Goal: Communication & Community: Answer question/provide support

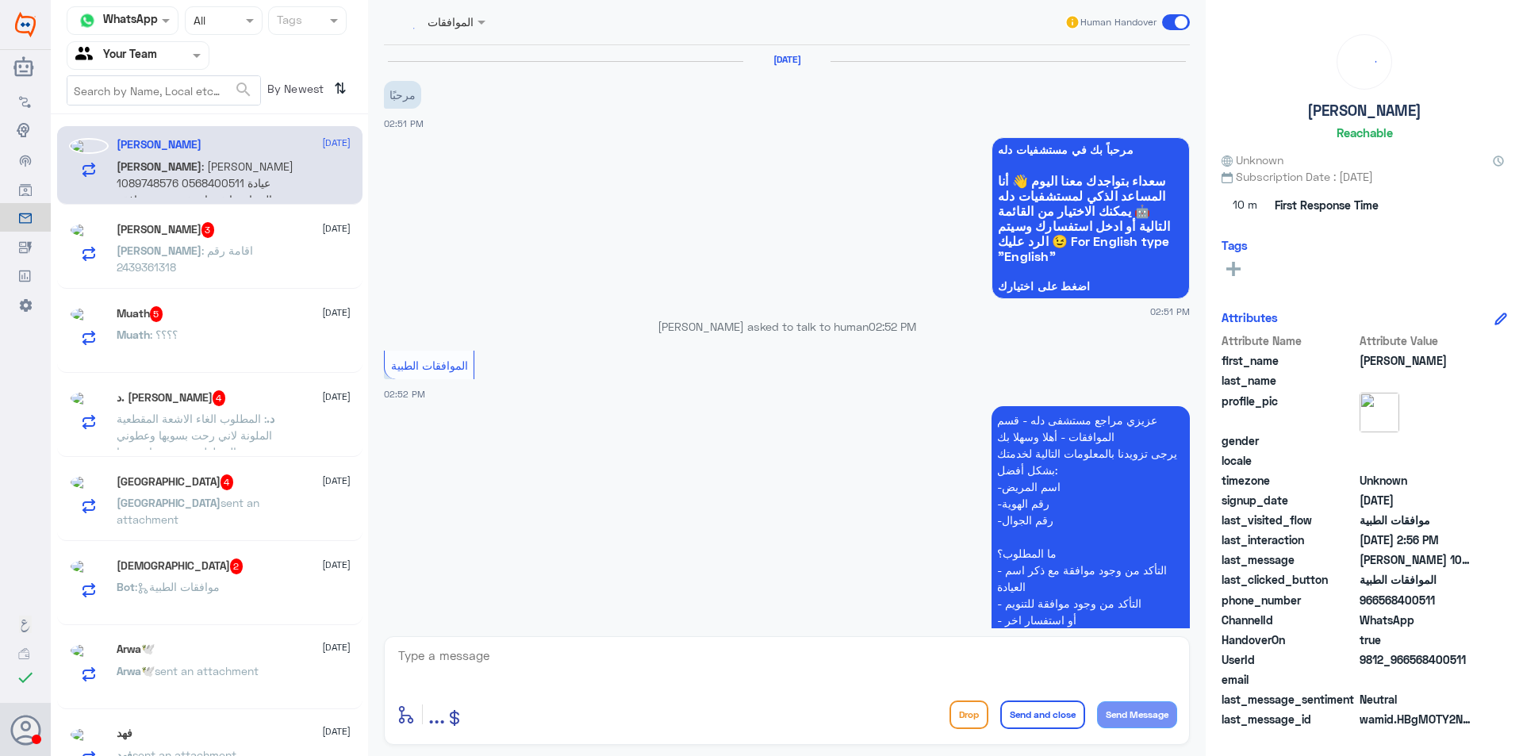
scroll to position [348, 0]
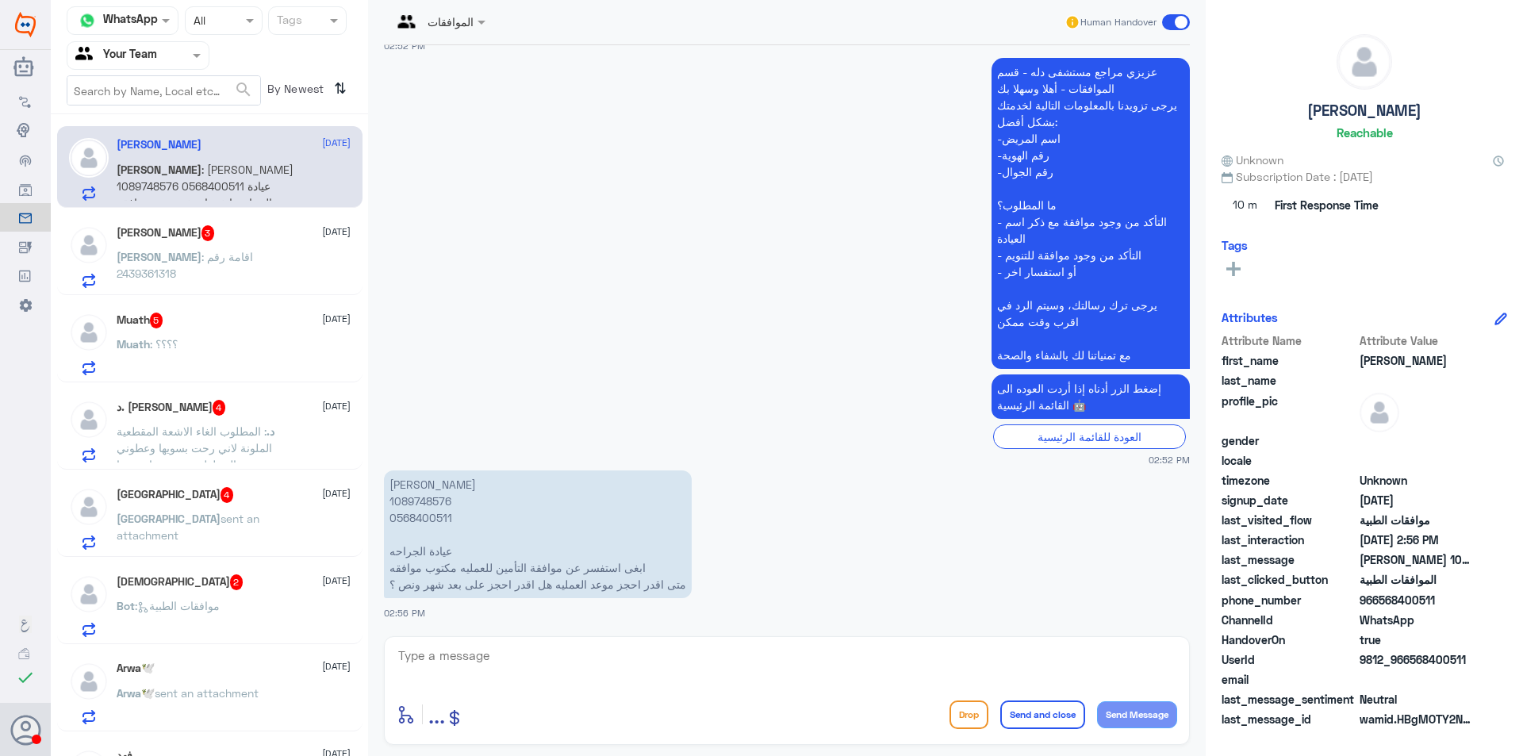
click at [552, 656] on textarea at bounding box center [787, 664] width 780 height 39
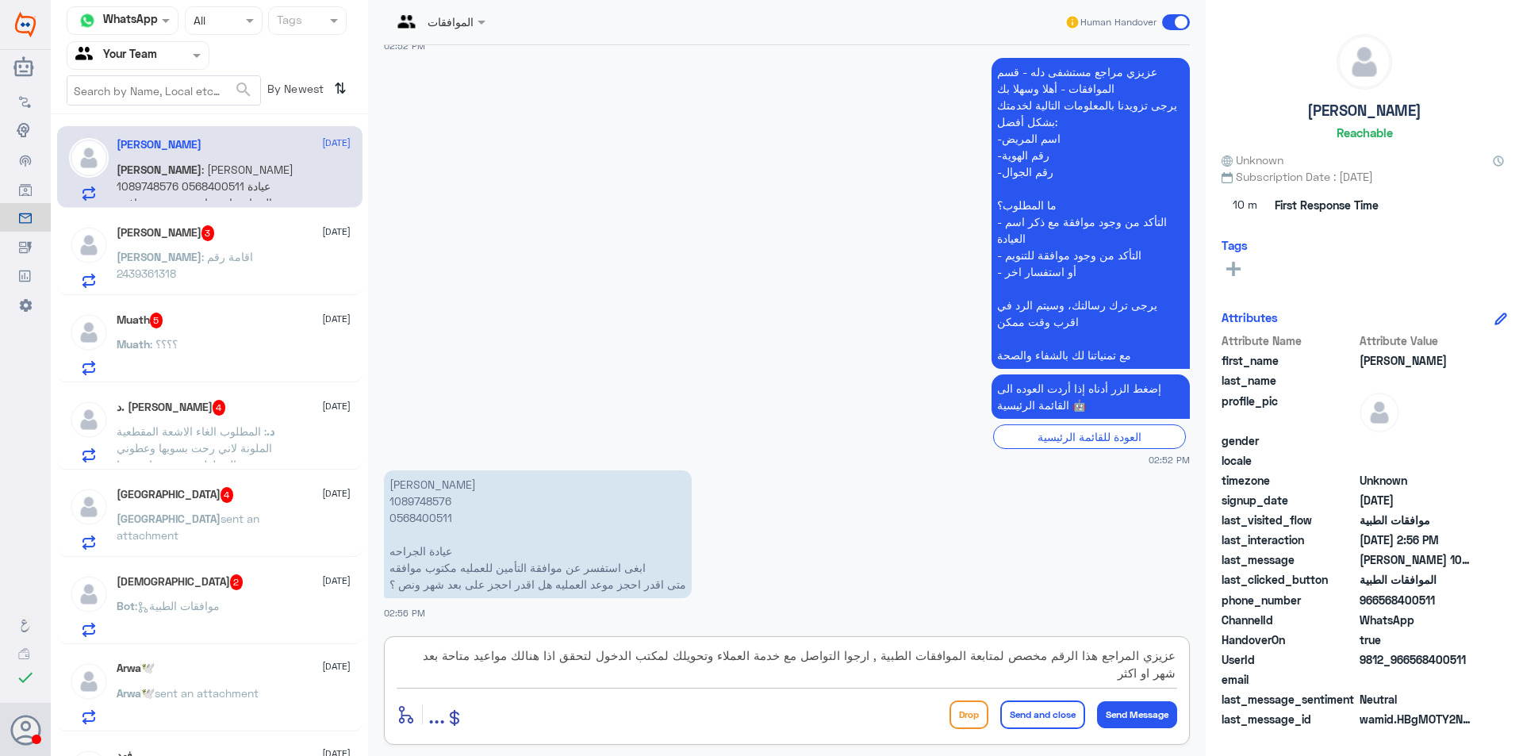
type textarea "عزيزي المراجع هذا الرقم مخصص لمتابعة الموافقات الطبية , ارجوا التواصل مع خدمة ا…"
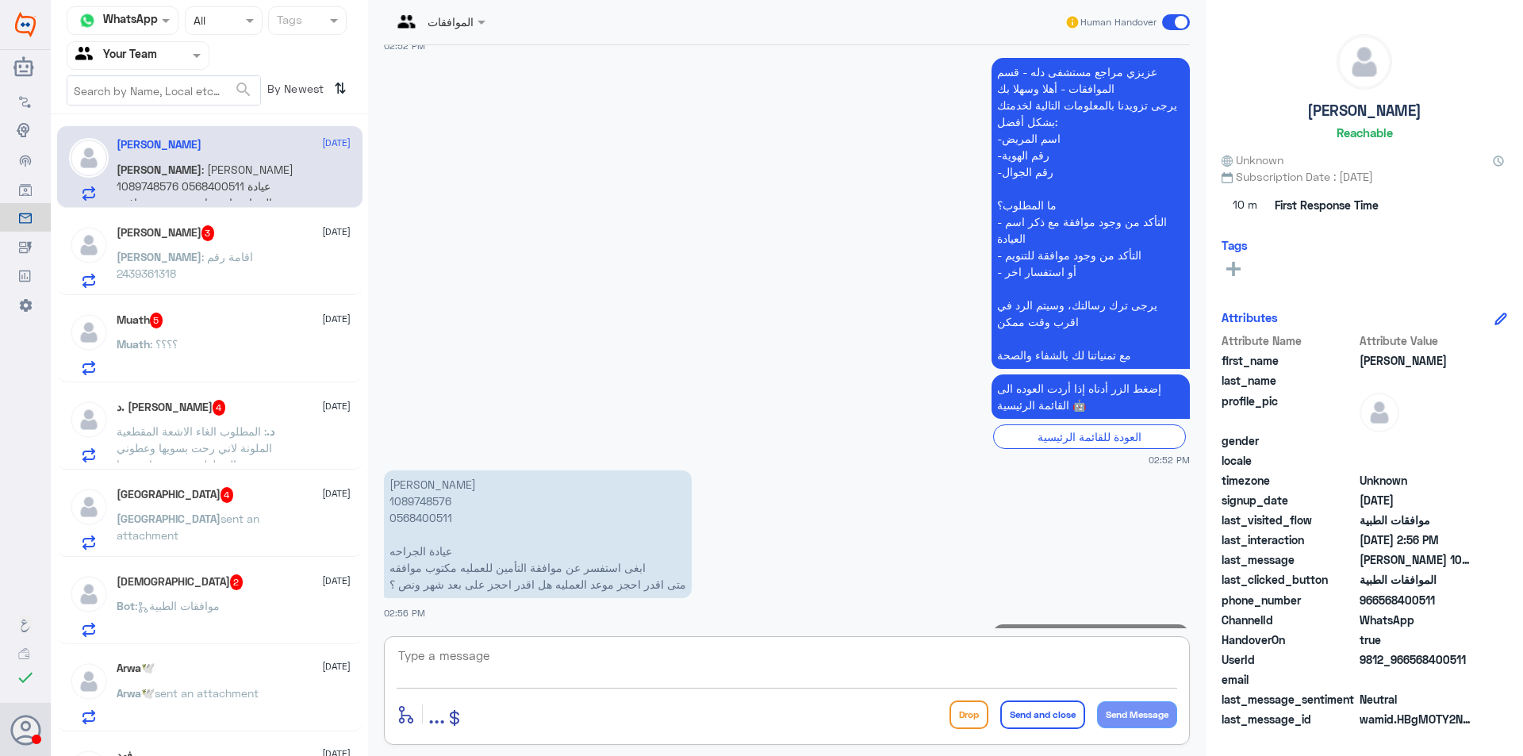
scroll to position [466, 0]
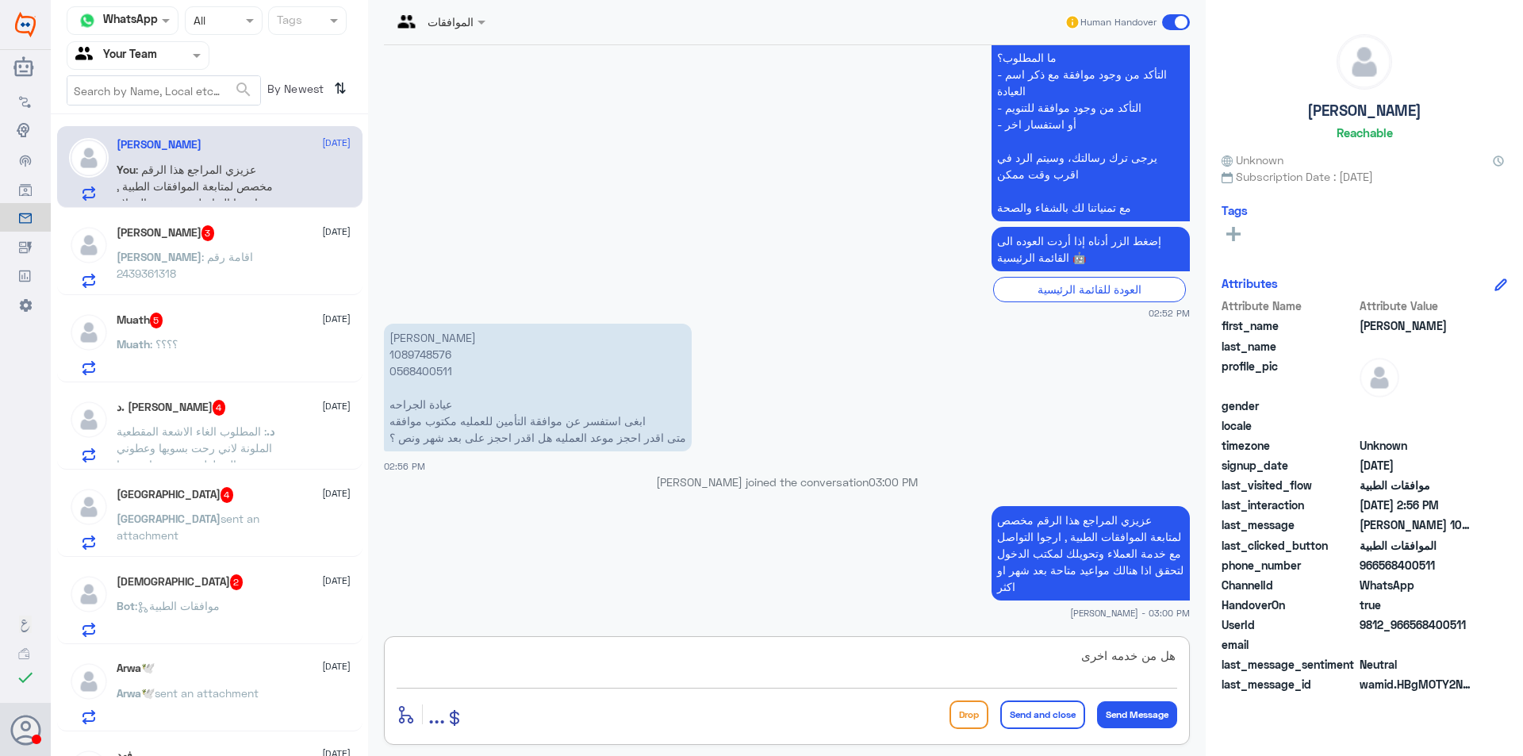
type textarea "هل من خدمه اخرى ؟"
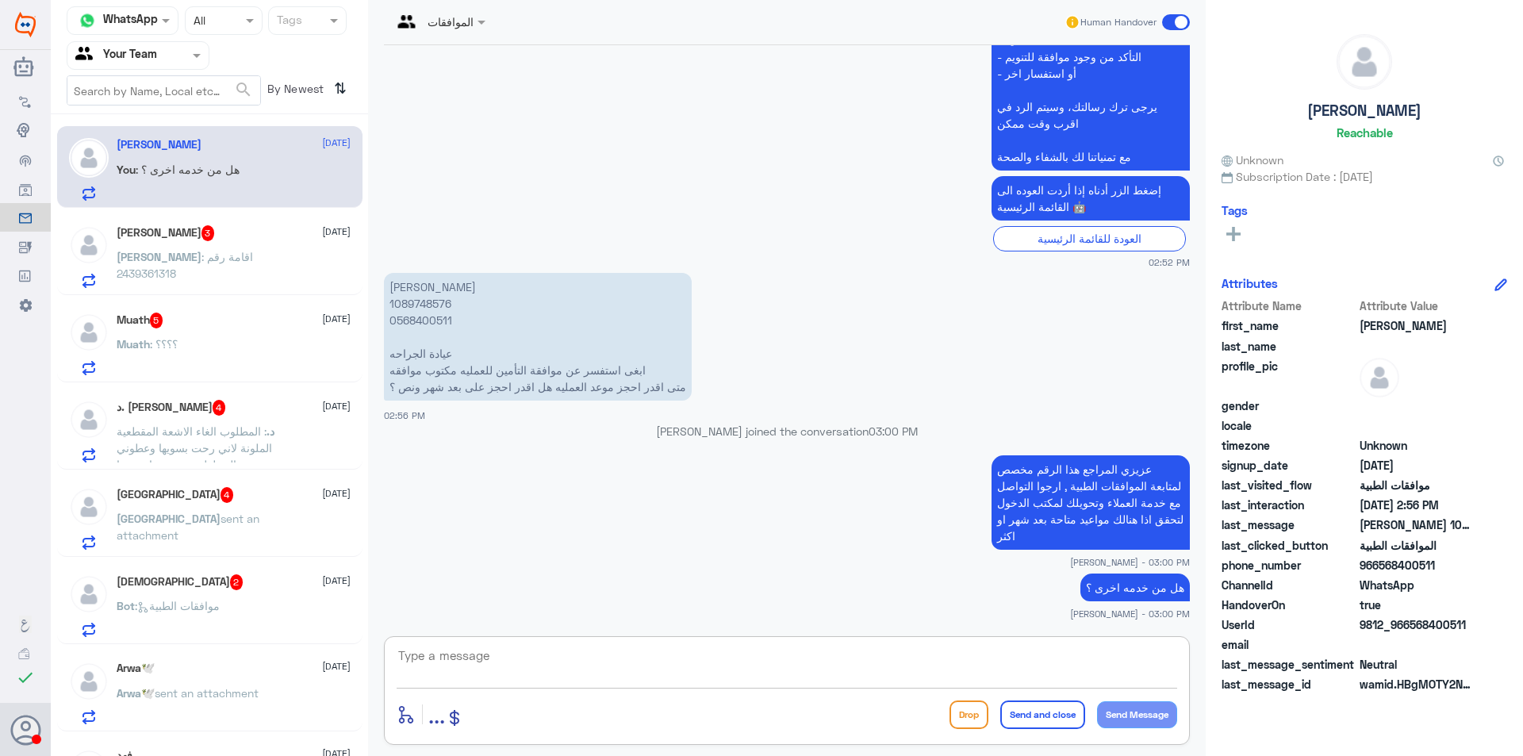
click at [241, 269] on p "Mahmoud : اقامة رقم 2439361318" at bounding box center [206, 268] width 178 height 40
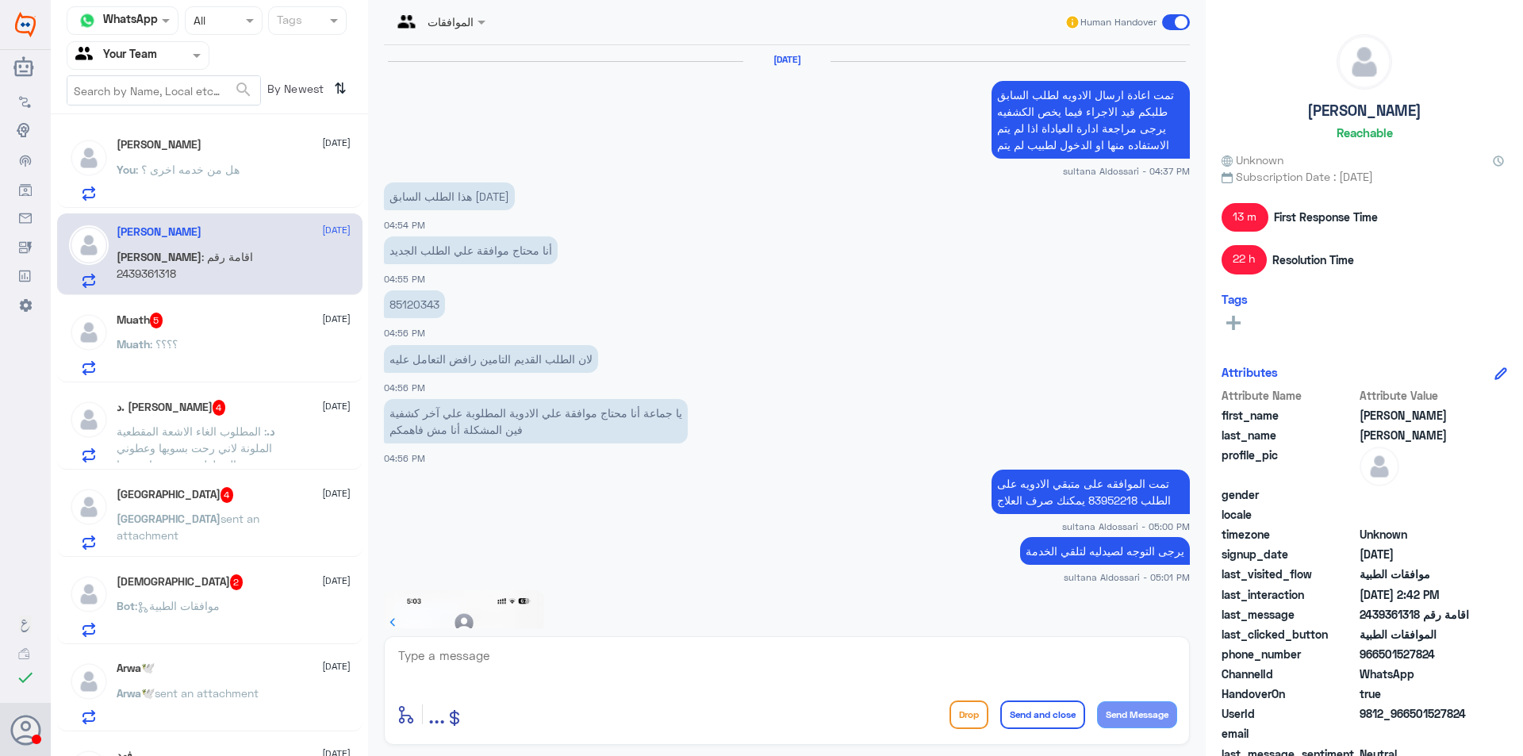
scroll to position [1439, 0]
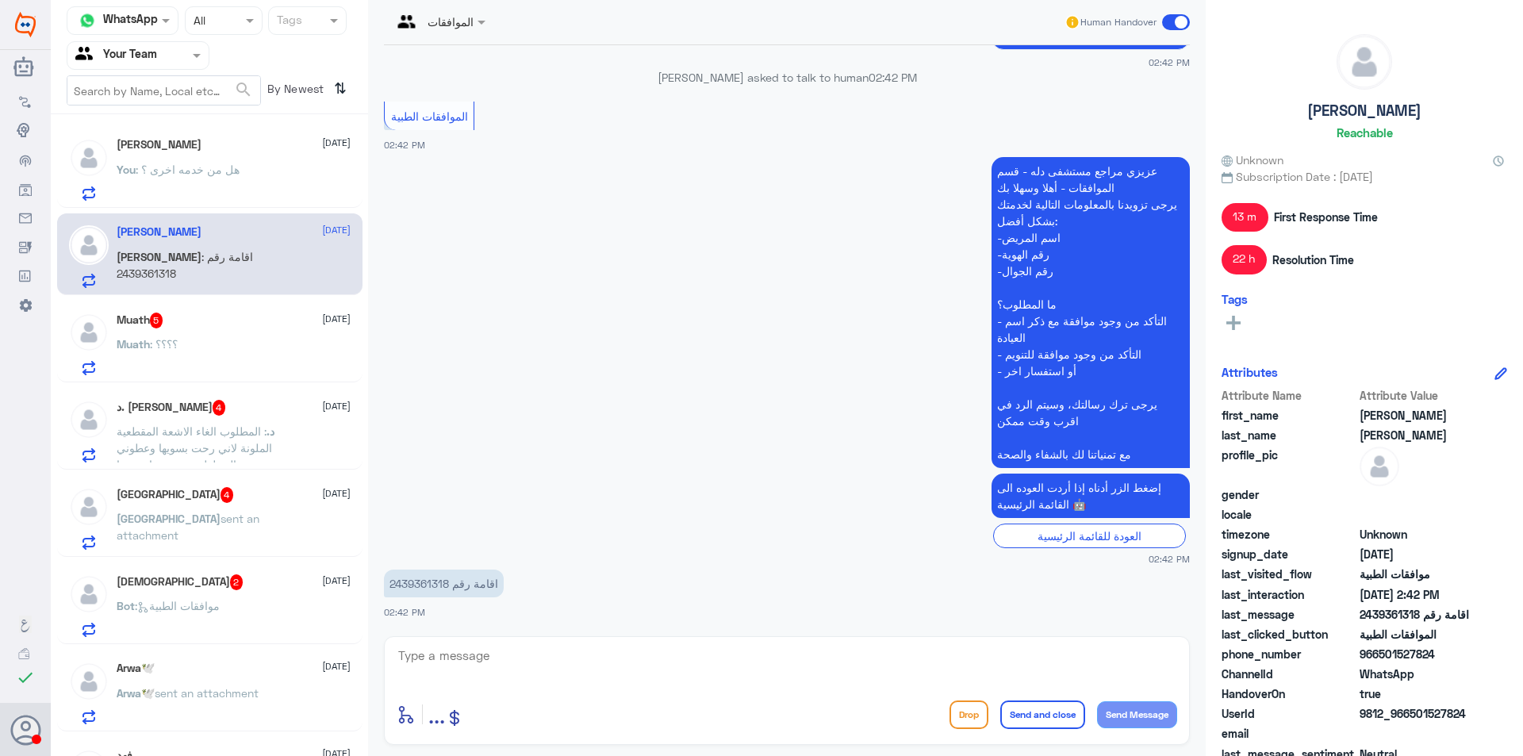
click at [424, 583] on p "اقامة رقم 2439361318" at bounding box center [444, 583] width 120 height 28
copy p "2439361318"
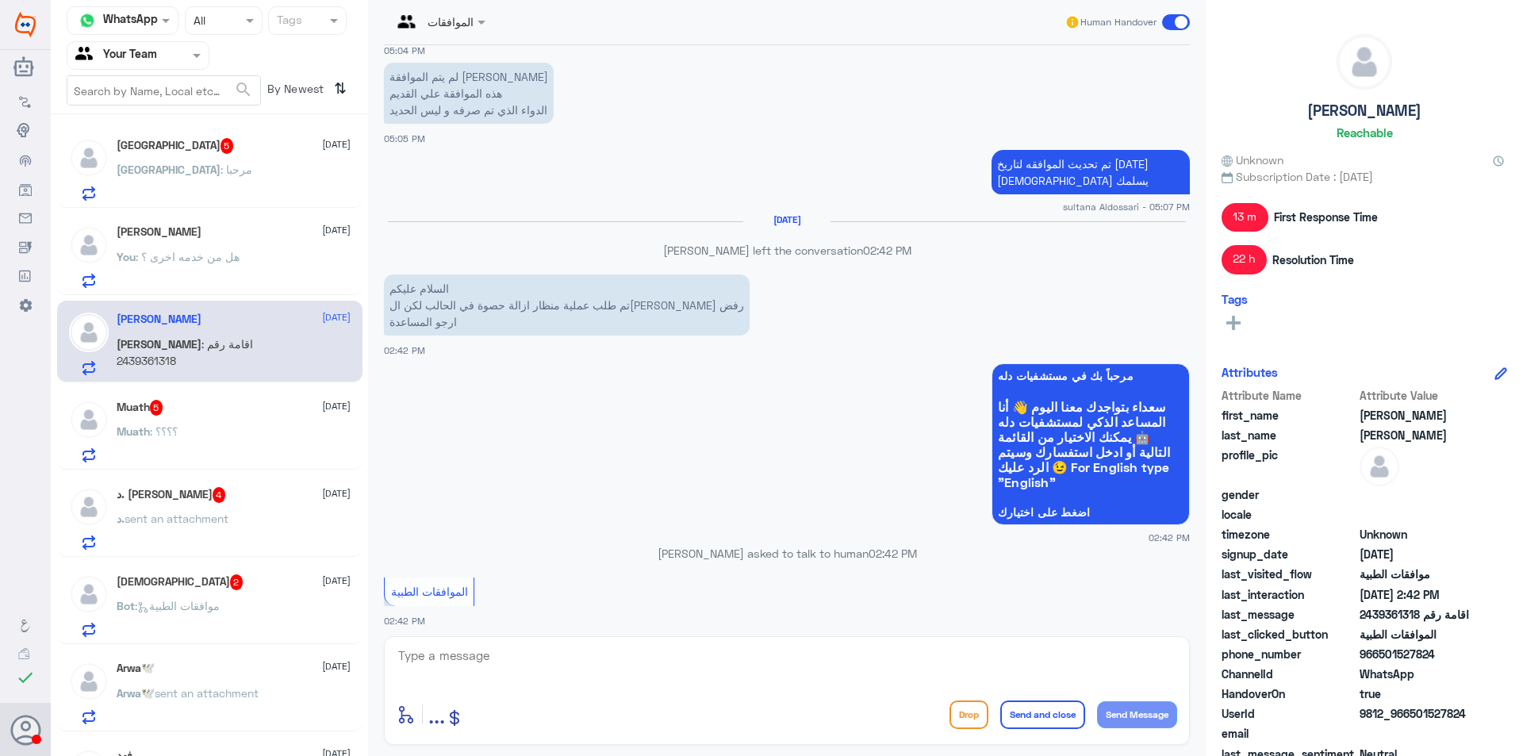
scroll to position [3173, 0]
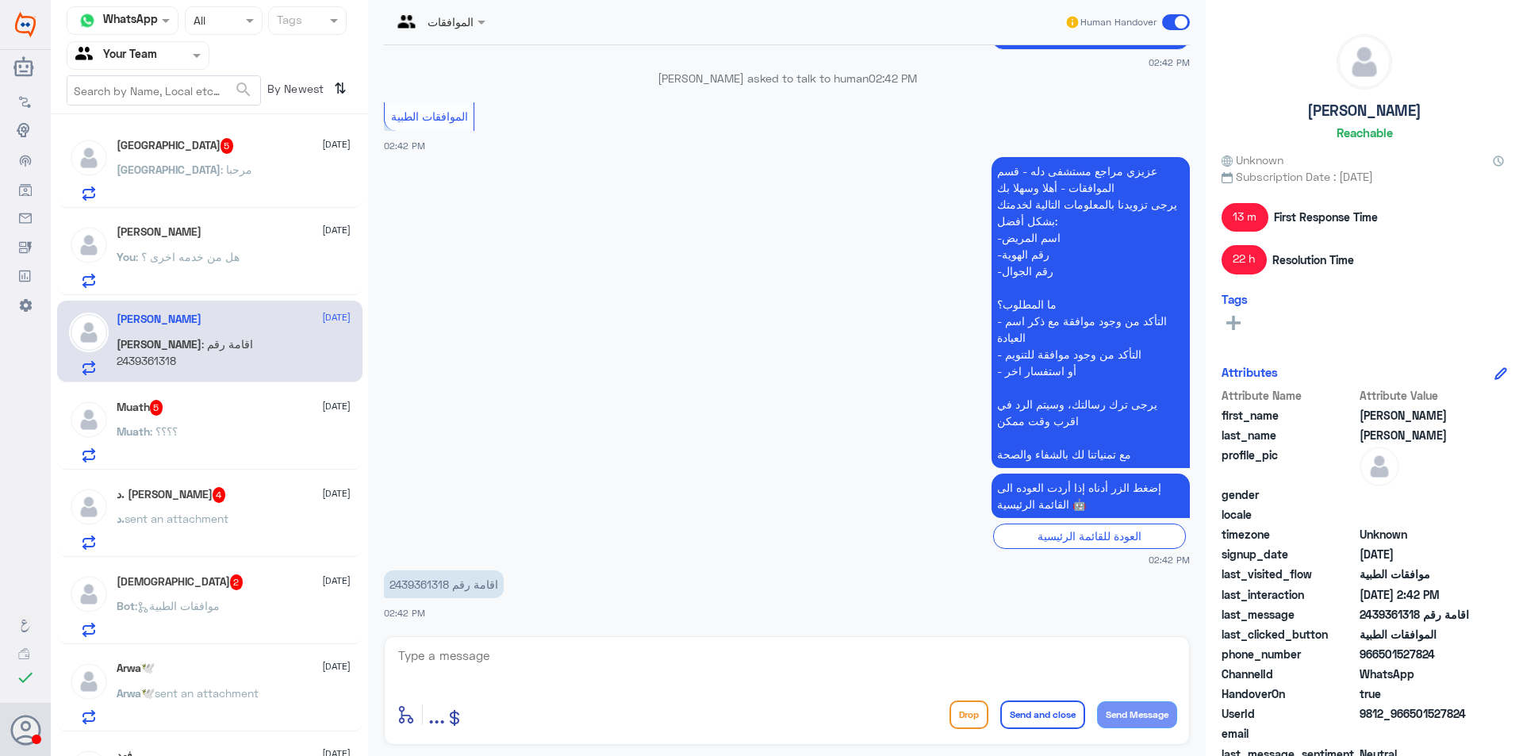
click at [586, 654] on textarea at bounding box center [787, 664] width 780 height 39
type textarea "تم ارسال الموافقة لمكتب التامين للمراجعة واعادة ارسالها مرة اخرى بالمستندات الا…"
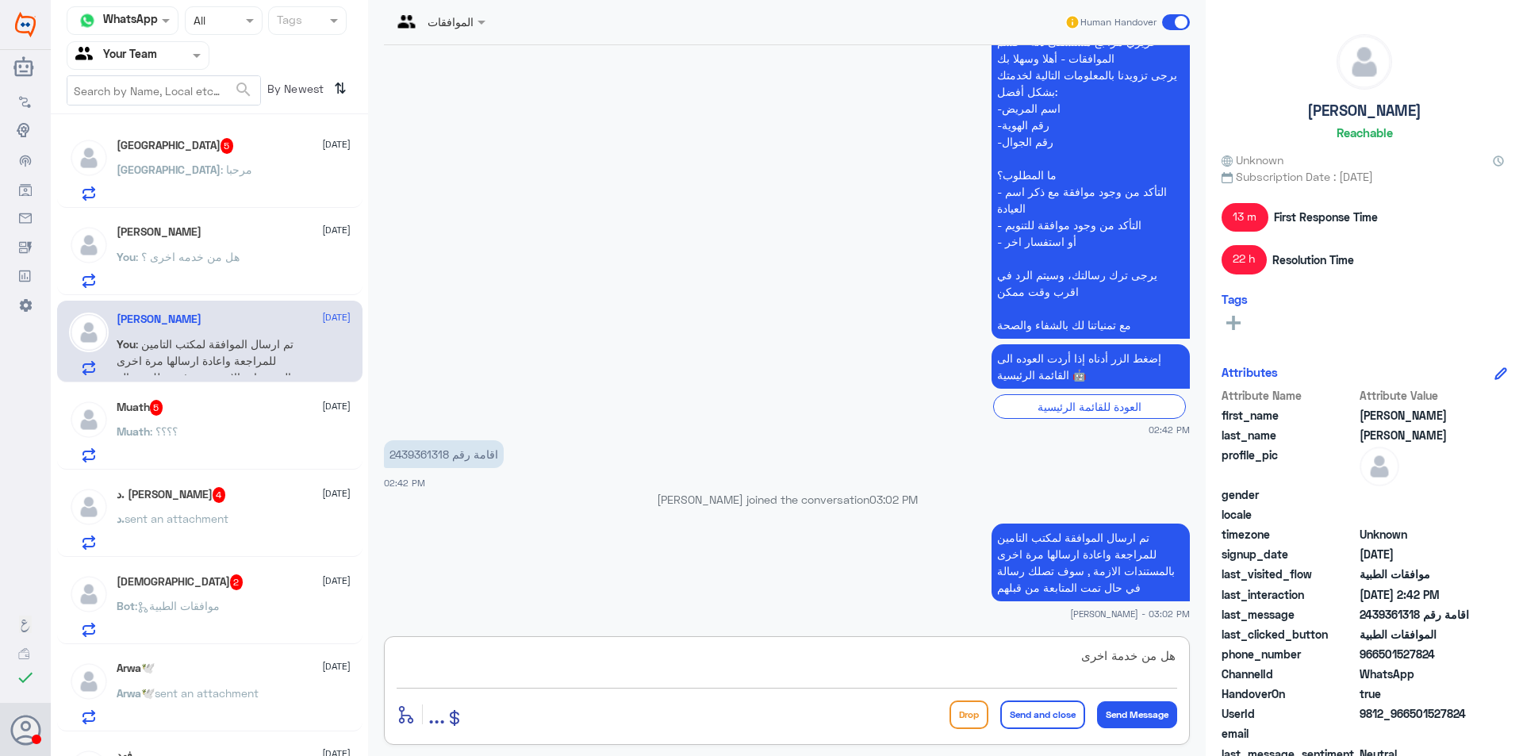
type textarea "هل من خدمة اخرى ؟"
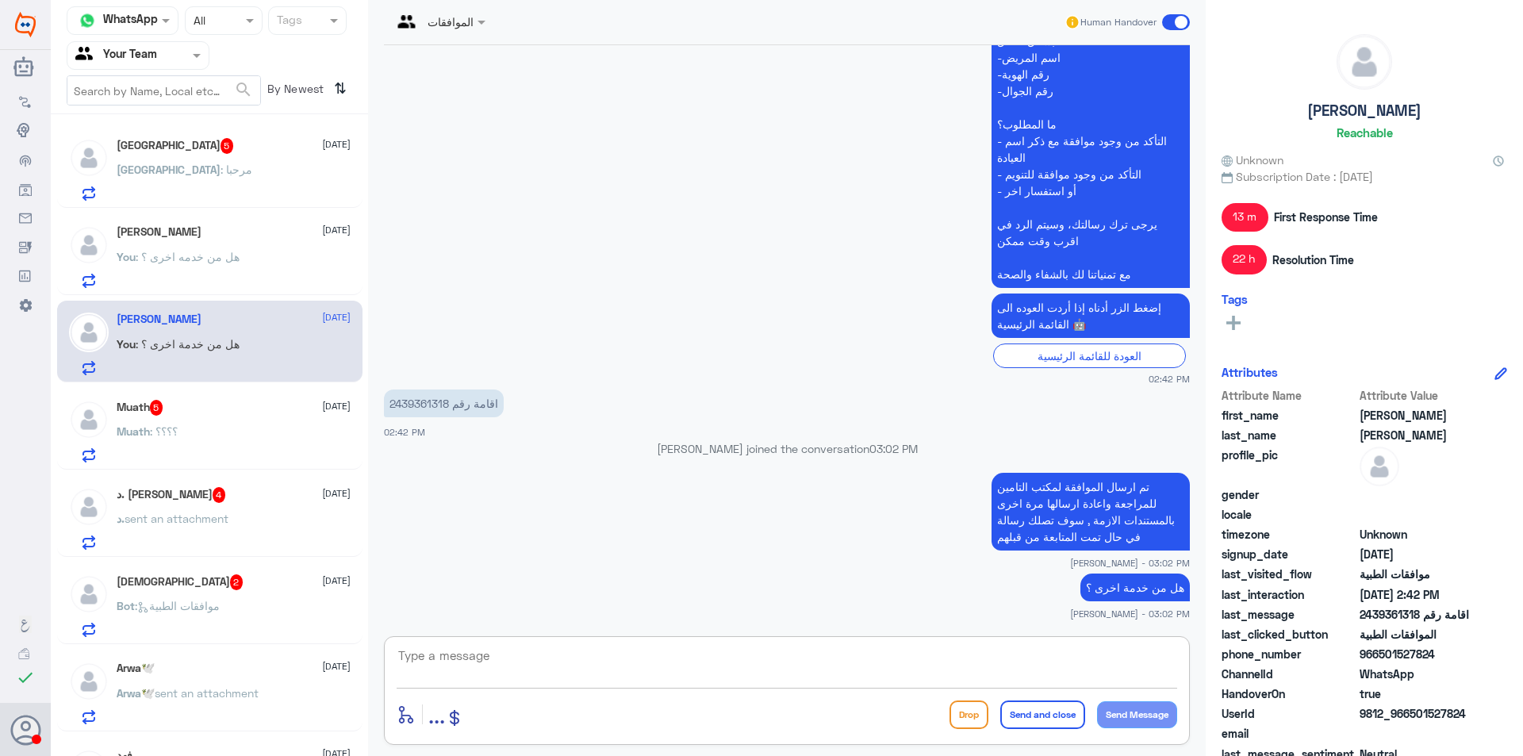
click at [209, 425] on div "Muath 5 12 October Muath : ؟؟؟؟" at bounding box center [234, 431] width 234 height 63
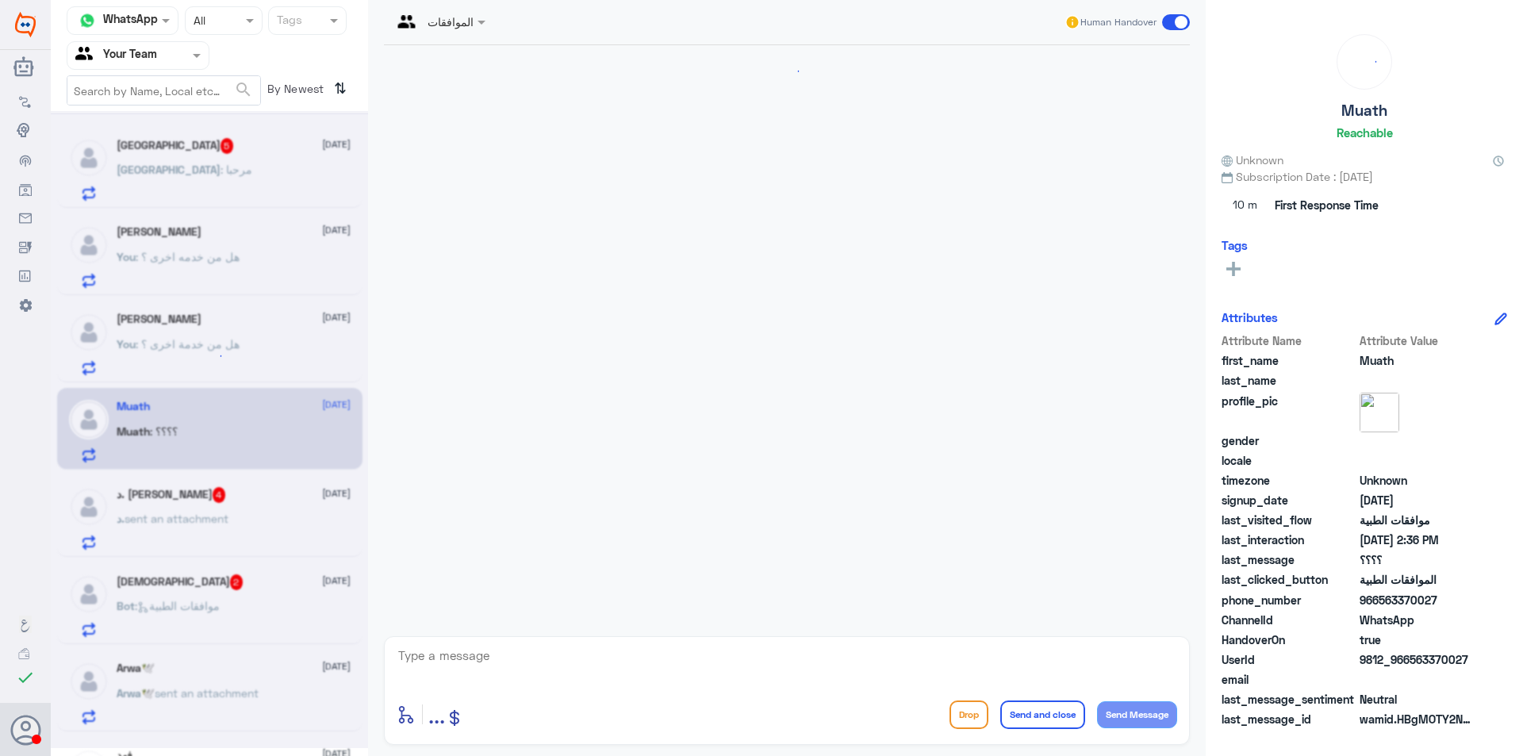
scroll to position [424, 0]
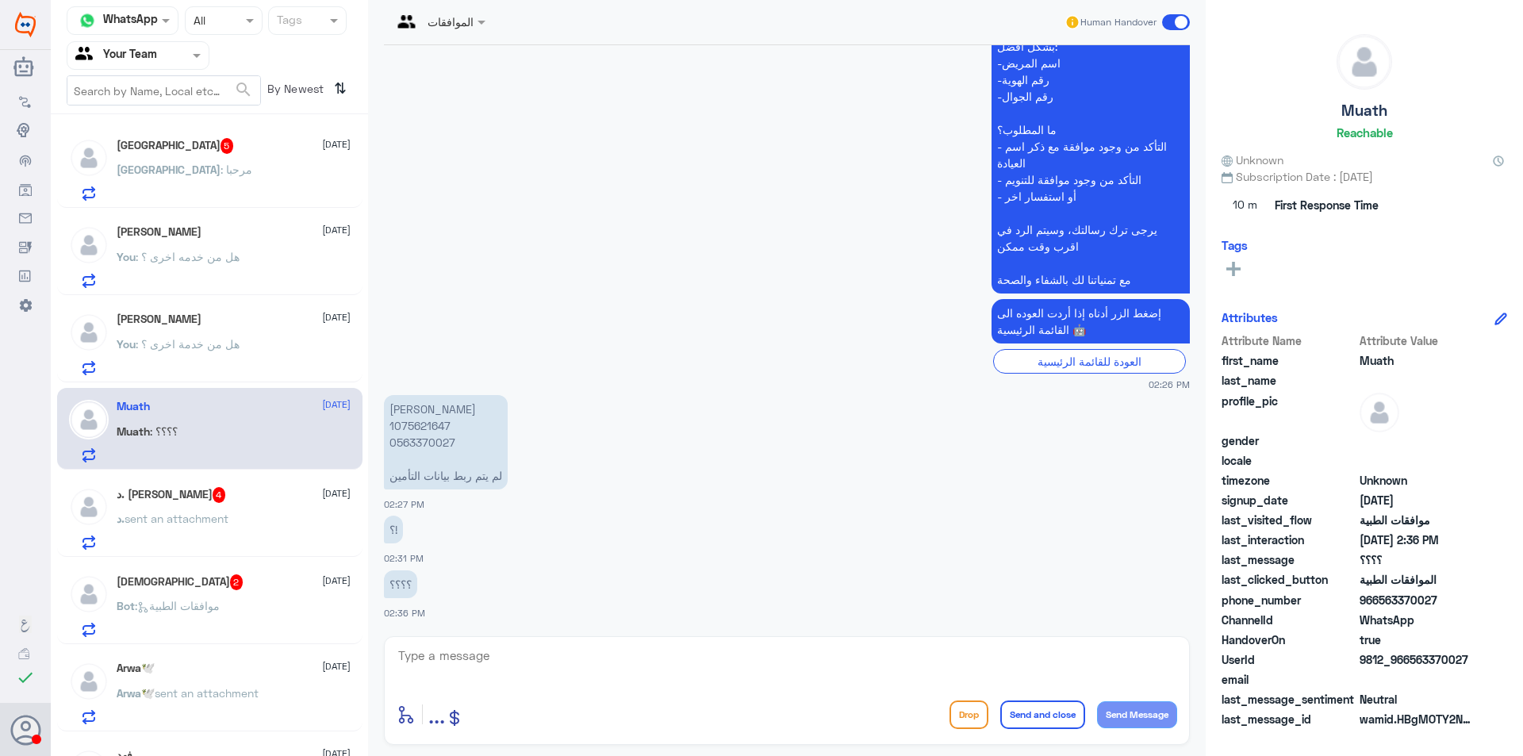
click at [429, 430] on p "معاذ عبدالعزيز العمري 1075621647 0563370027 لم يتم ربط بيانات التأمين" at bounding box center [446, 442] width 124 height 94
copy p "1075621647"
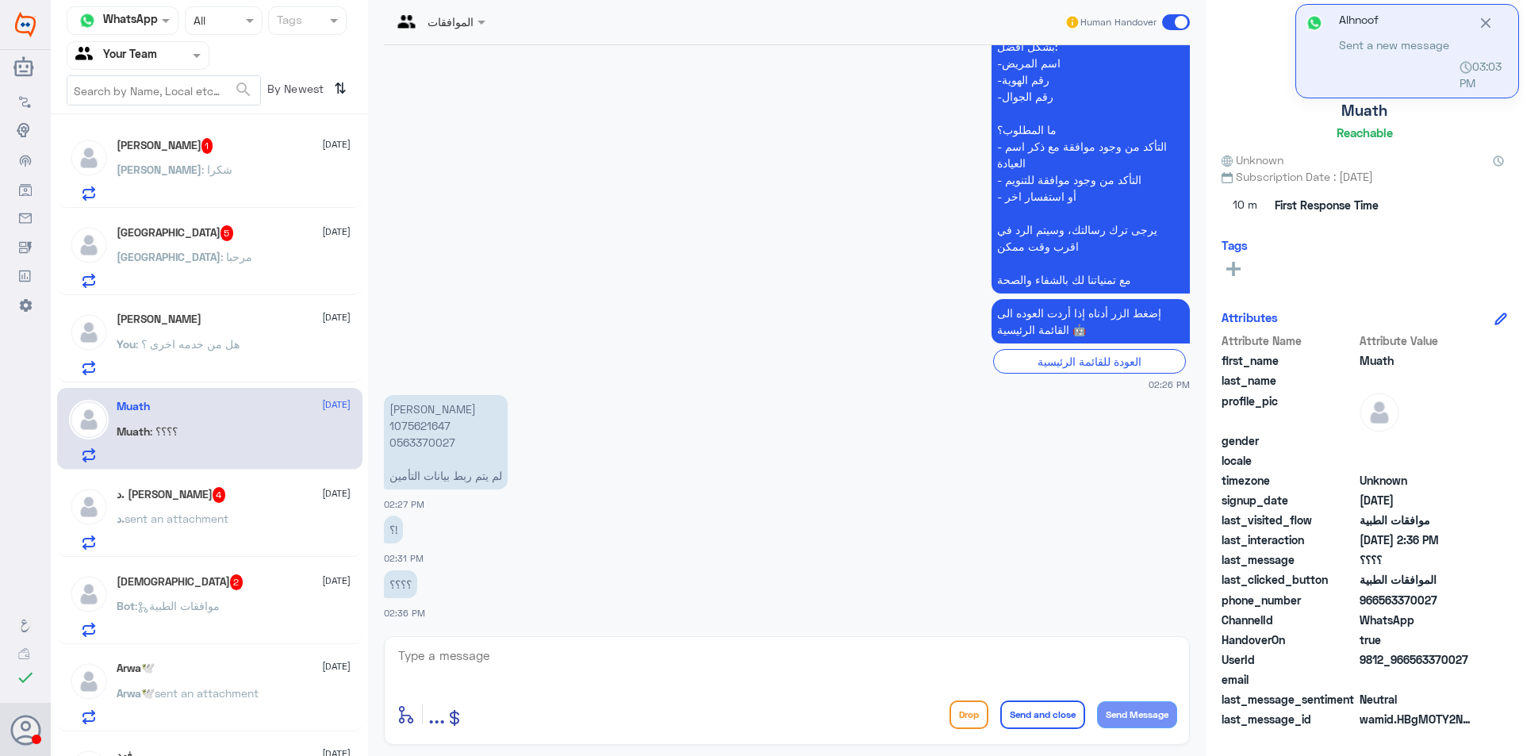
click at [447, 437] on p "معاذ عبدالعزيز العمري 1075621647 0563370027 لم يتم ربط بيانات التأمين" at bounding box center [446, 442] width 124 height 94
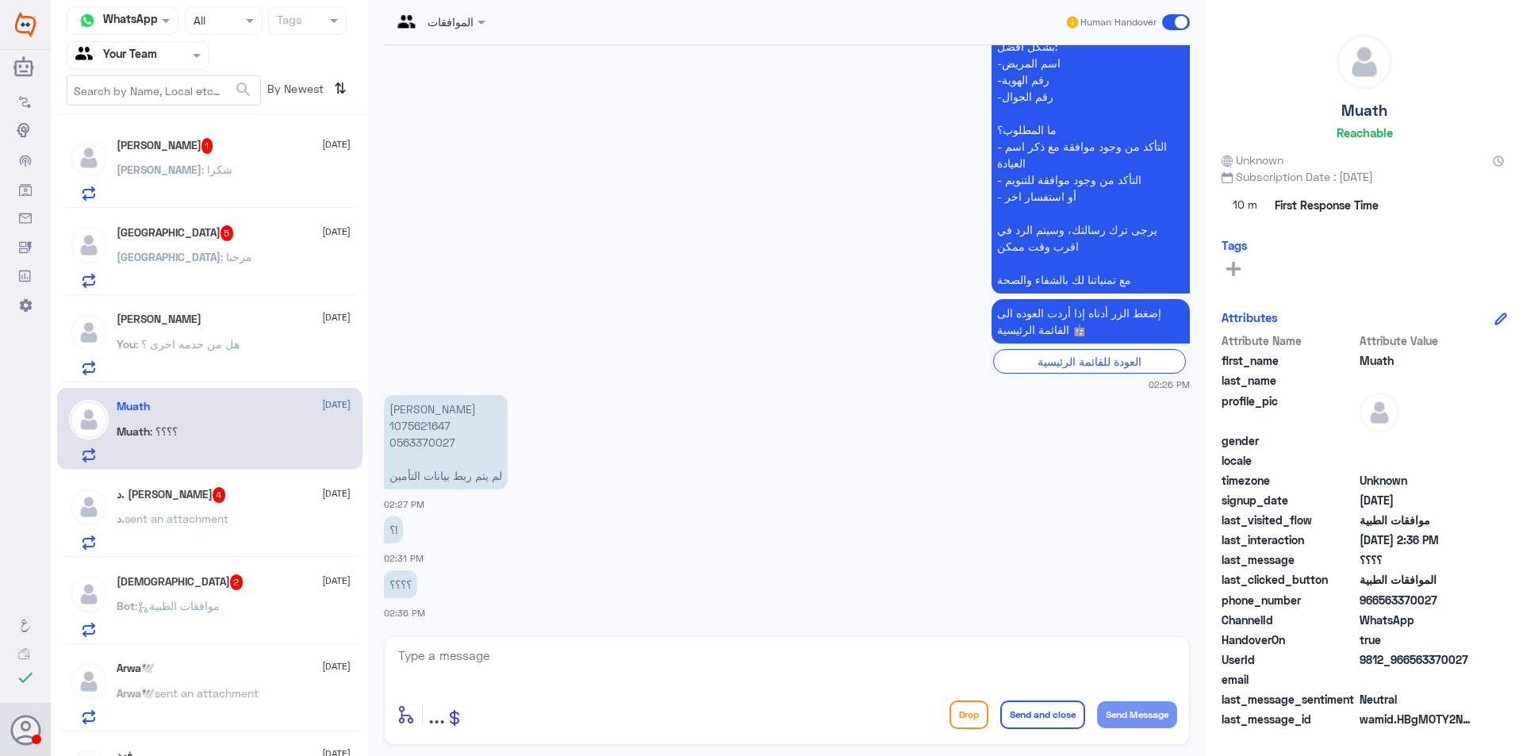
click at [430, 425] on p "معاذ عبدالعزيز العمري 1075621647 0563370027 لم يتم ربط بيانات التأمين" at bounding box center [446, 442] width 124 height 94
copy p "1075621647"
click at [265, 215] on div "Turki 5 12 October Turki : مرحبا" at bounding box center [209, 254] width 305 height 82
click at [268, 205] on div "Mahmoud Abdellah 1 12 October Mahmoud : شكرا" at bounding box center [209, 167] width 305 height 82
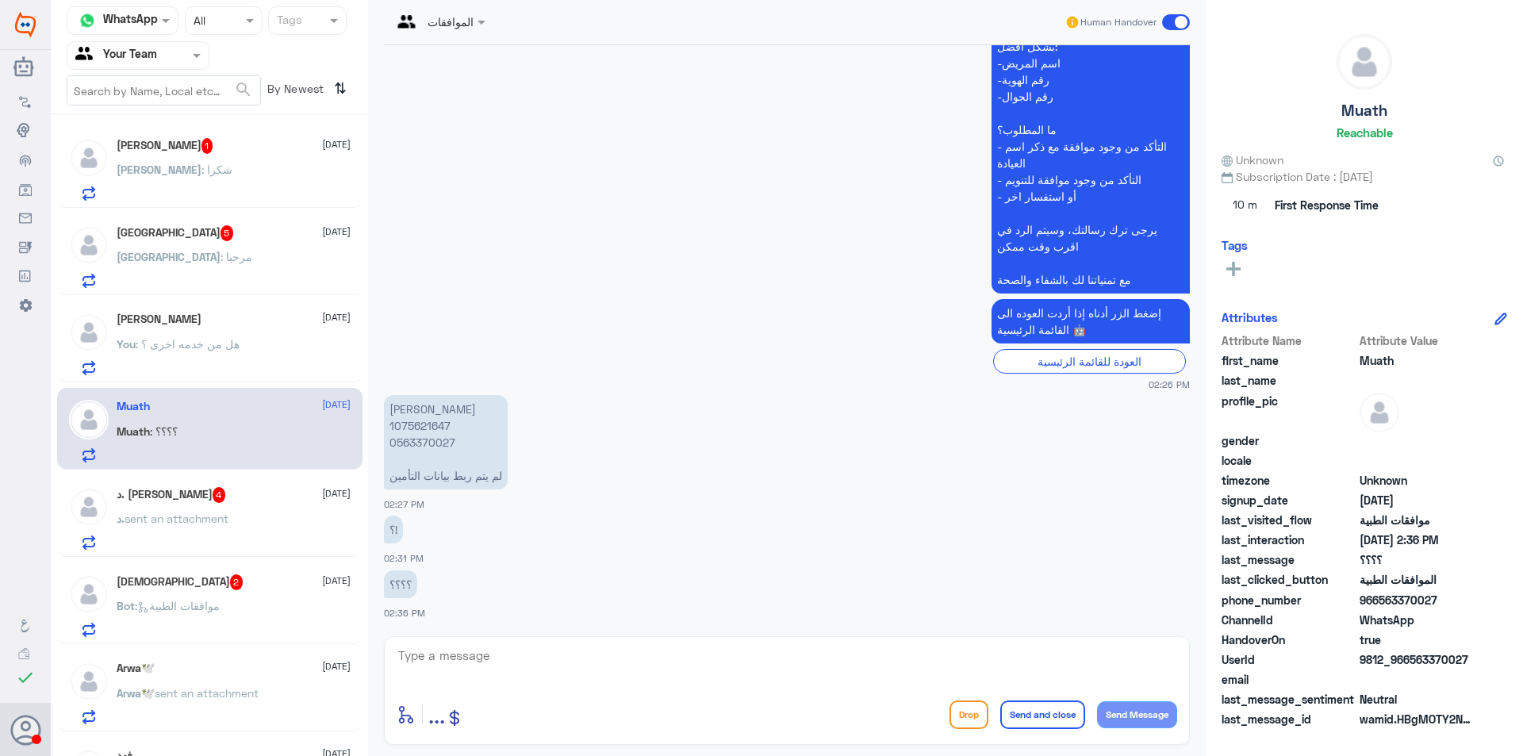
click at [239, 163] on div "Mahmoud Abdellah 1 12 October Mahmoud : شكرا" at bounding box center [234, 169] width 234 height 63
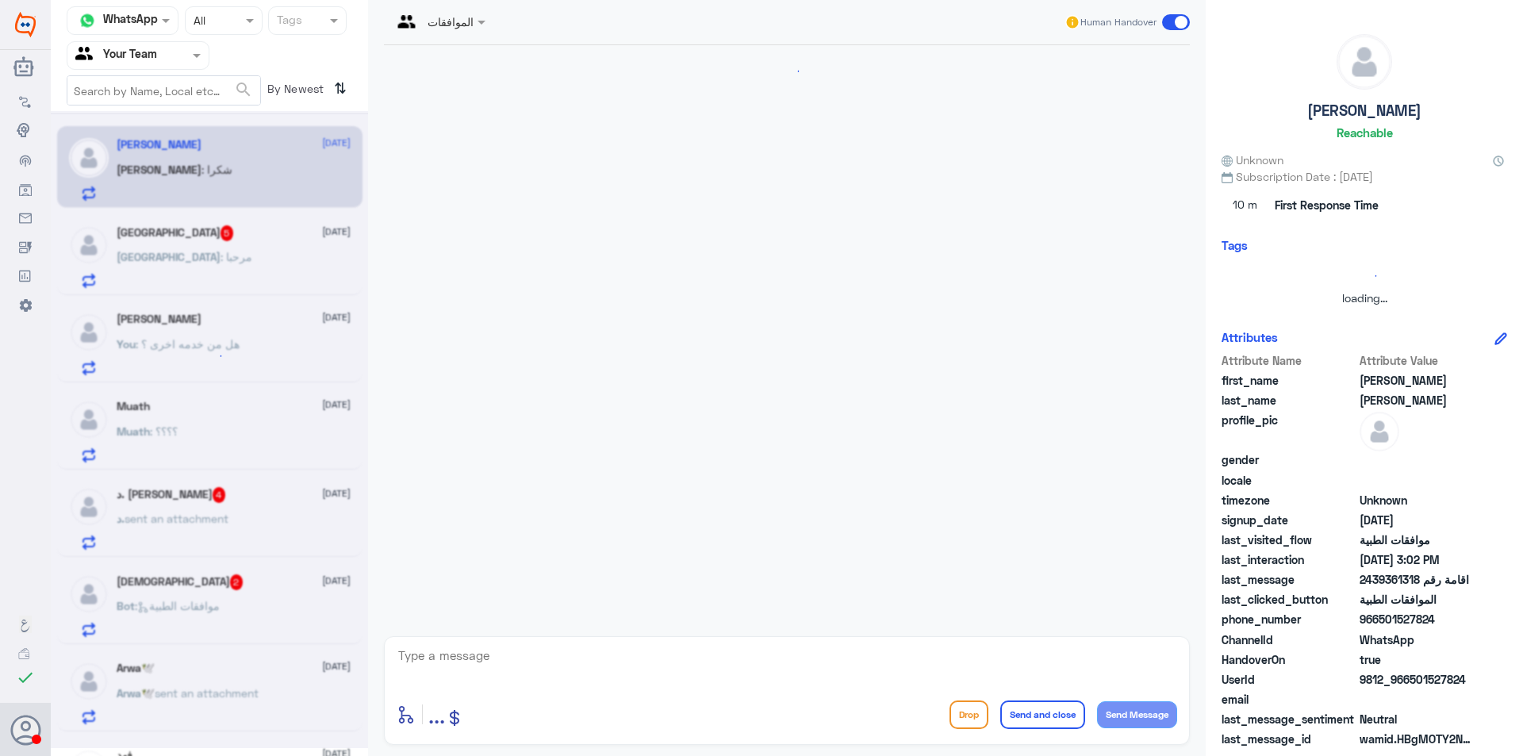
scroll to position [1410, 0]
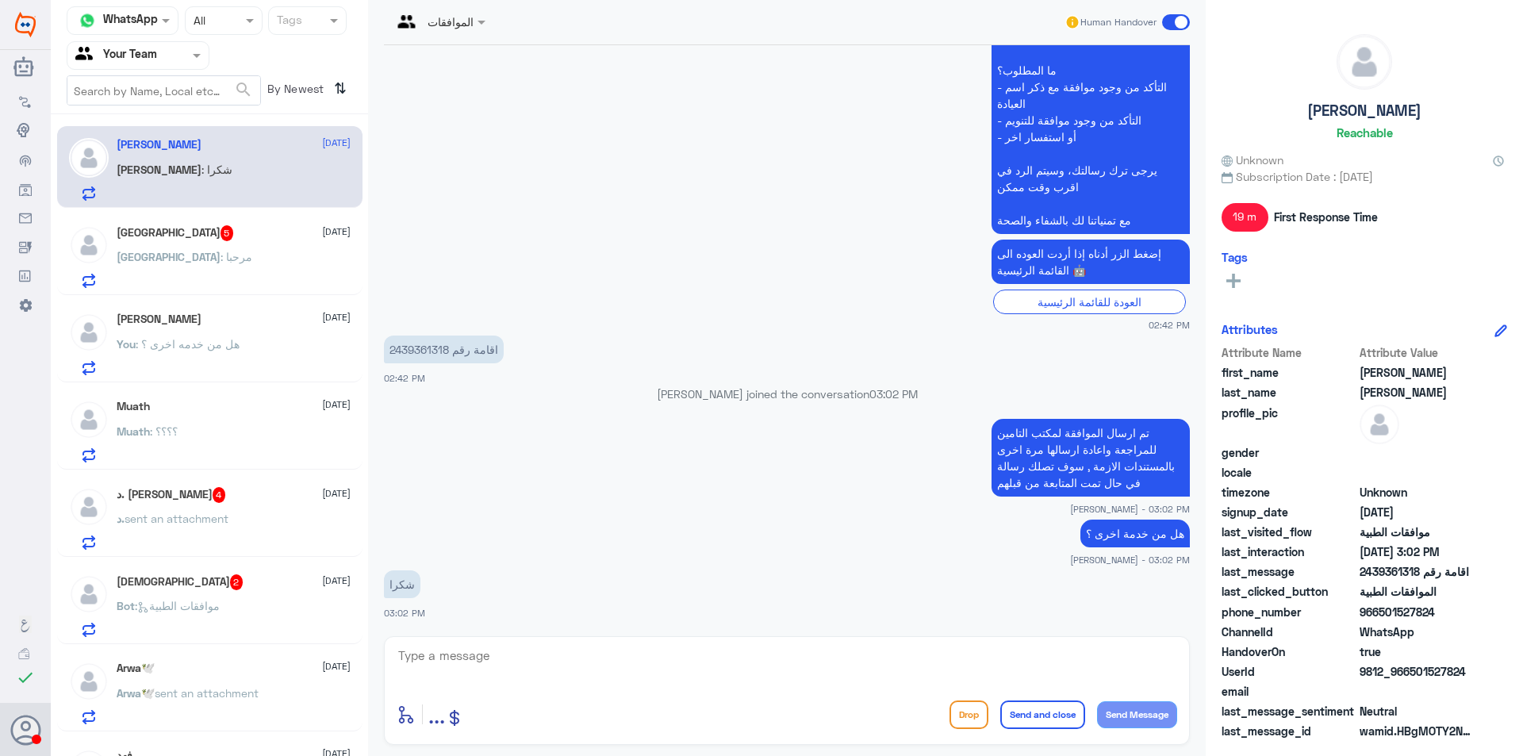
click at [520, 658] on textarea at bounding box center [787, 664] width 780 height 39
type textarea "العفو متمنين لكم دوم الصحة والعافية"
click at [1025, 712] on button "Send and close" at bounding box center [1042, 714] width 85 height 29
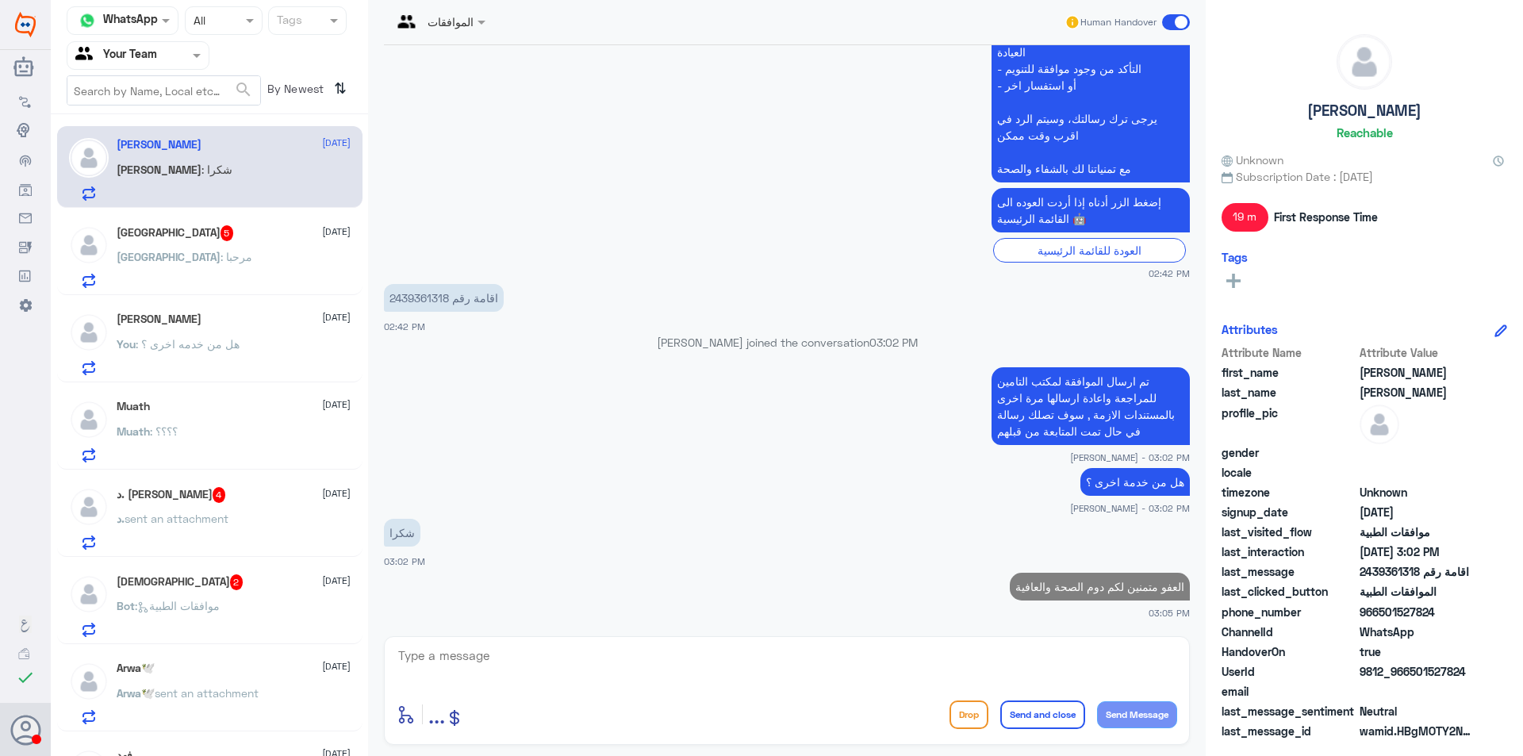
scroll to position [1458, 0]
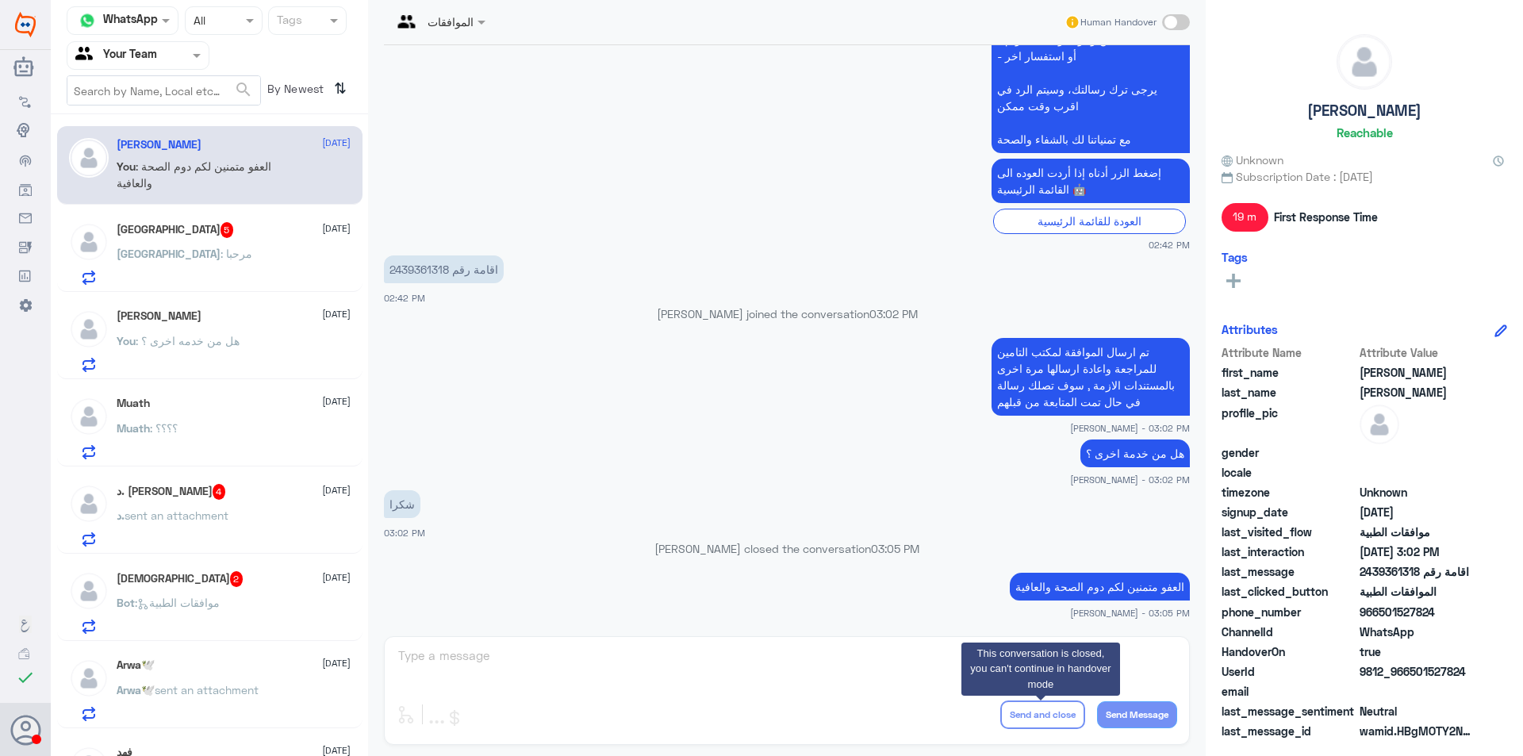
click at [203, 422] on div "Muath 12 October Muath : ؟؟؟؟" at bounding box center [234, 428] width 234 height 63
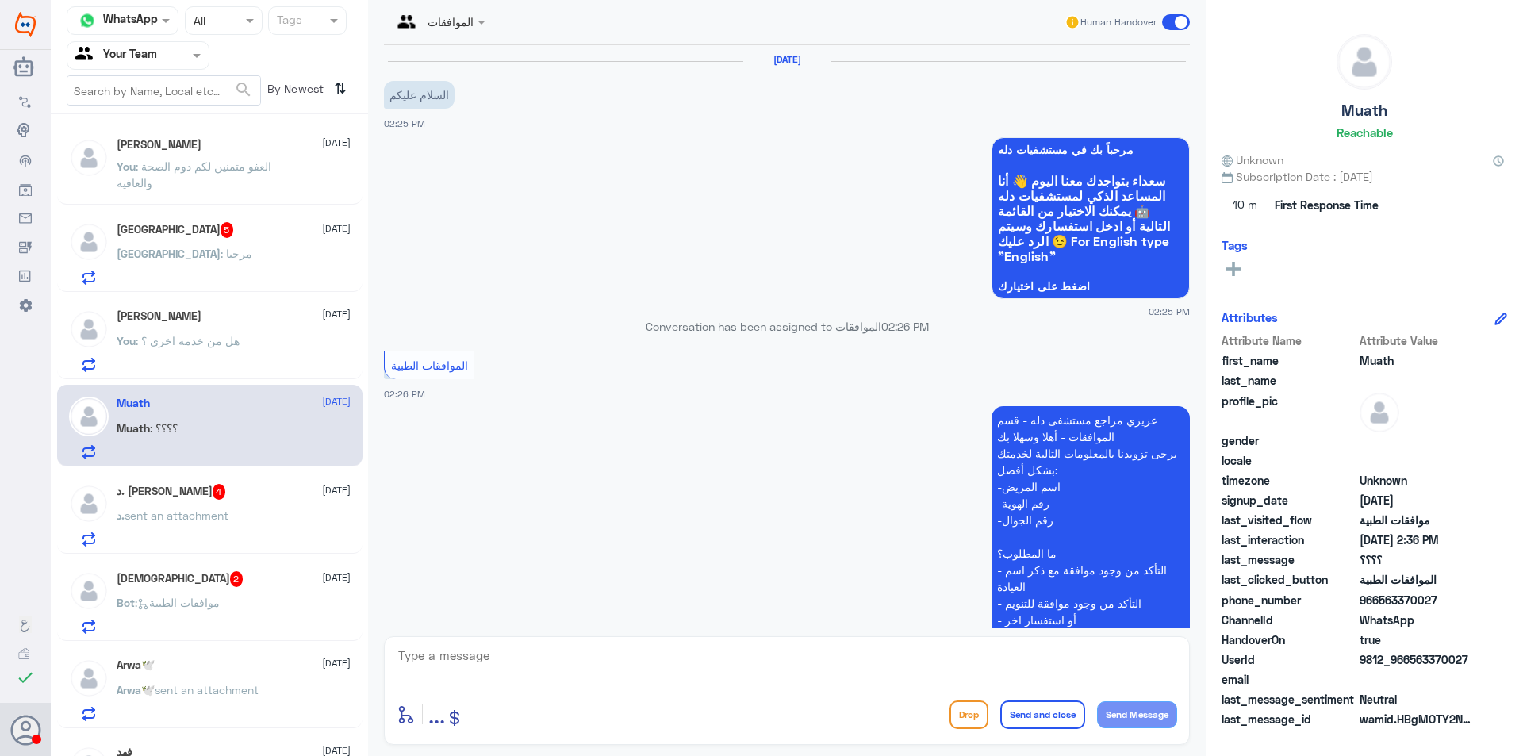
scroll to position [424, 0]
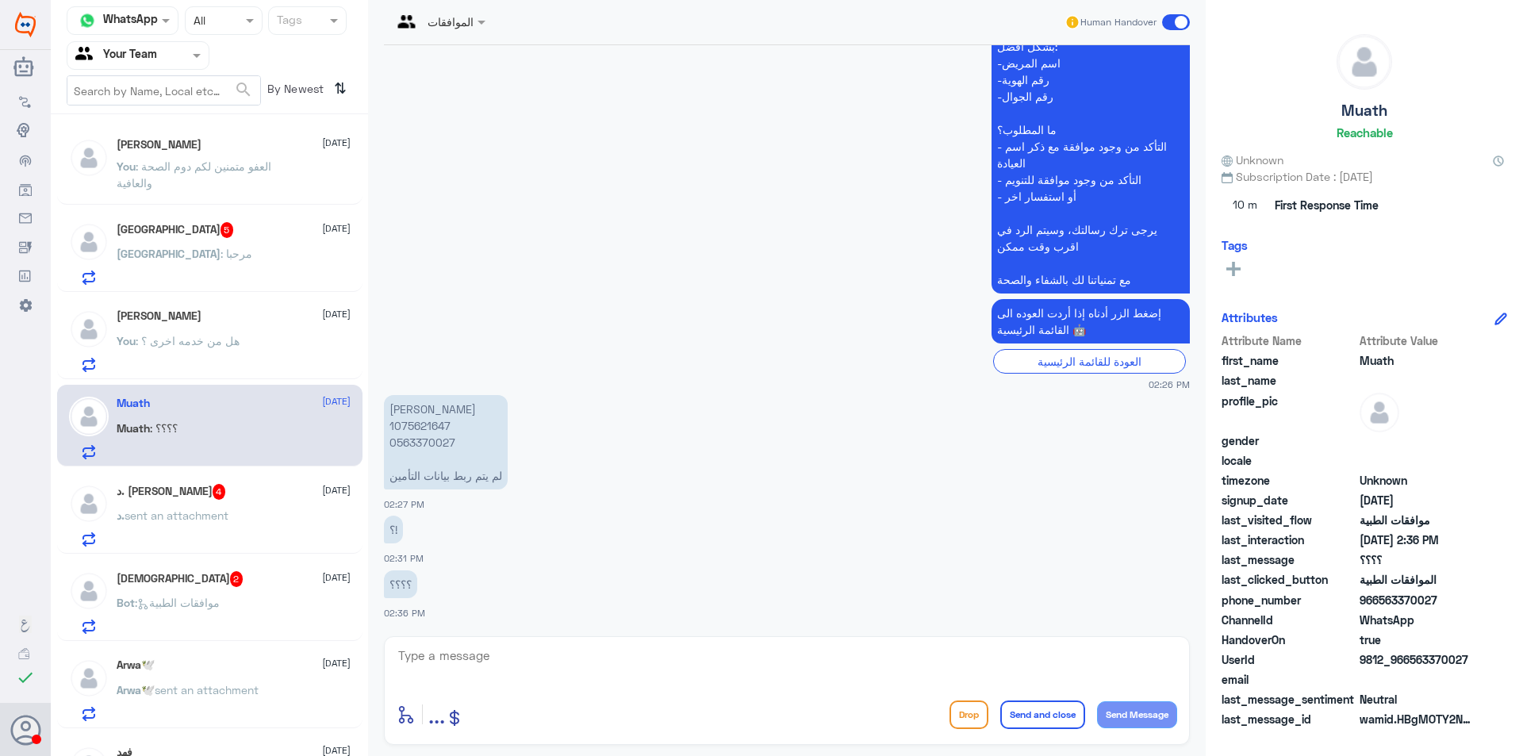
click at [504, 661] on textarea at bounding box center [787, 664] width 780 height 39
type textarea "عزيزي المراجع تم تحديث التامين بالملف"
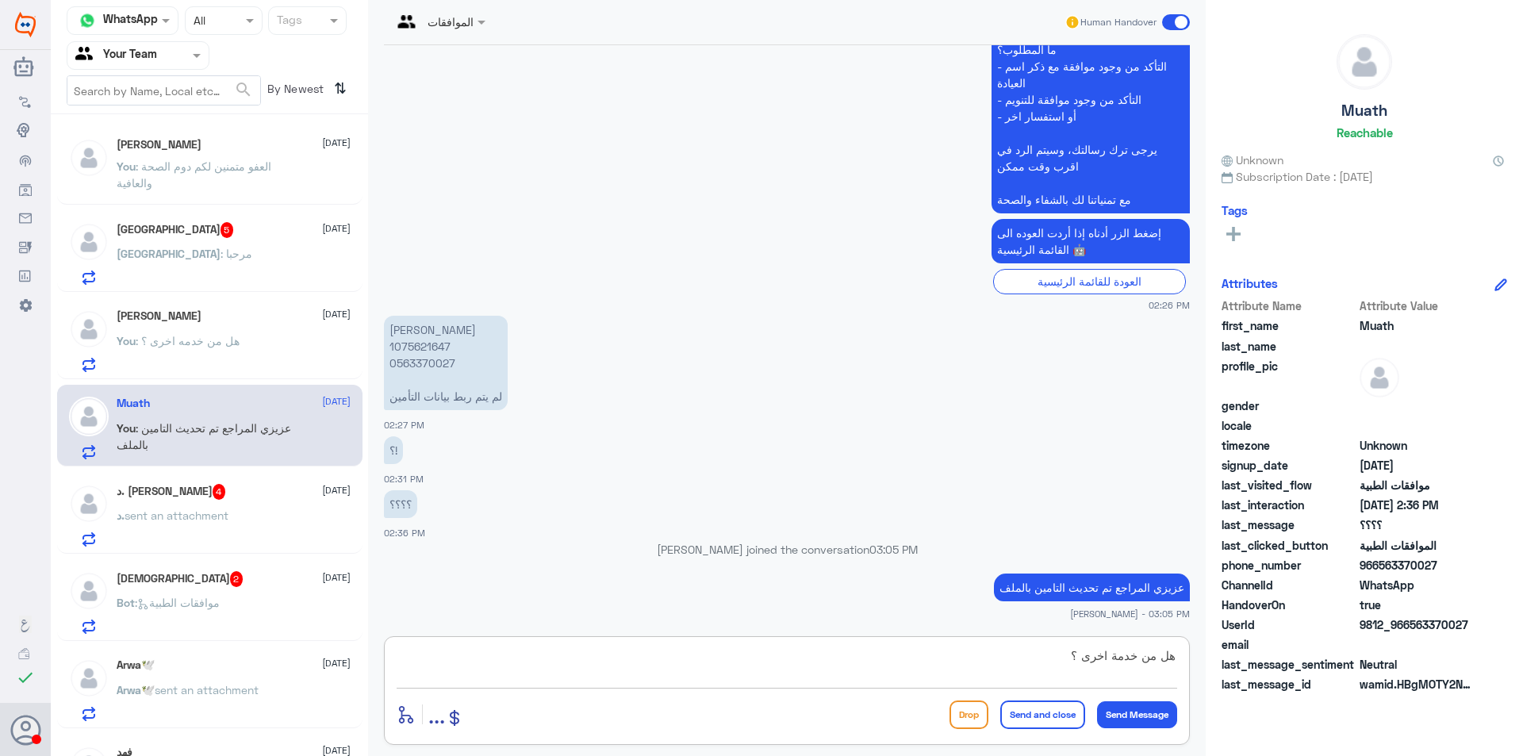
type textarea "هل من خدمة اخرى ؟"
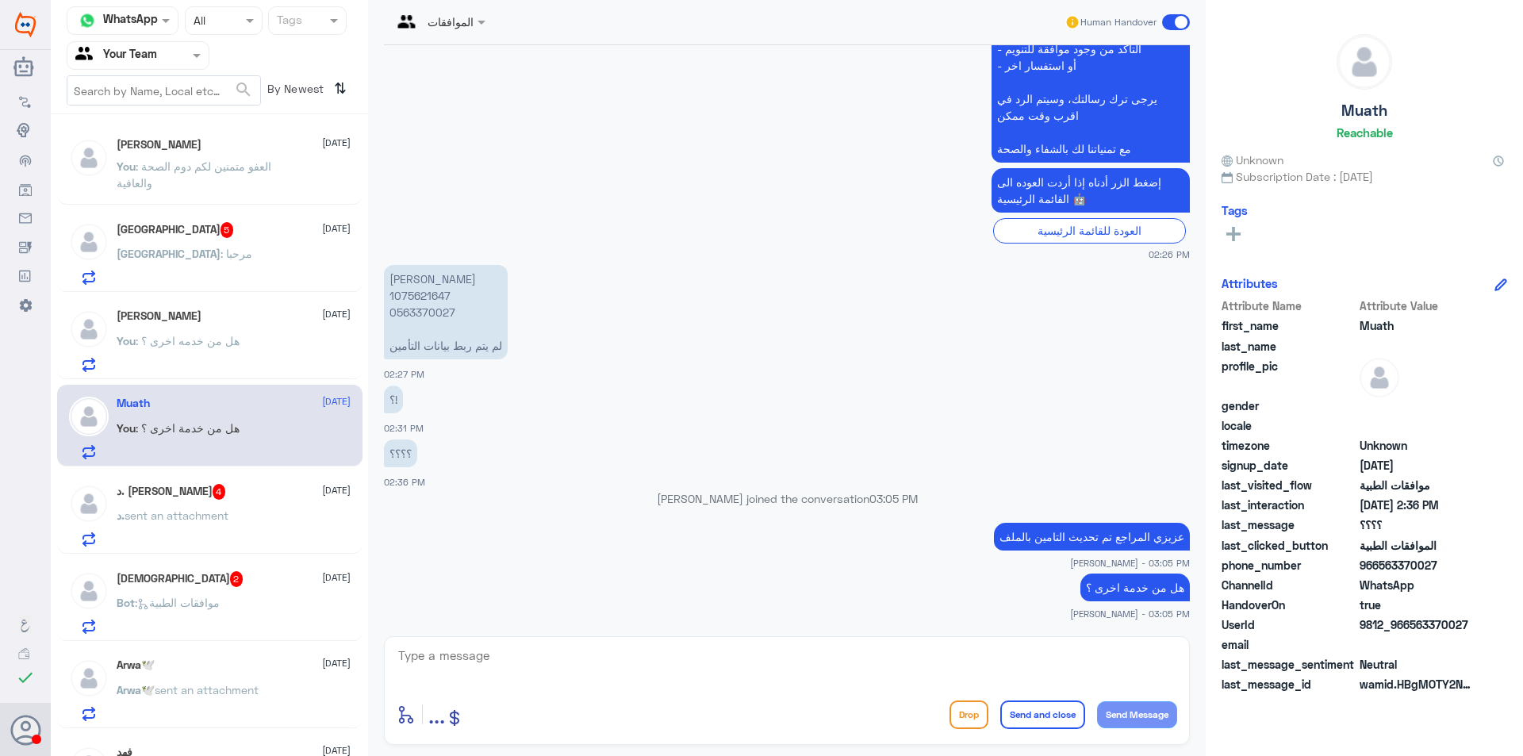
click at [217, 508] on span "sent an attachment" at bounding box center [177, 514] width 104 height 13
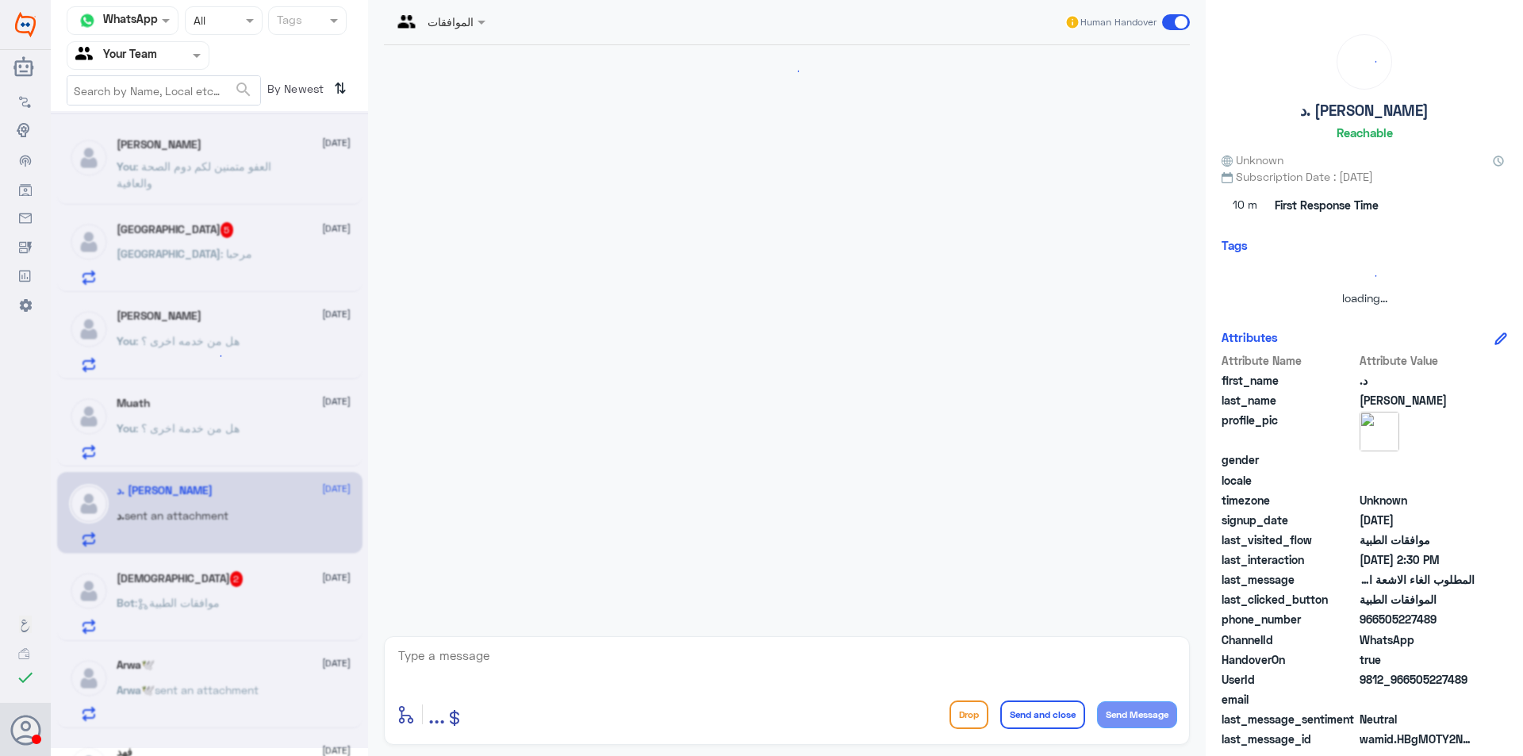
scroll to position [353, 0]
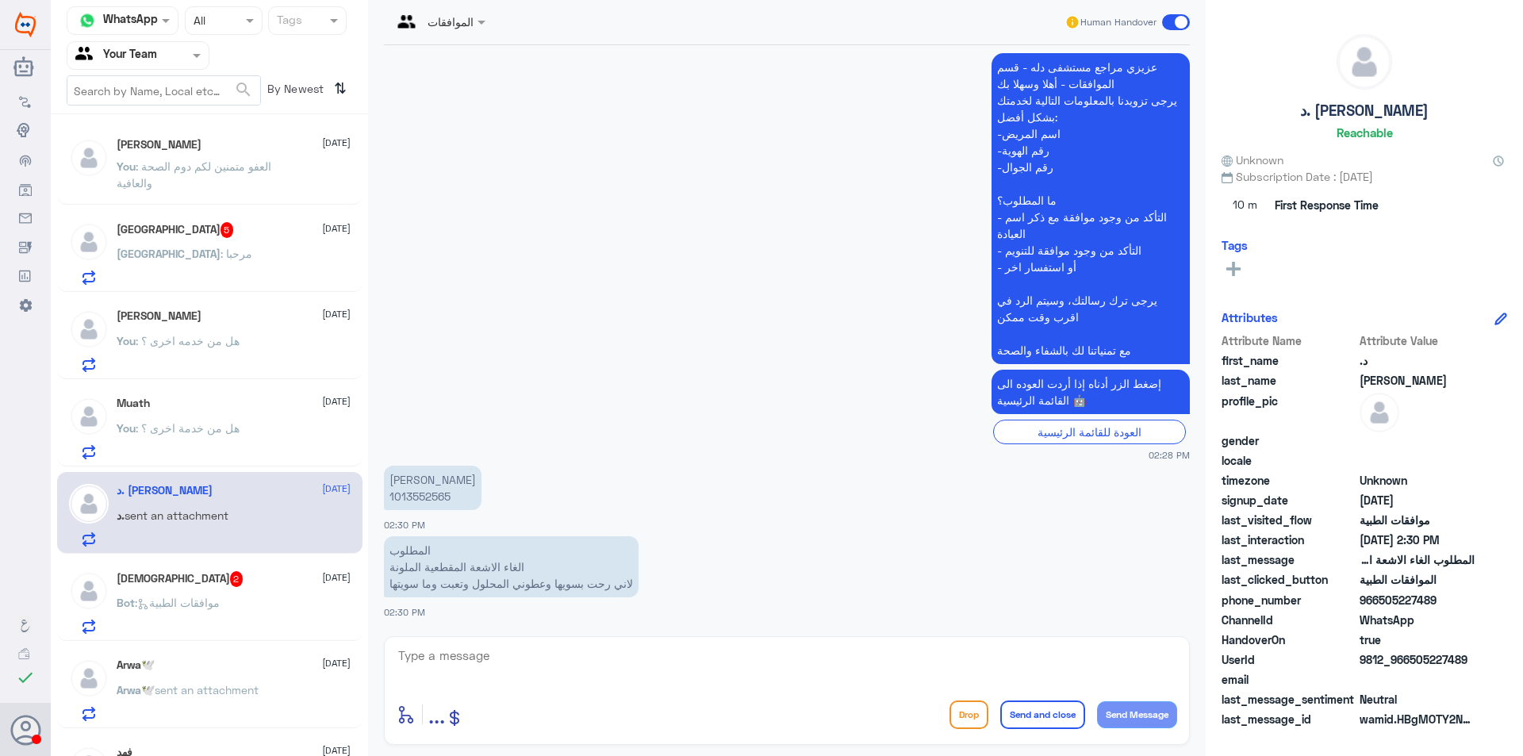
click at [420, 500] on p "مشاعل سعد 1013552565" at bounding box center [433, 488] width 98 height 44
copy p "1013552565"
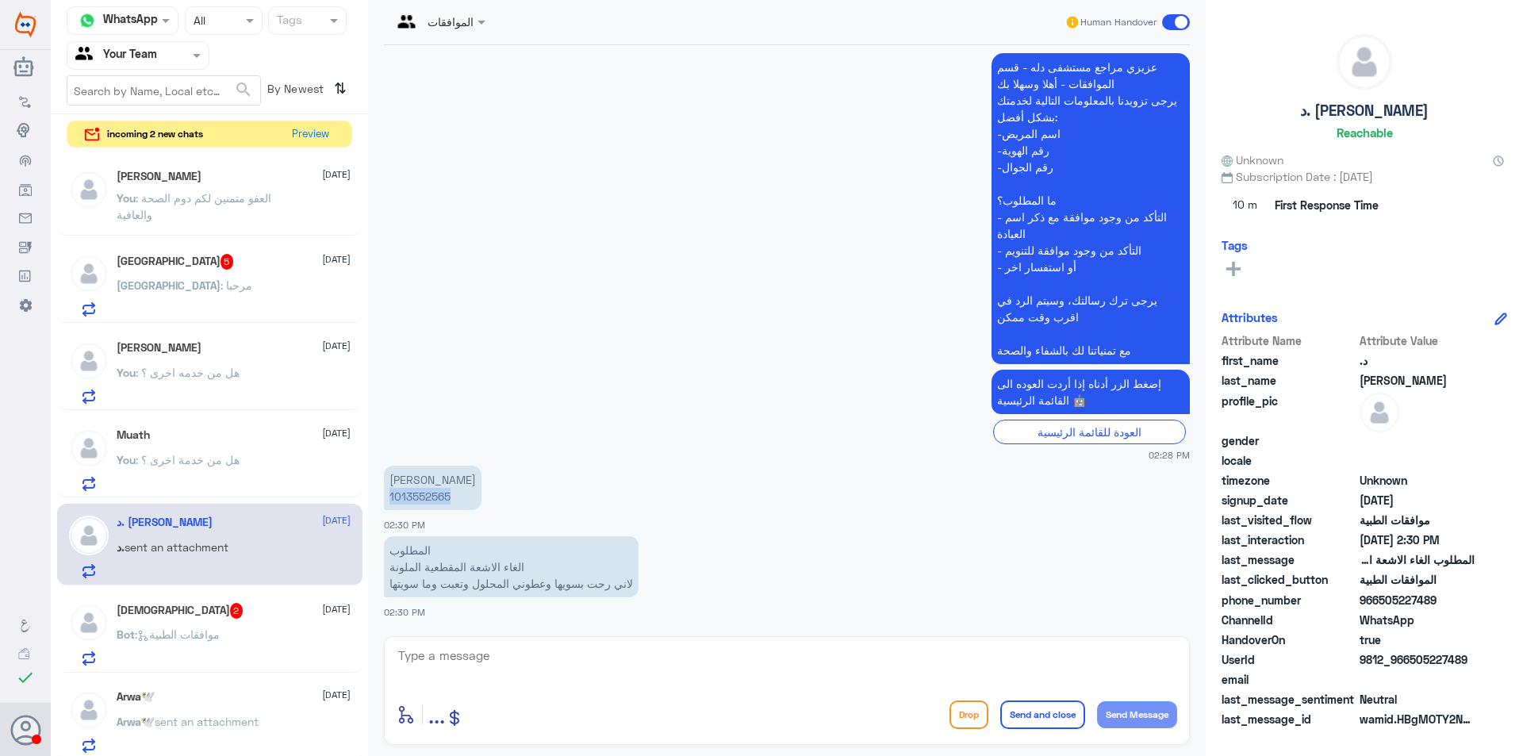
copy p "1013552565"
click at [328, 124] on button "Preview" at bounding box center [310, 133] width 49 height 25
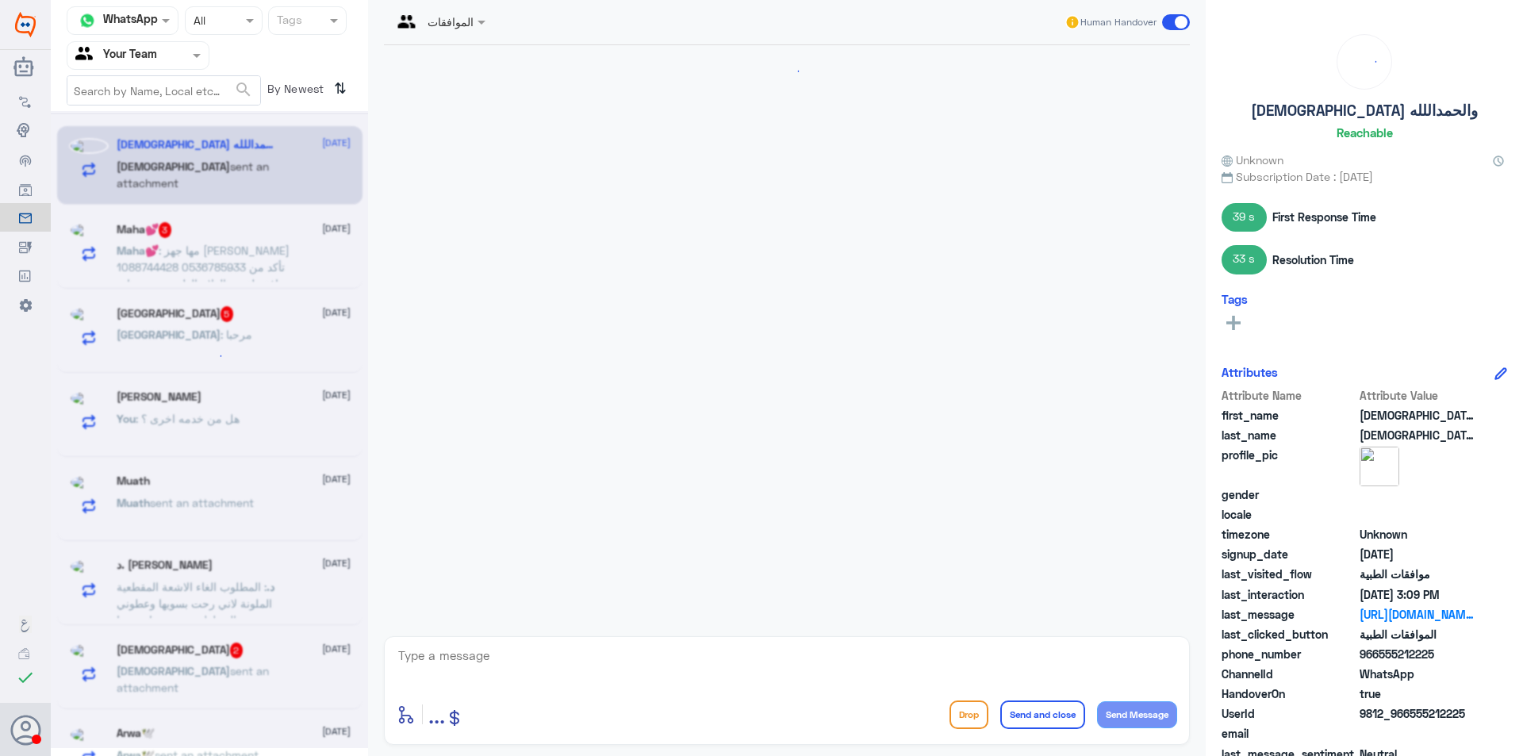
scroll to position [1403, 0]
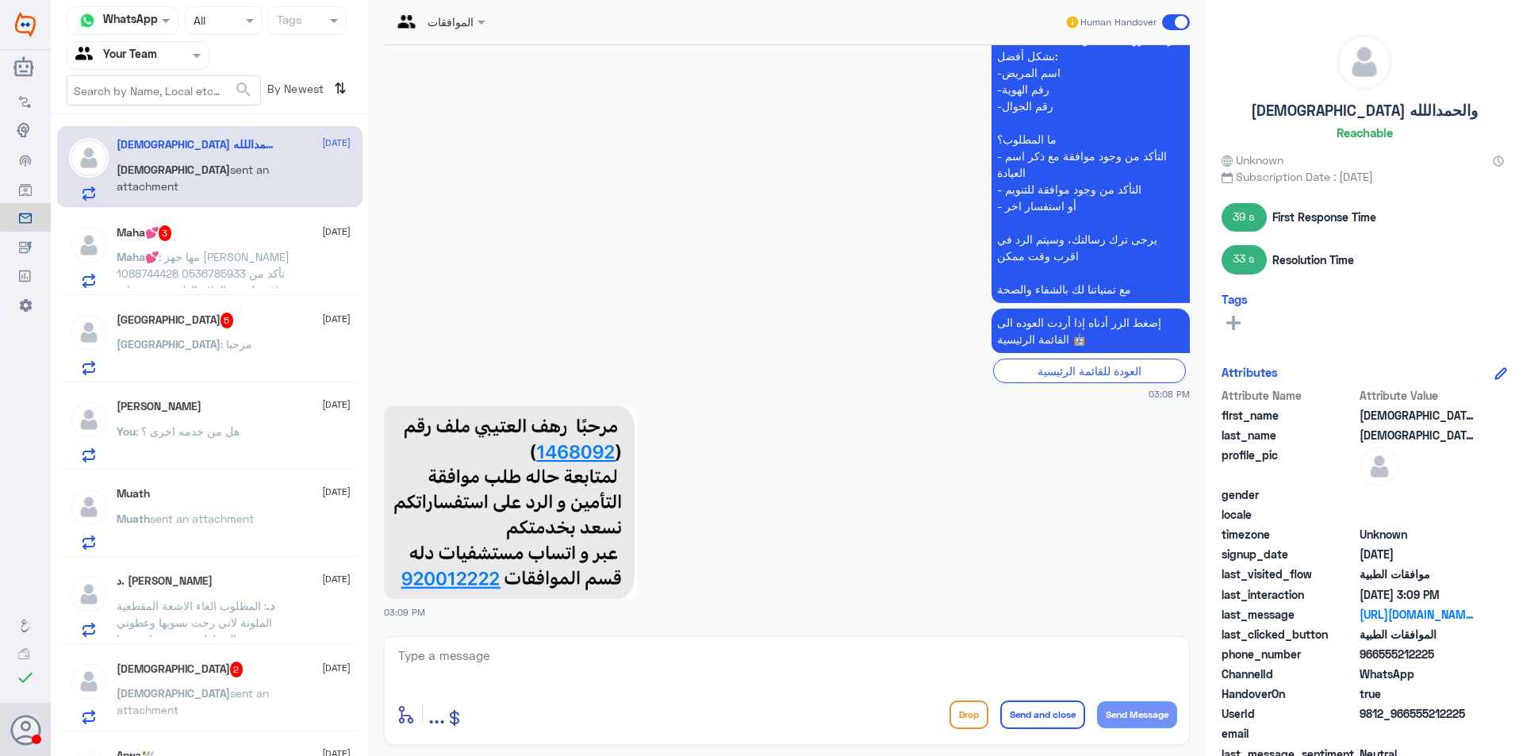
click at [204, 243] on div "Maha💕 3 12 October Maha💕 : مها جهز المطيري 1088744428 0536785933 تأكد من موافقه…" at bounding box center [234, 256] width 234 height 63
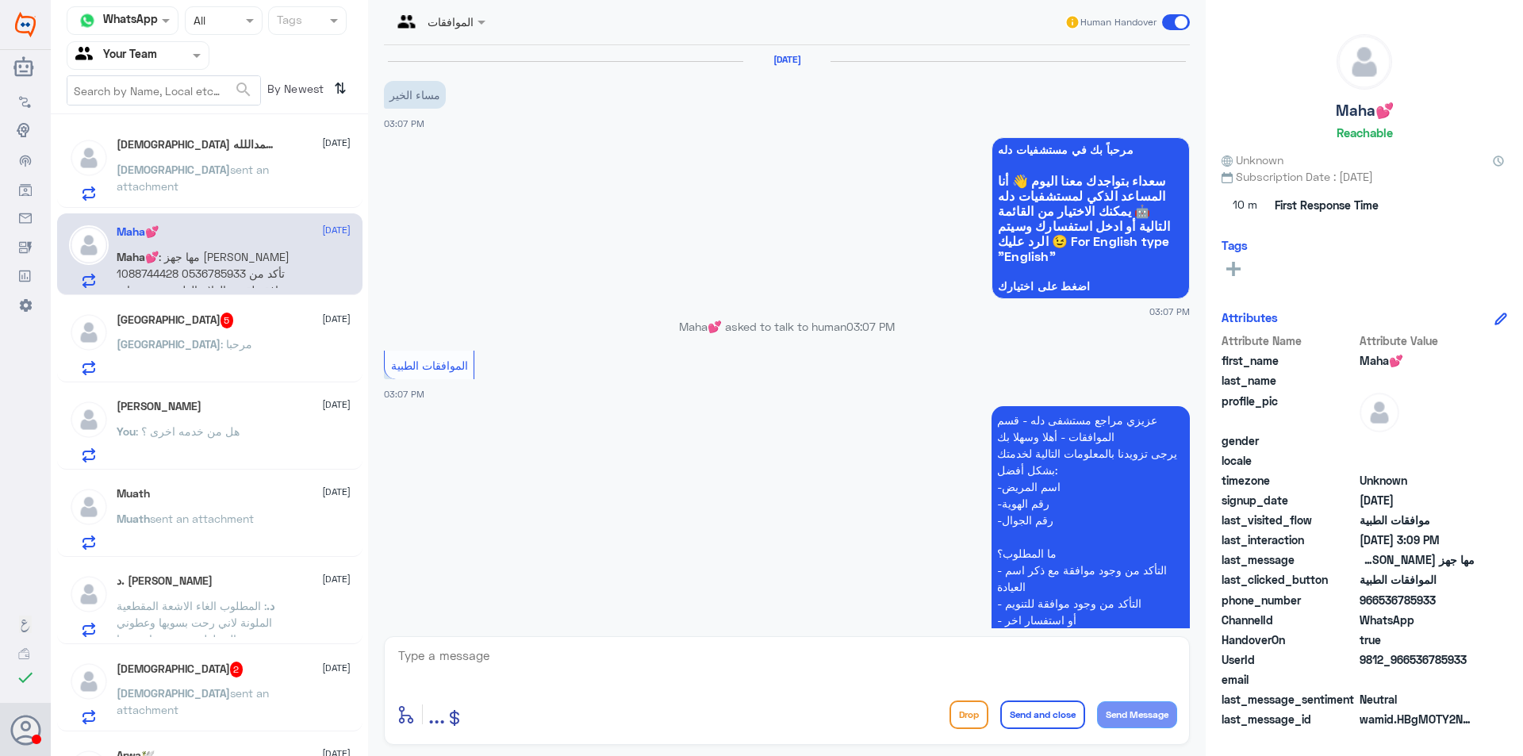
scroll to position [298, 0]
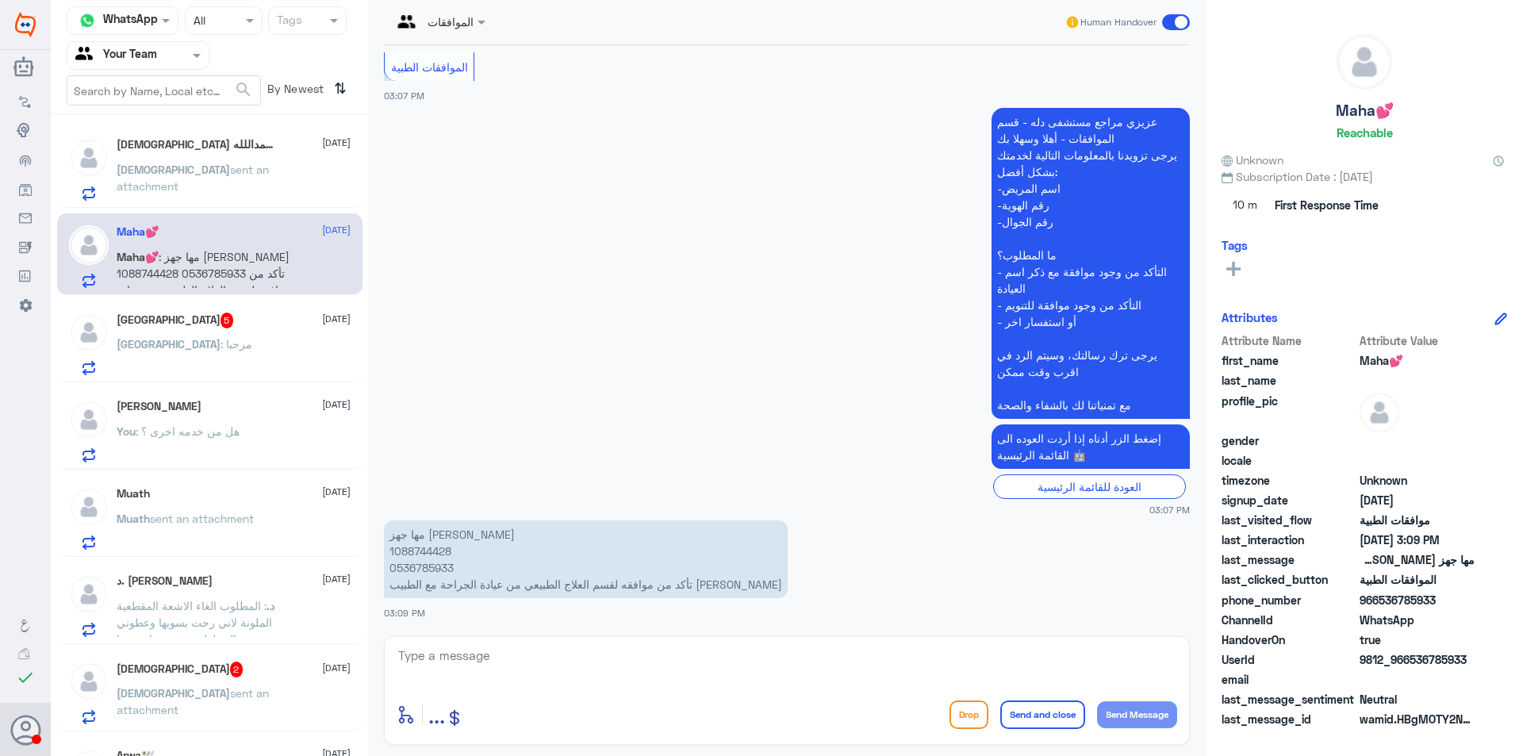
click at [202, 196] on p "سبحان sent an attachment" at bounding box center [206, 181] width 178 height 40
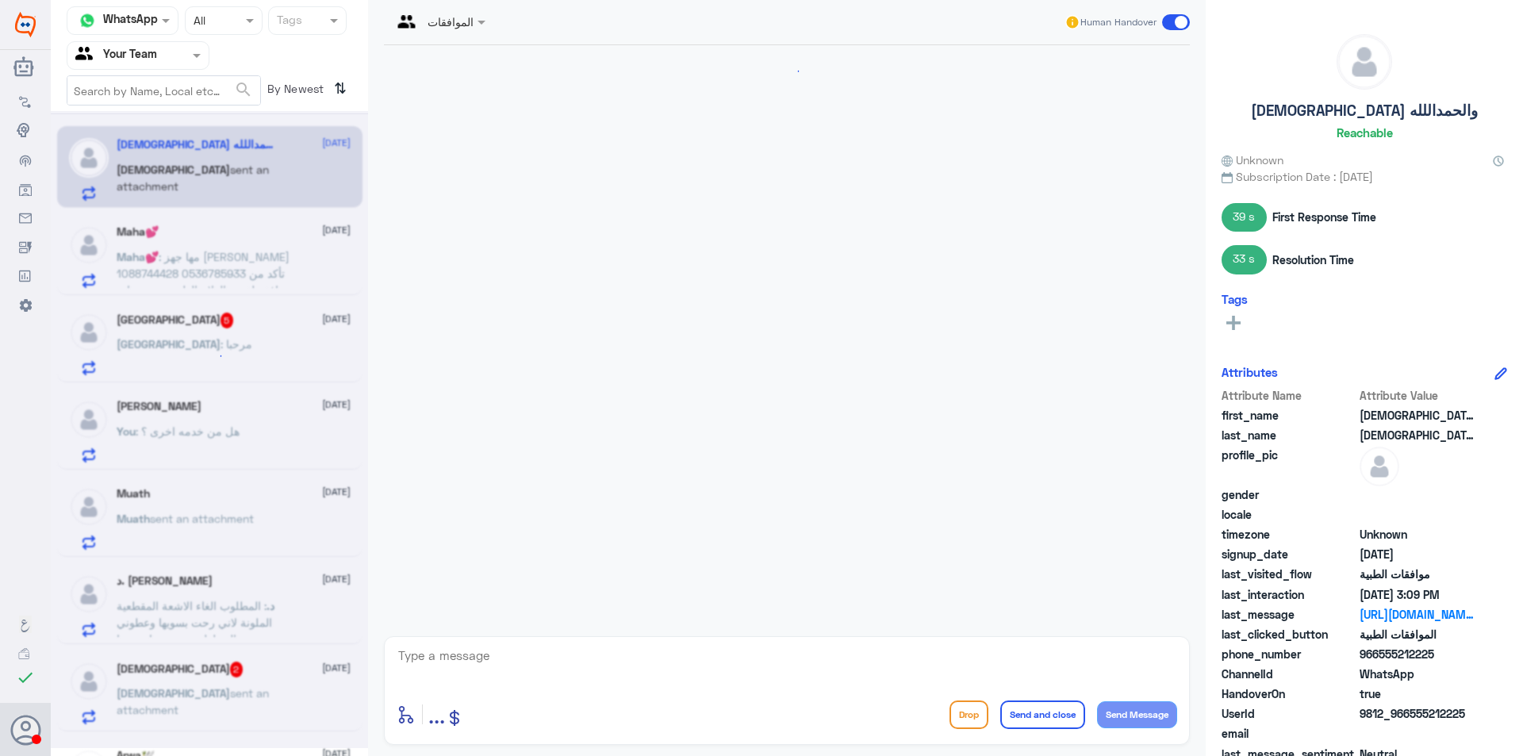
scroll to position [1403, 0]
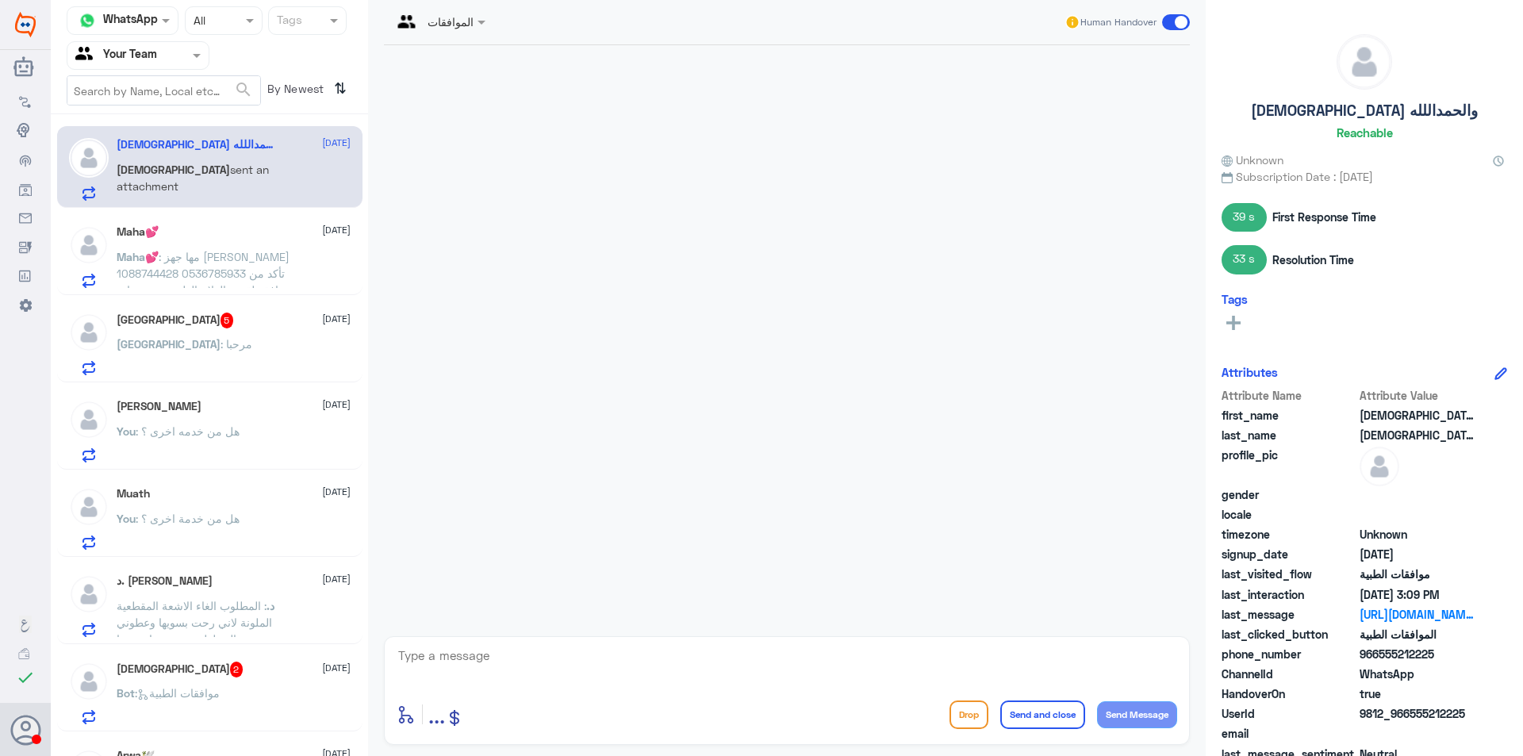
click at [164, 60] on div at bounding box center [137, 55] width 141 height 18
click at [151, 156] on Inbox "Your Inbox" at bounding box center [130, 159] width 56 height 13
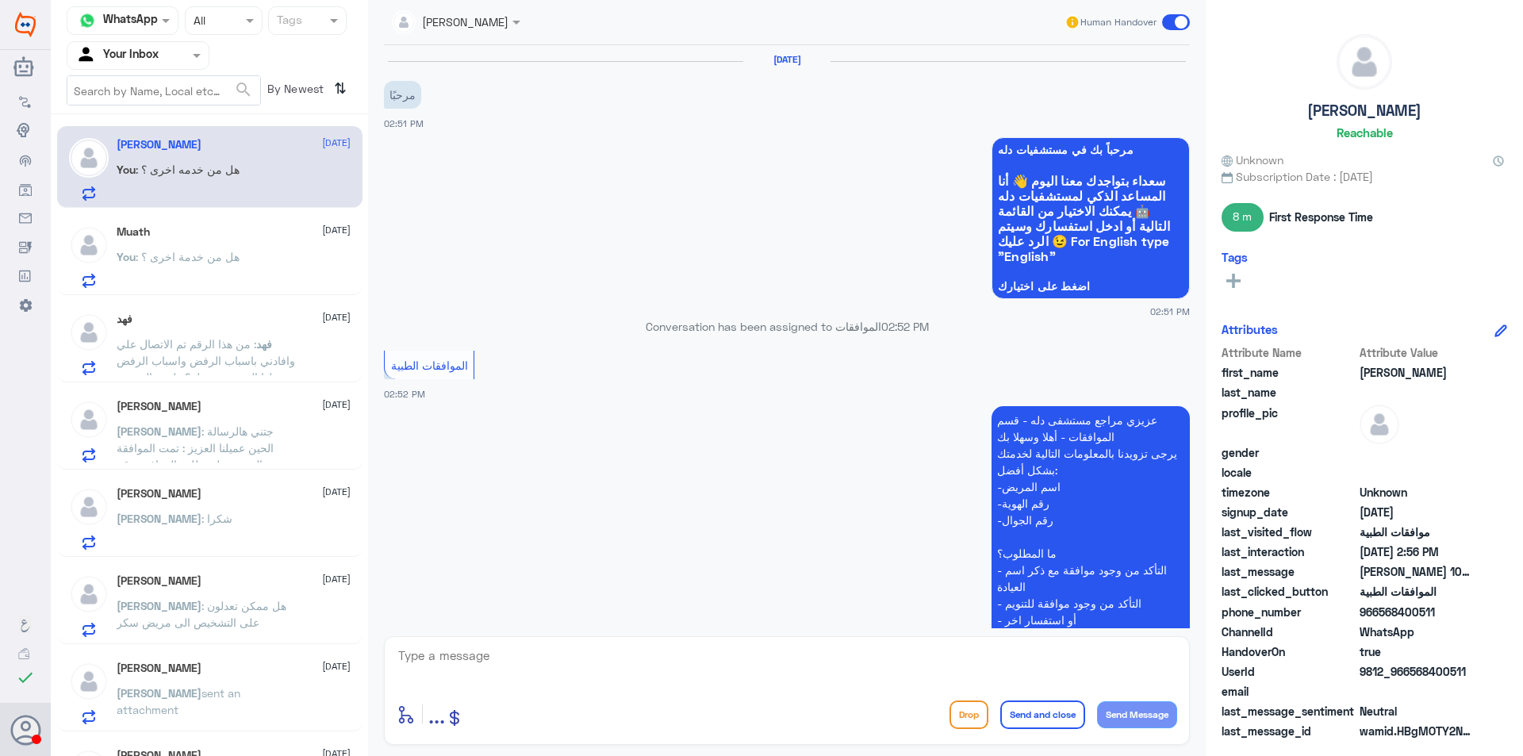
scroll to position [546, 0]
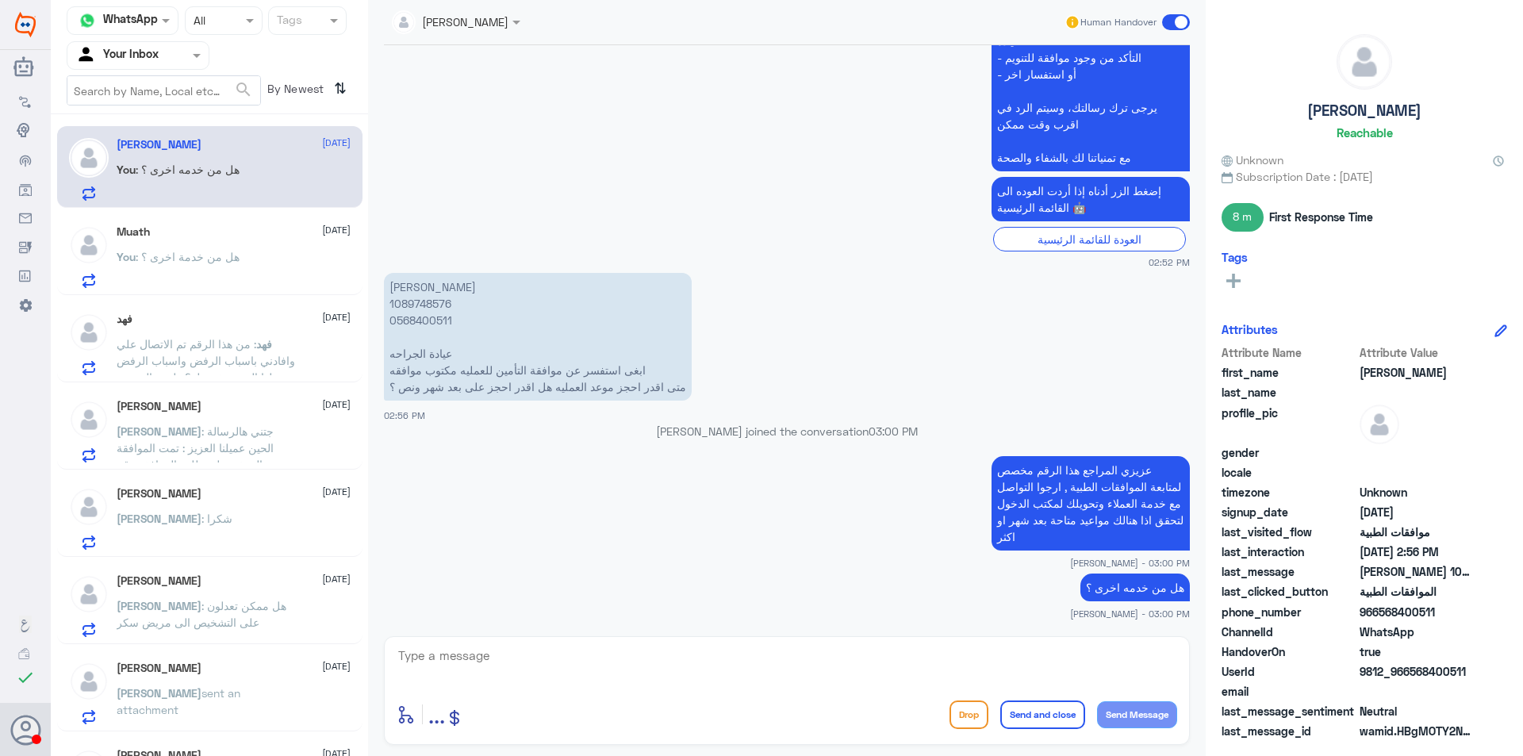
click at [162, 60] on input "text" at bounding box center [118, 55] width 87 height 18
click at [162, 103] on b "Unassigned" at bounding box center [132, 103] width 60 height 13
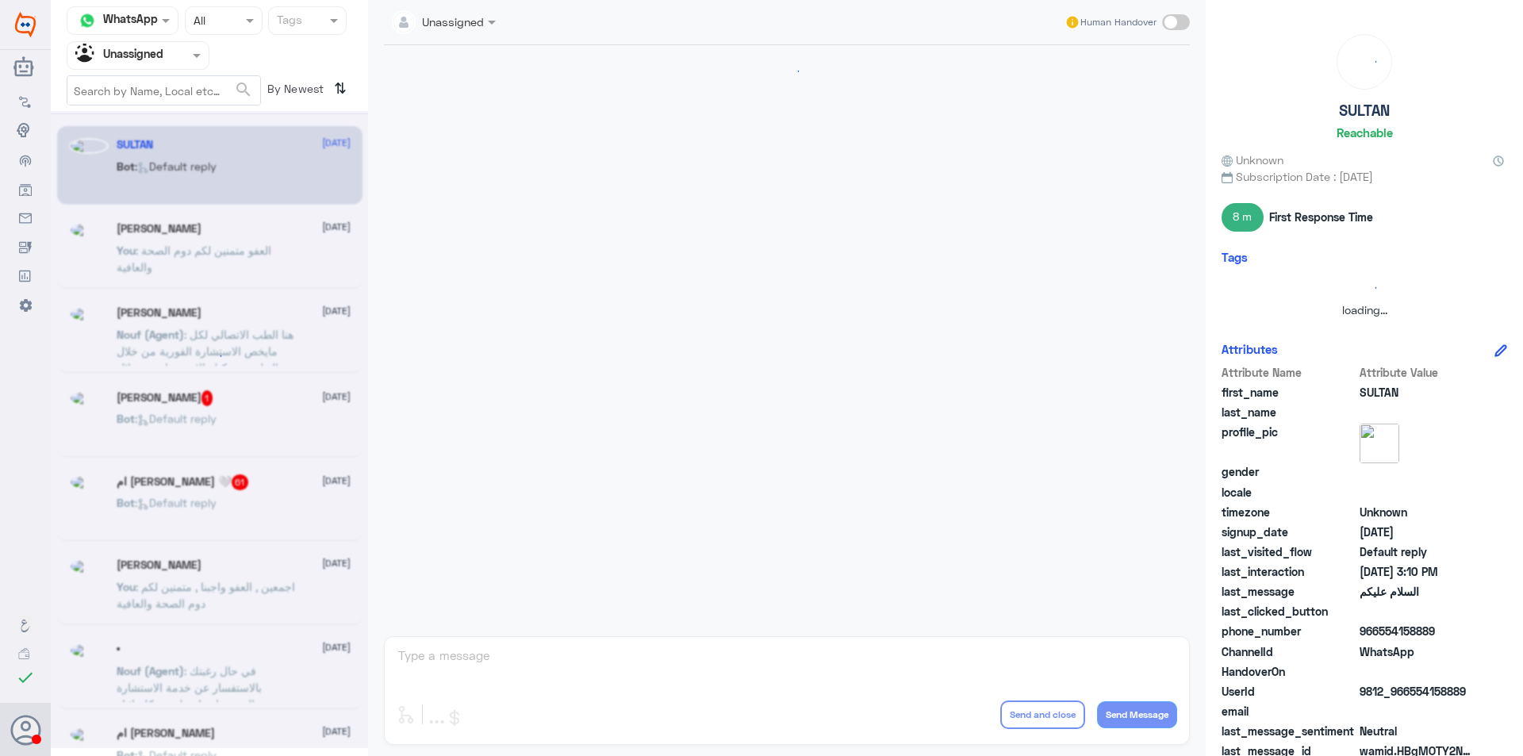
scroll to position [0, 0]
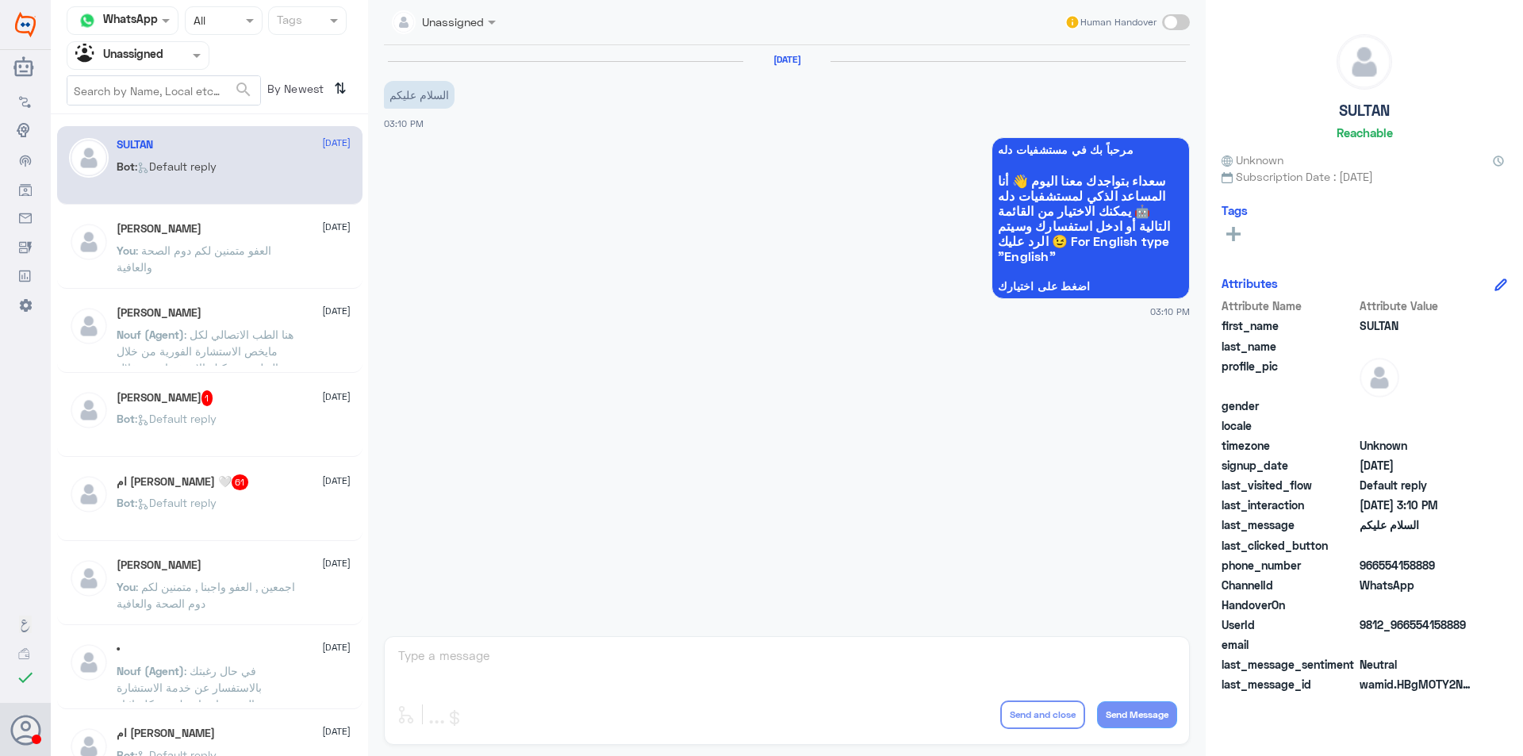
click at [640, 638] on div "Unassigned Human Handover 12 Oct 2025 السلام عليكم 03:10 PM مرحباً بك في مستشفي…" at bounding box center [786, 380] width 837 height 761
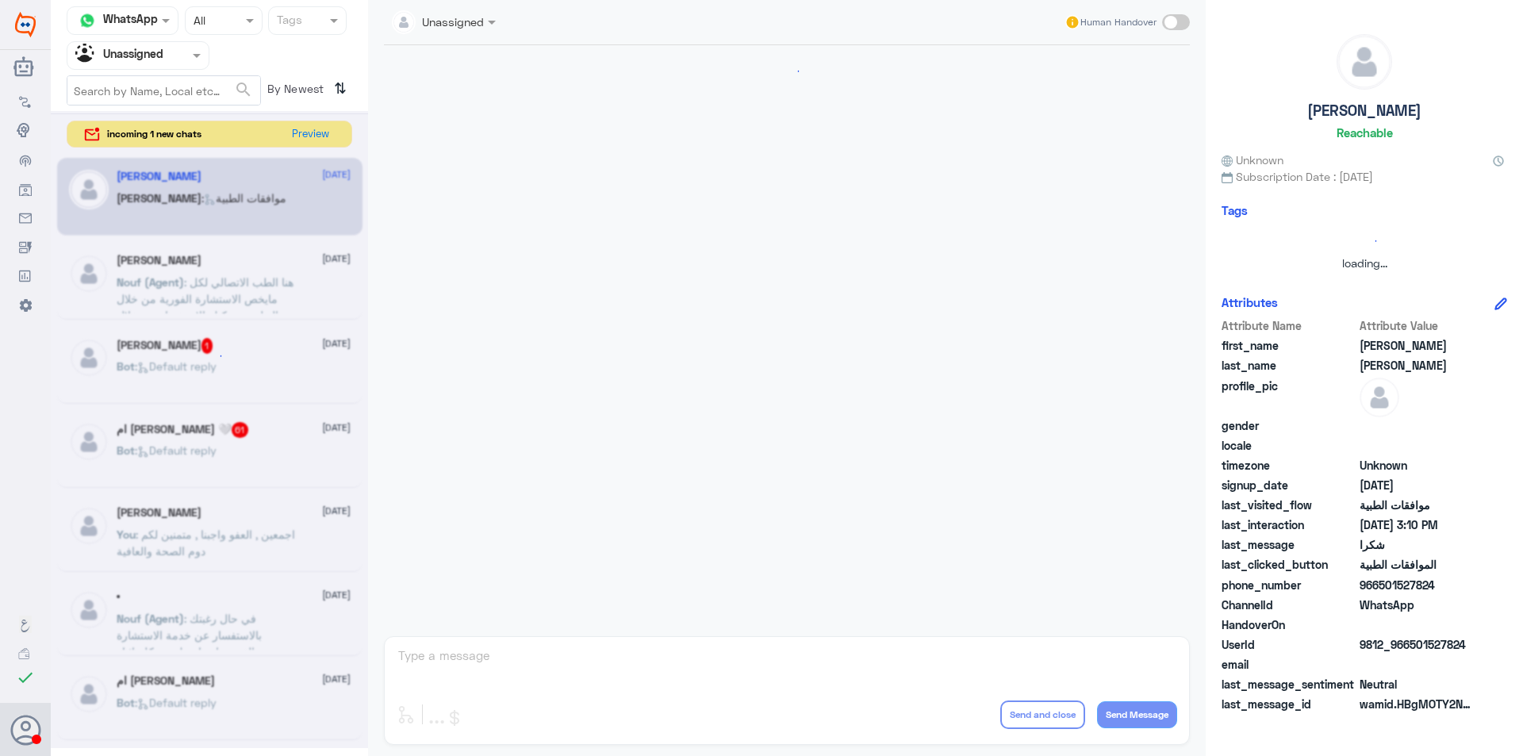
scroll to position [1365, 0]
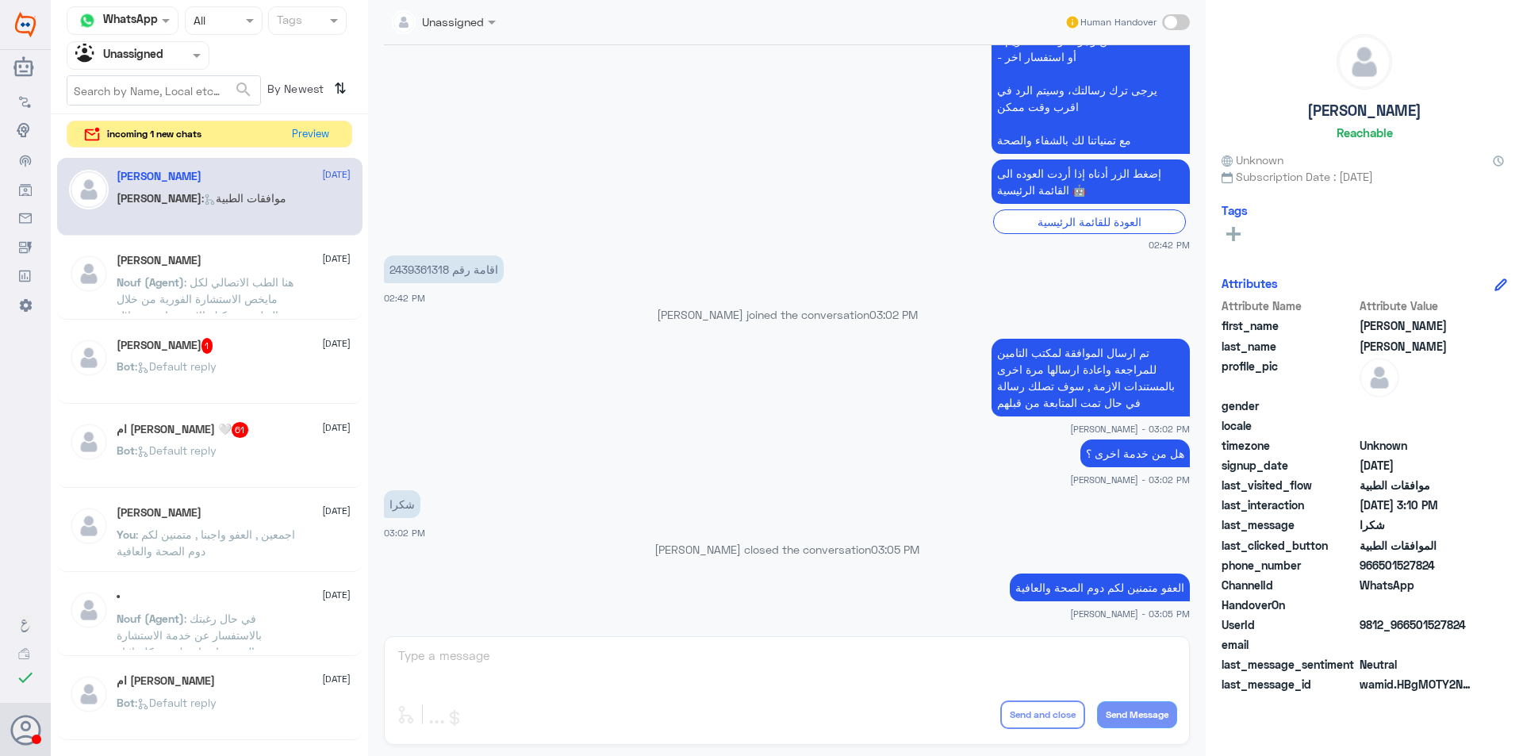
click at [173, 66] on div "Agent Filter Unassigned" at bounding box center [127, 56] width 121 height 24
click at [174, 194] on div "Your Team" at bounding box center [138, 178] width 143 height 36
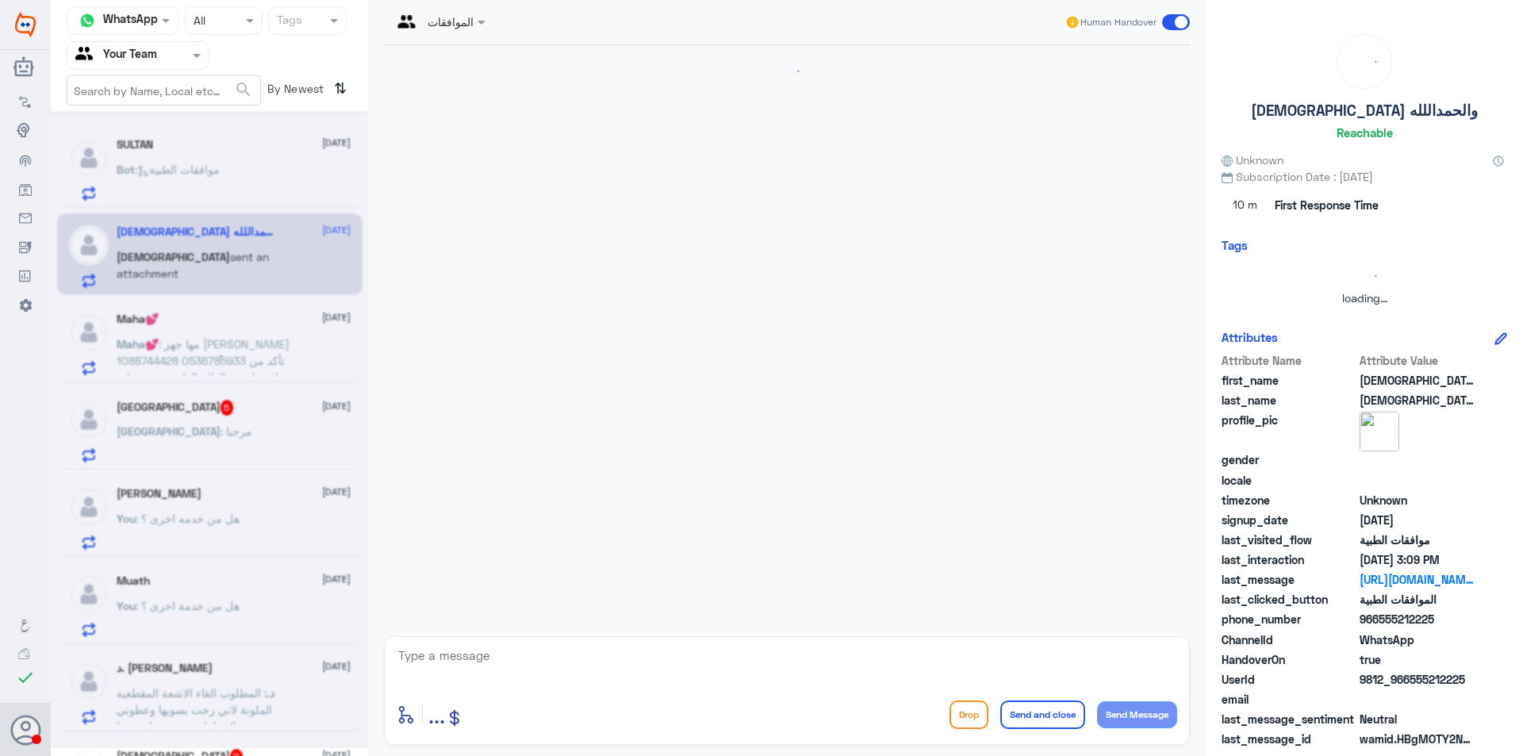
scroll to position [194, 0]
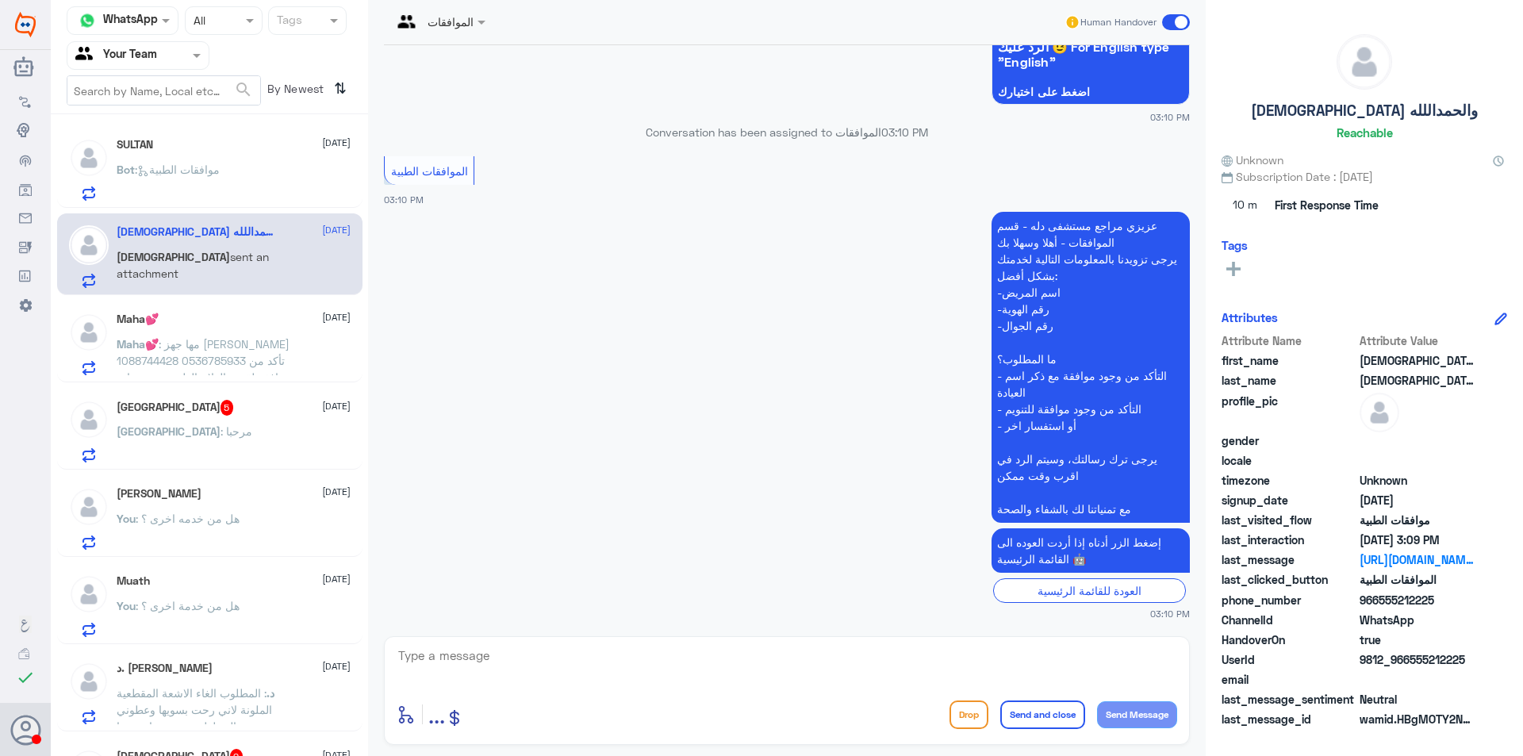
click at [214, 175] on span ": موافقات الطبية" at bounding box center [177, 169] width 85 height 13
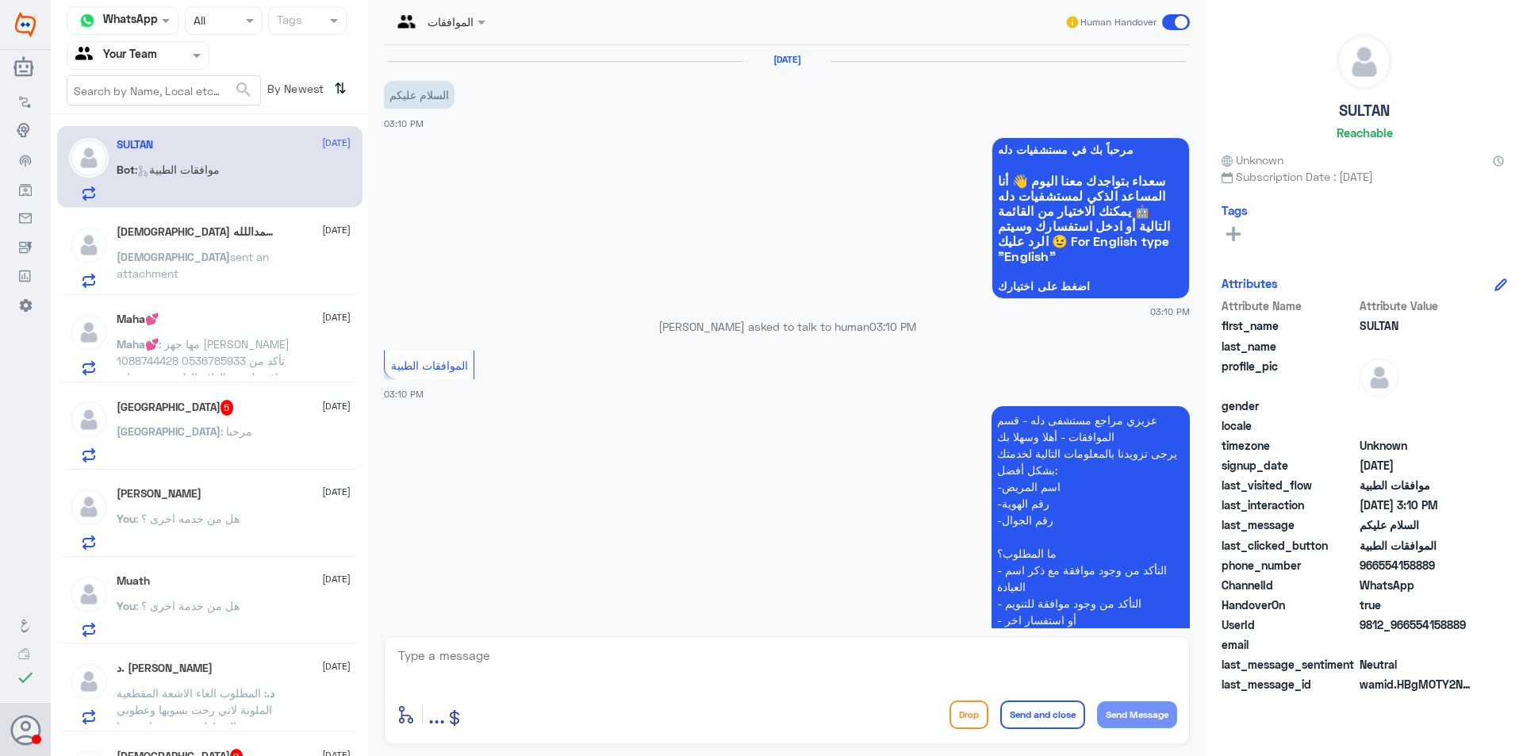
click at [265, 267] on div "سبحان sent an attachment" at bounding box center [234, 270] width 234 height 36
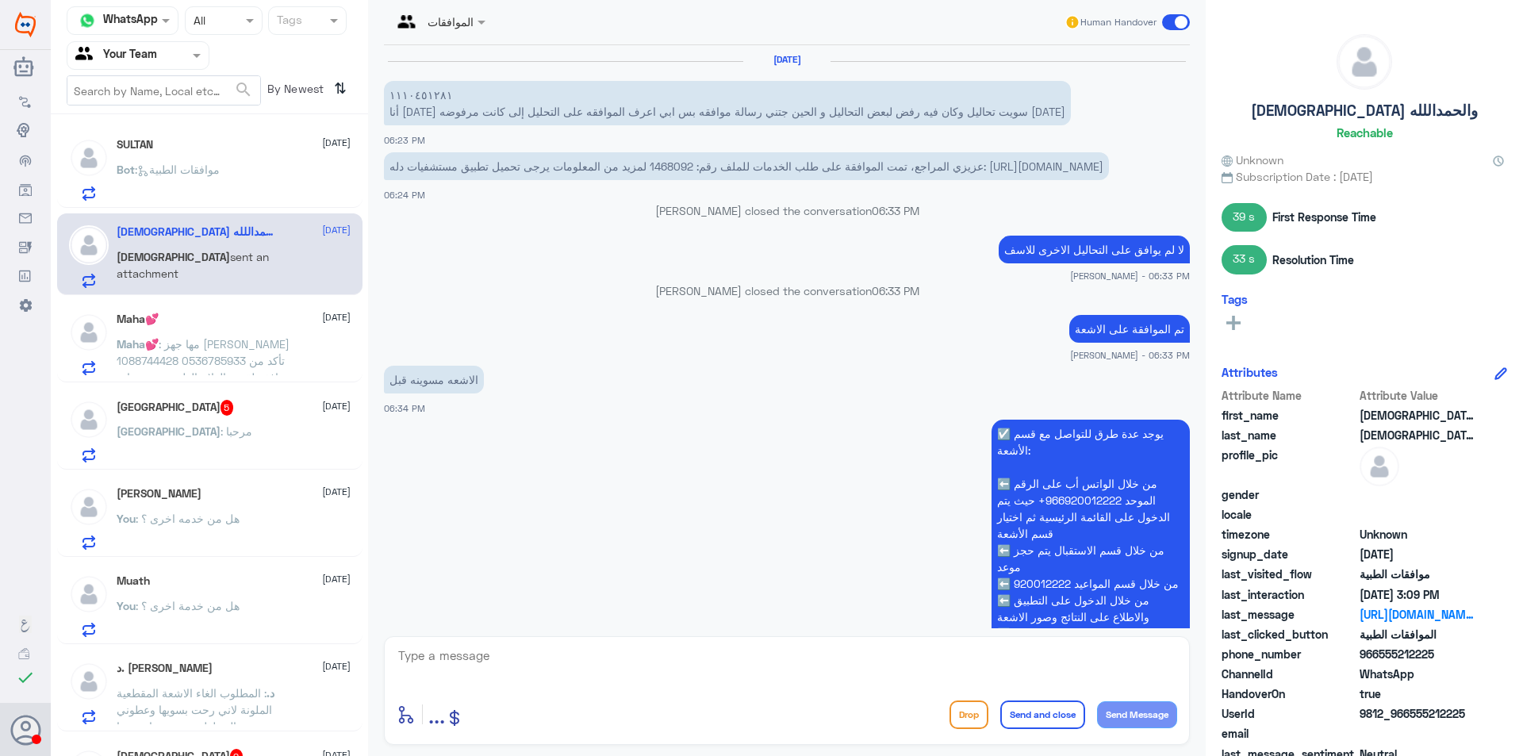
scroll to position [1403, 0]
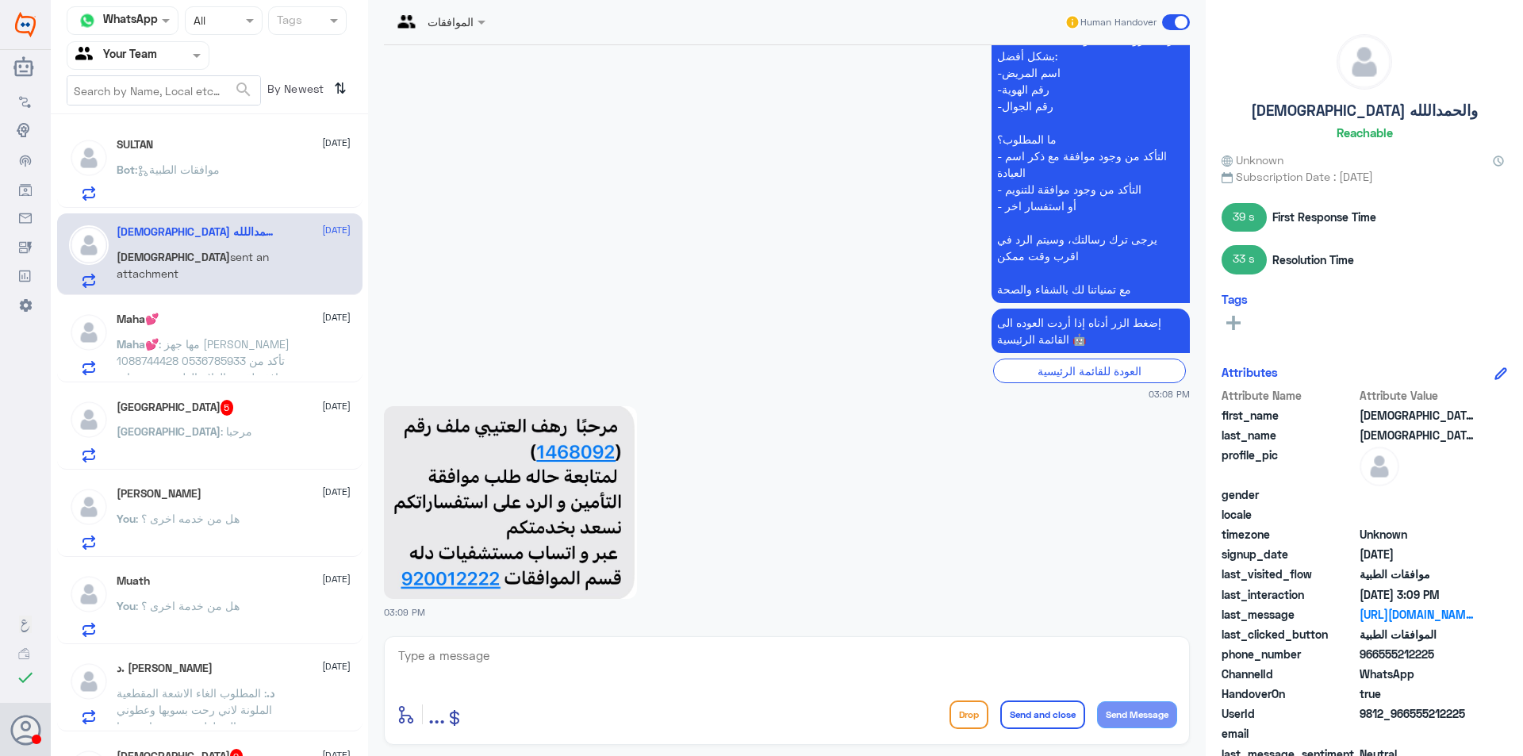
click at [265, 351] on p "Maha💕 : مها جهز المطيري 1088744428 0536785933 تأكد من موافقه لقسم العلاج الطبيع…" at bounding box center [206, 355] width 178 height 40
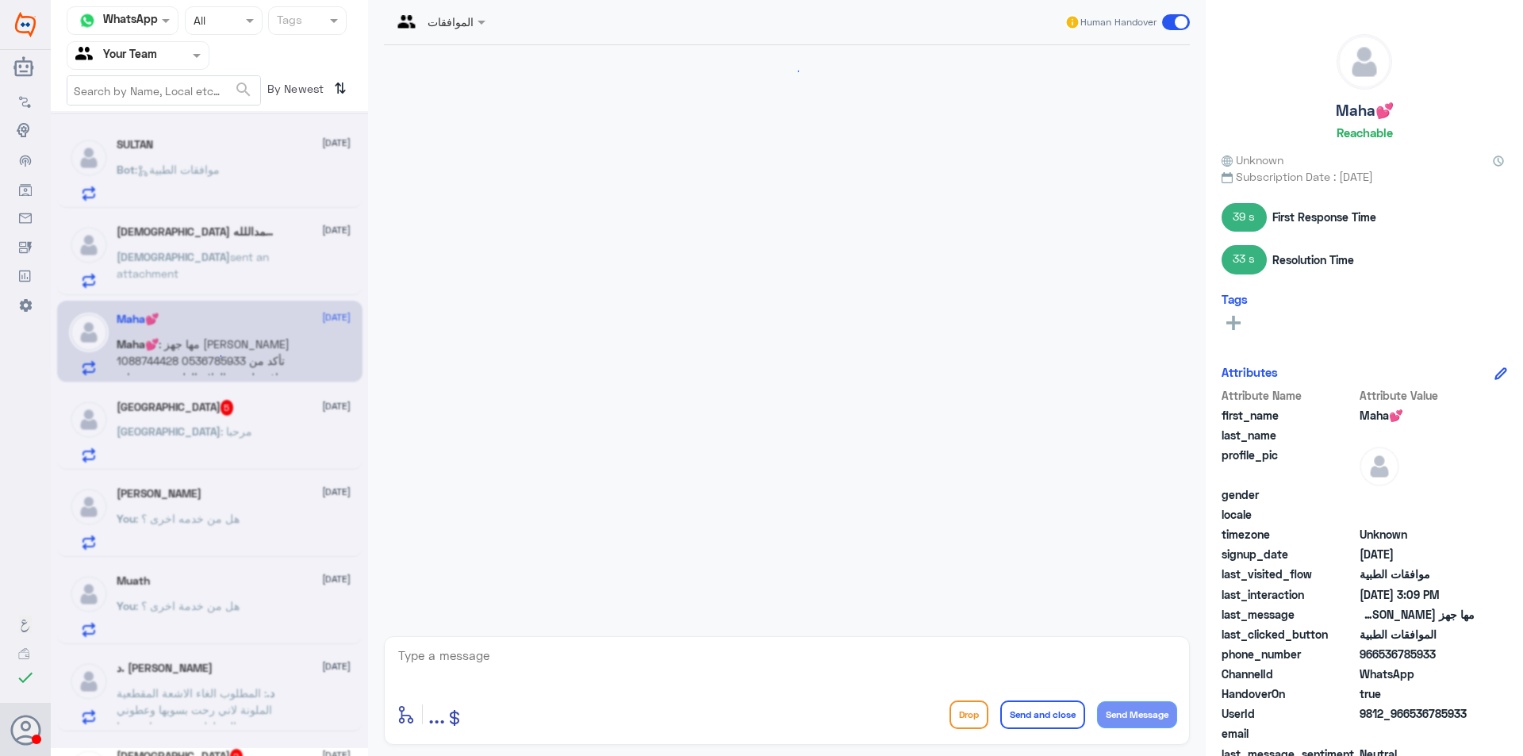
scroll to position [298, 0]
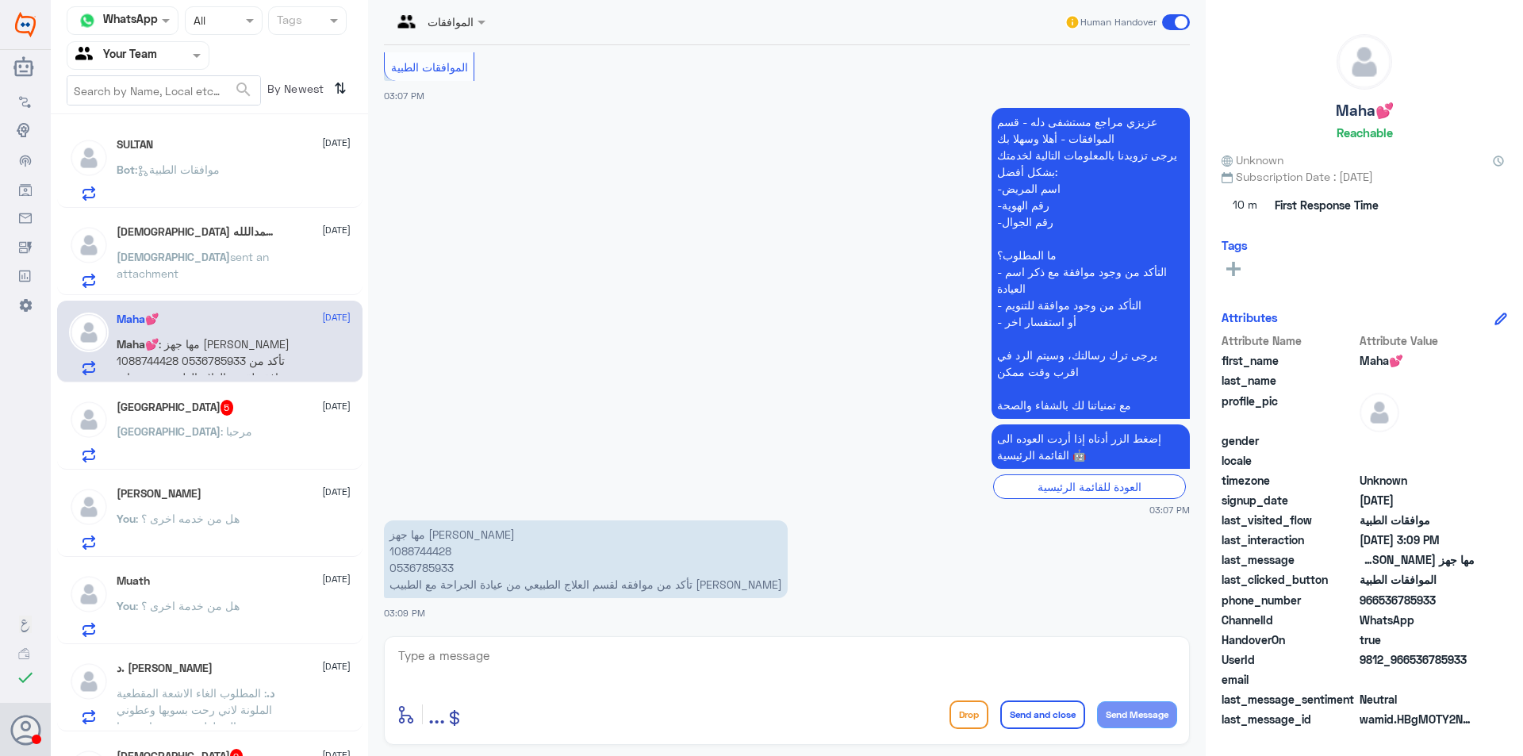
click at [242, 297] on div "SULTAN 12 October Bot : موافقات الطبية سبحان الله والحمداللله 12 October سبحان …" at bounding box center [209, 441] width 317 height 641
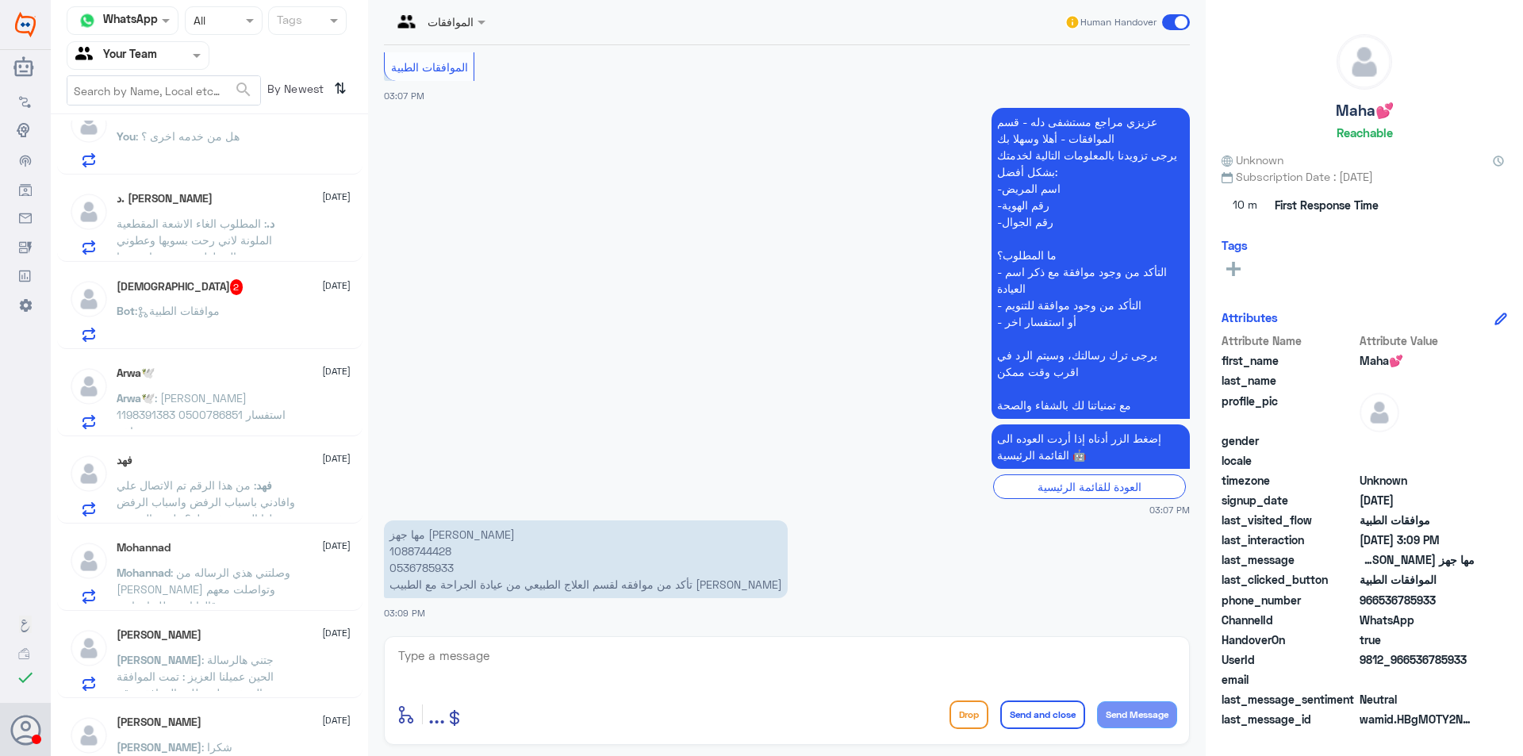
scroll to position [476, 0]
click at [256, 316] on div "Bot : موافقات الطبية" at bounding box center [234, 318] width 234 height 36
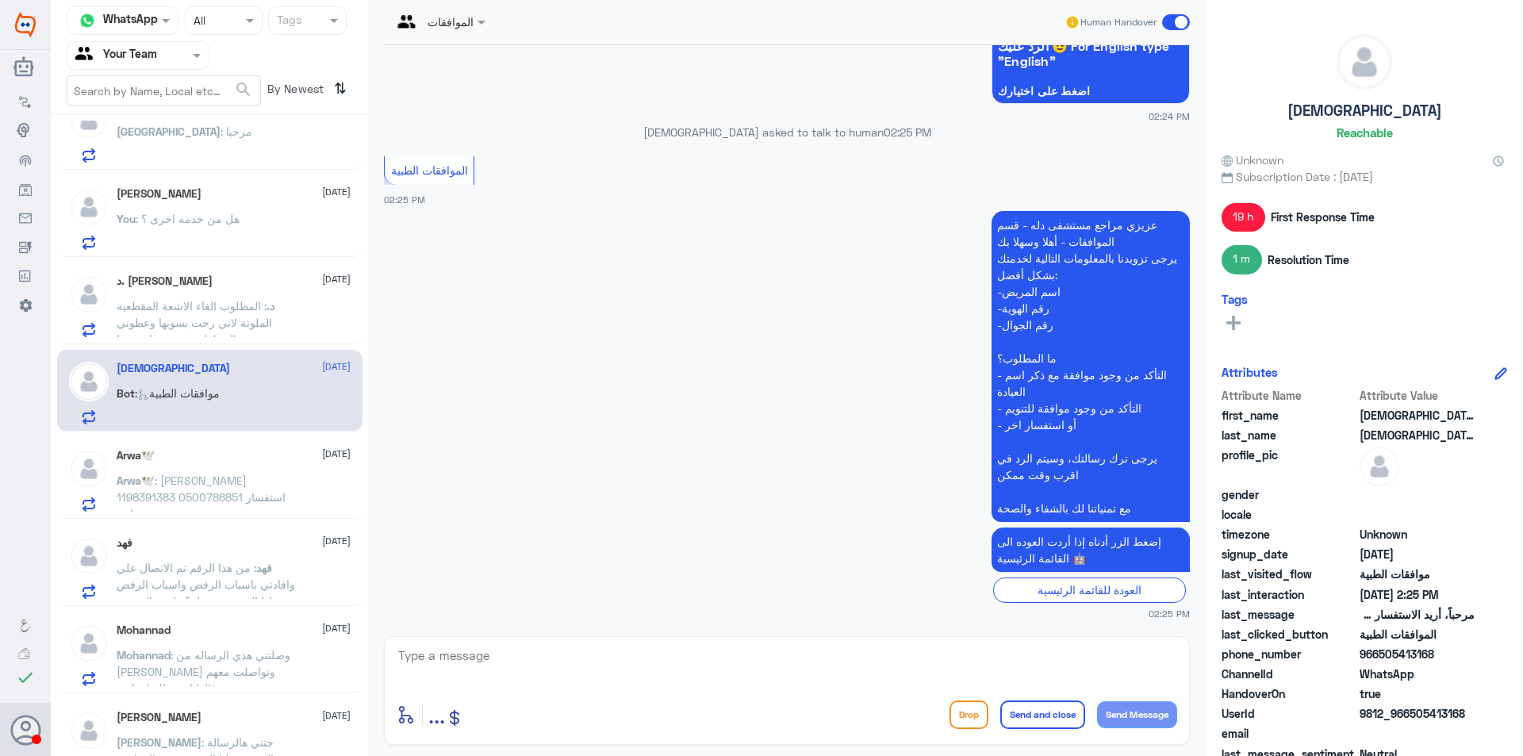
scroll to position [317, 0]
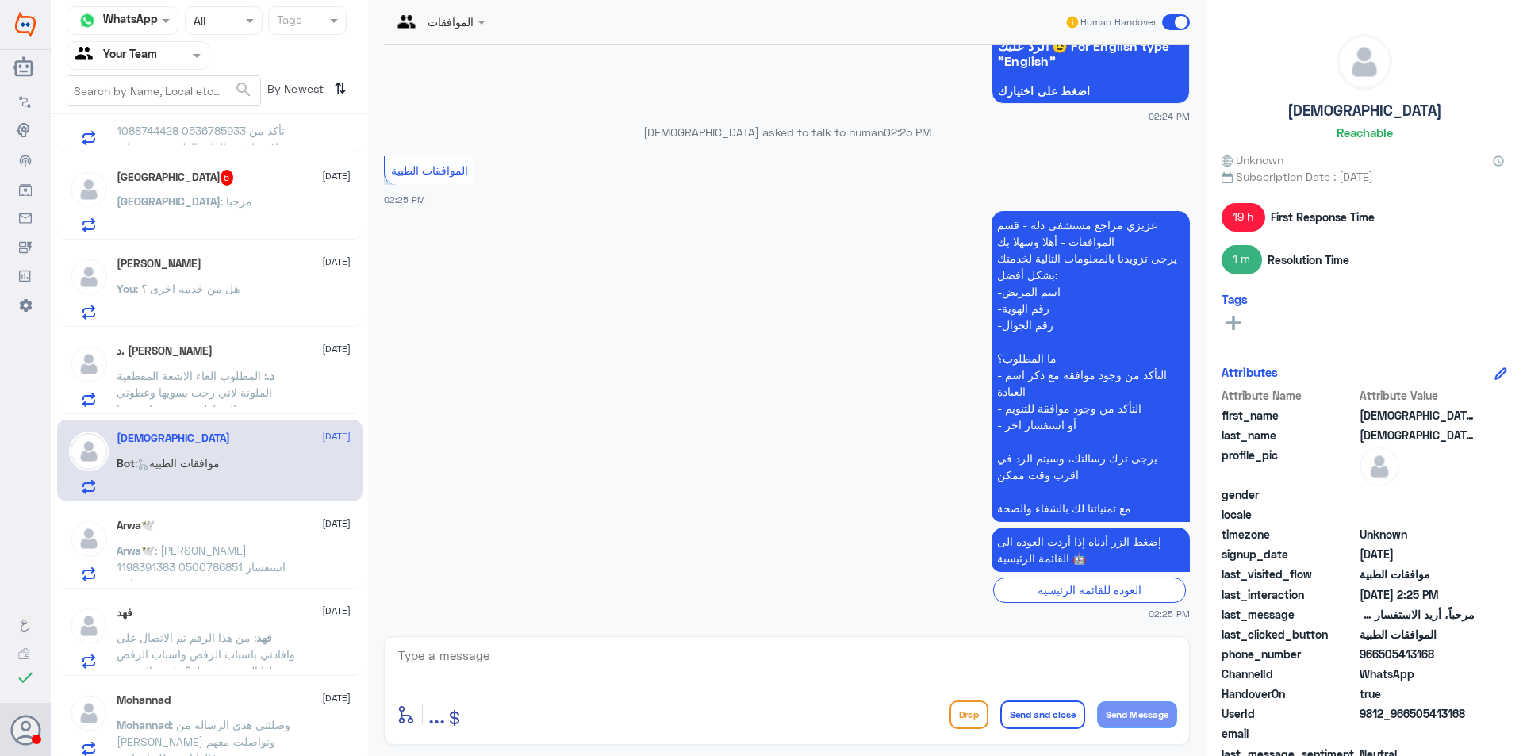
click at [252, 389] on span ": المطلوب الغاء الاشعة المقطعية الملونة لاني رحت بسويها وعطوني المحلول وتعبت وم…" at bounding box center [194, 392] width 155 height 47
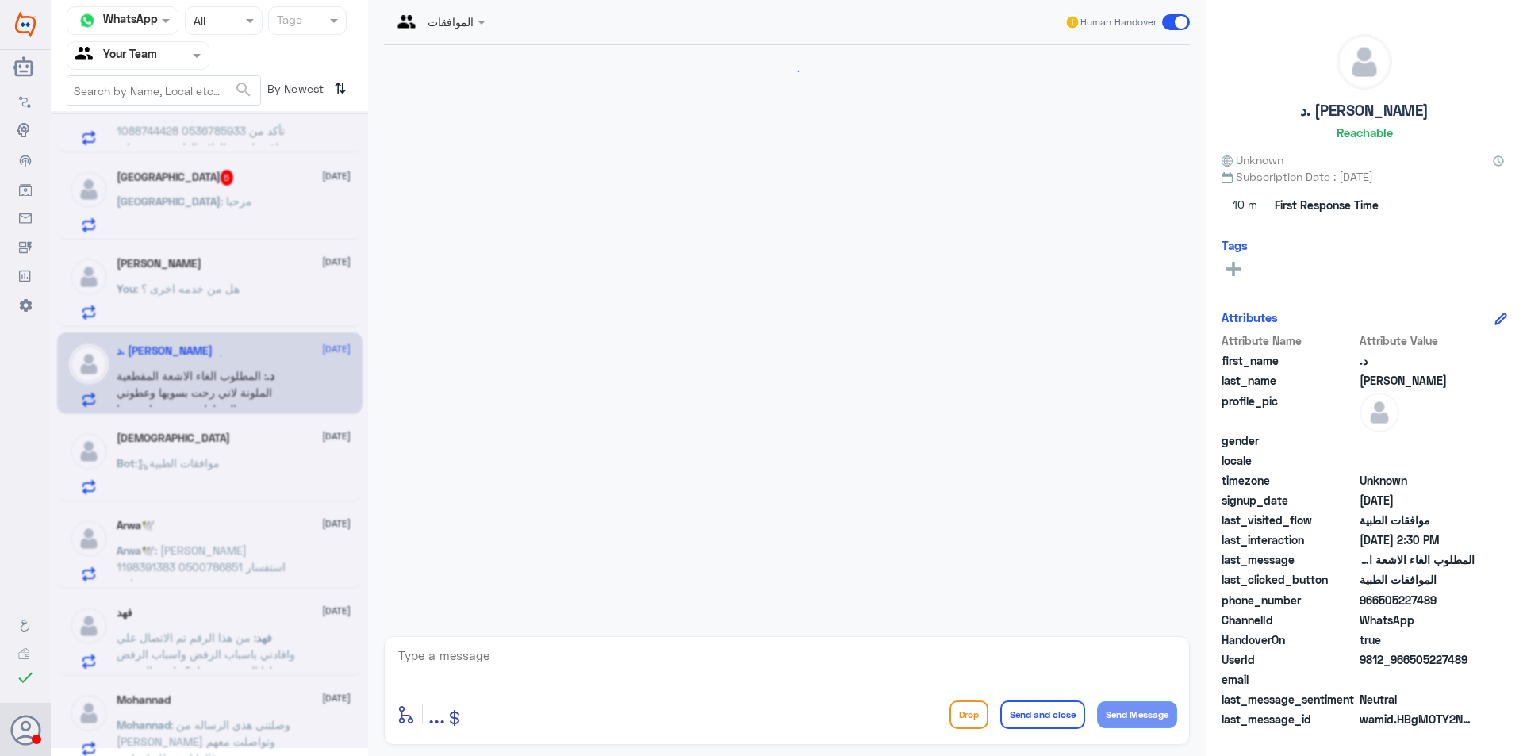
scroll to position [353, 0]
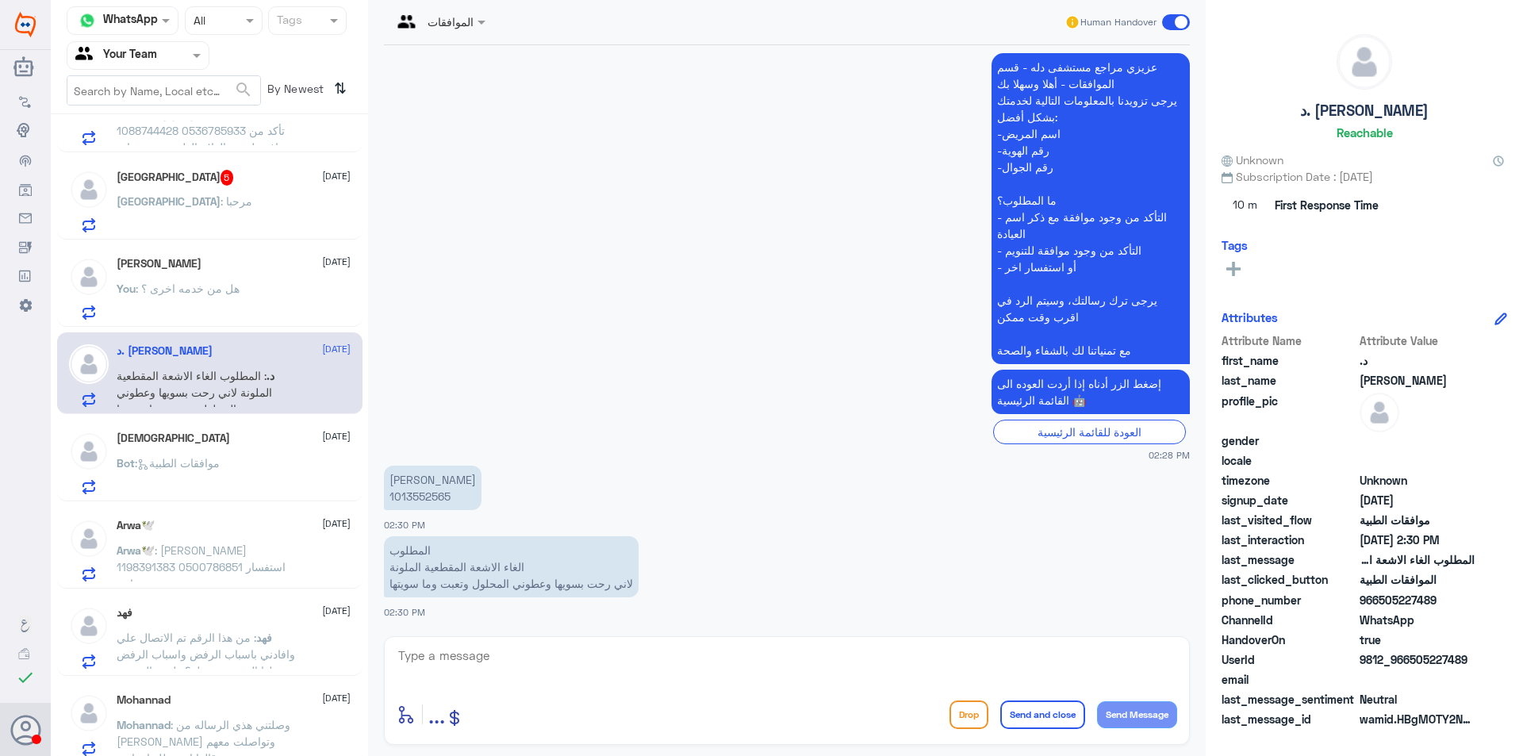
click at [412, 495] on p "مشاعل سعد 1013552565" at bounding box center [433, 488] width 98 height 44
copy p "1013552565"
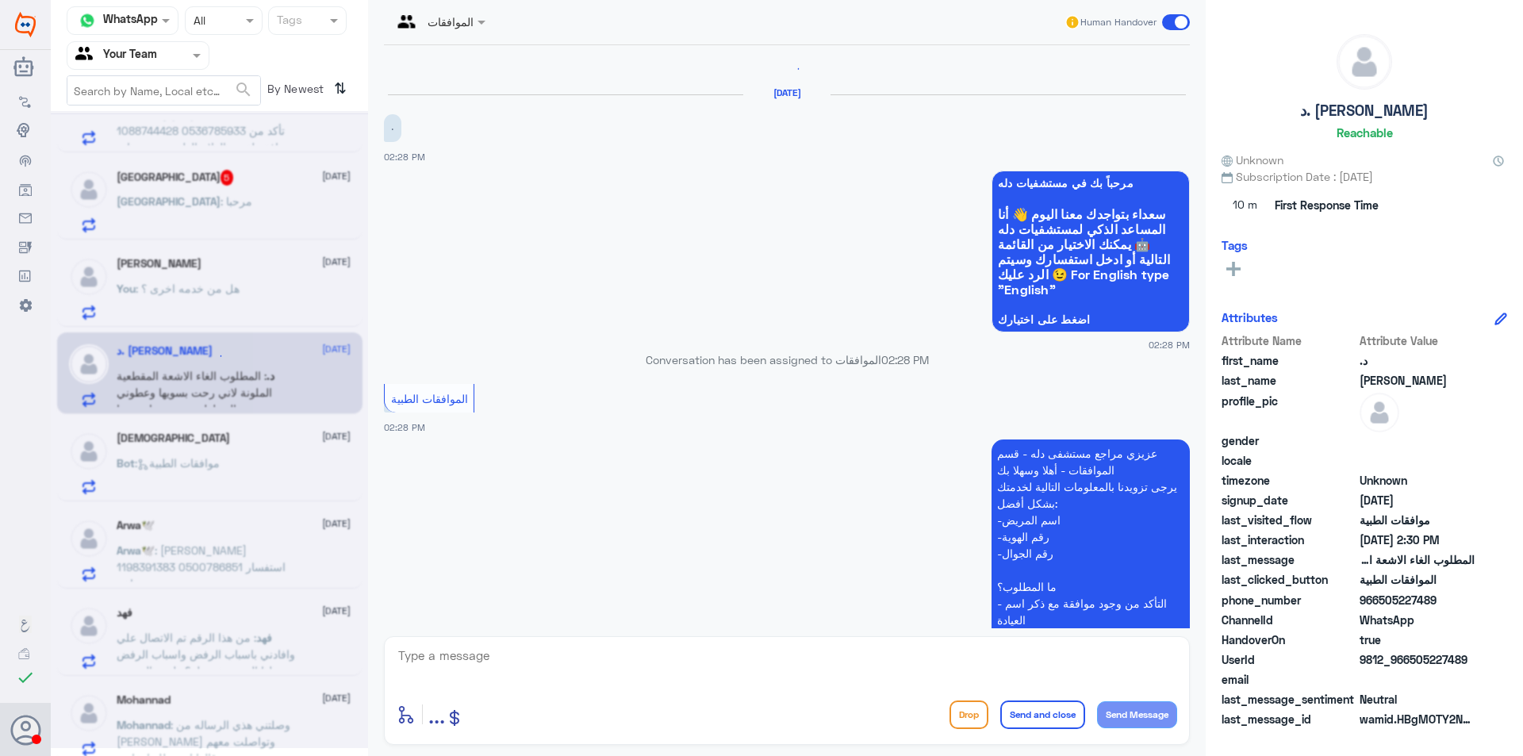
scroll to position [0, 0]
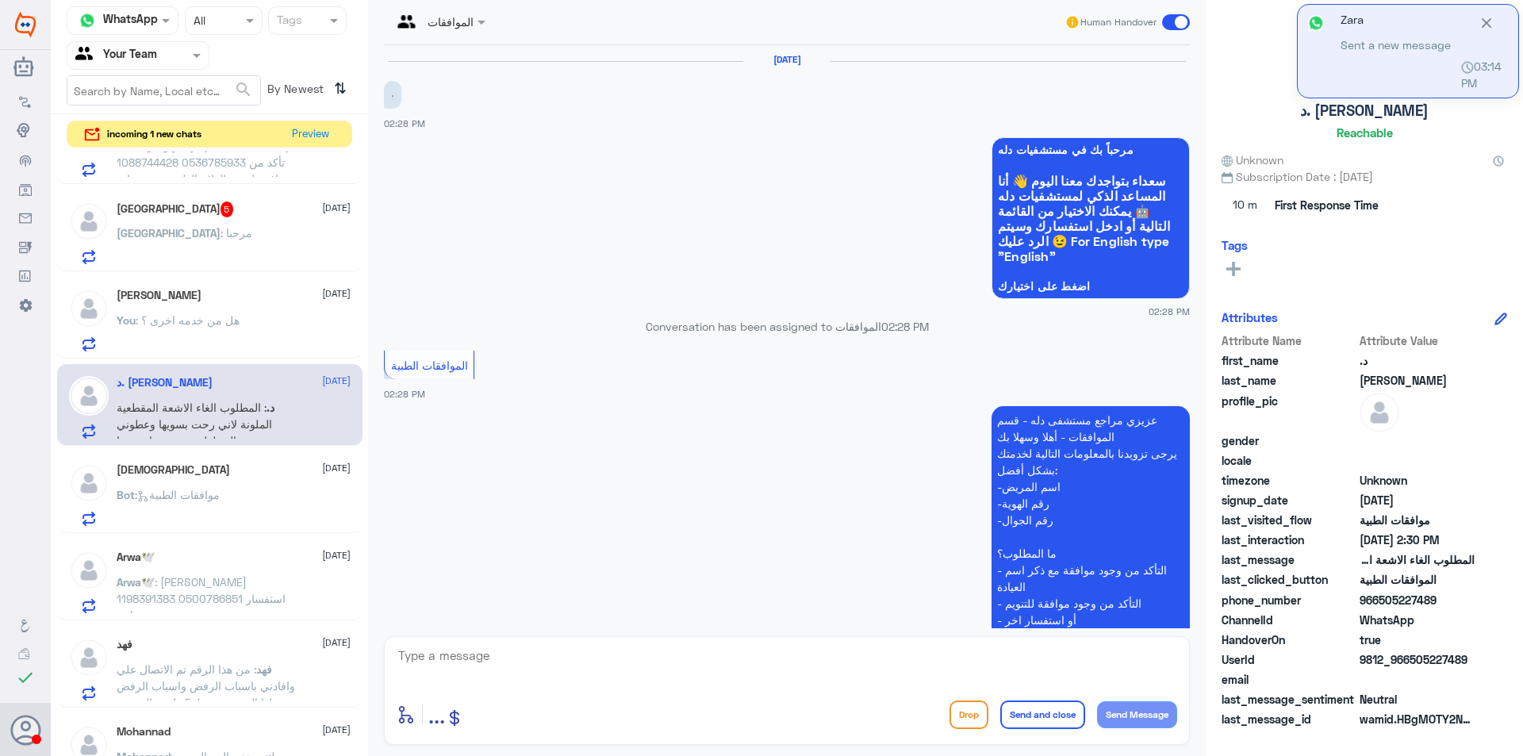
click at [259, 484] on div "سبحان الله 12 October Bot : موافقات الطبية" at bounding box center [234, 494] width 234 height 63
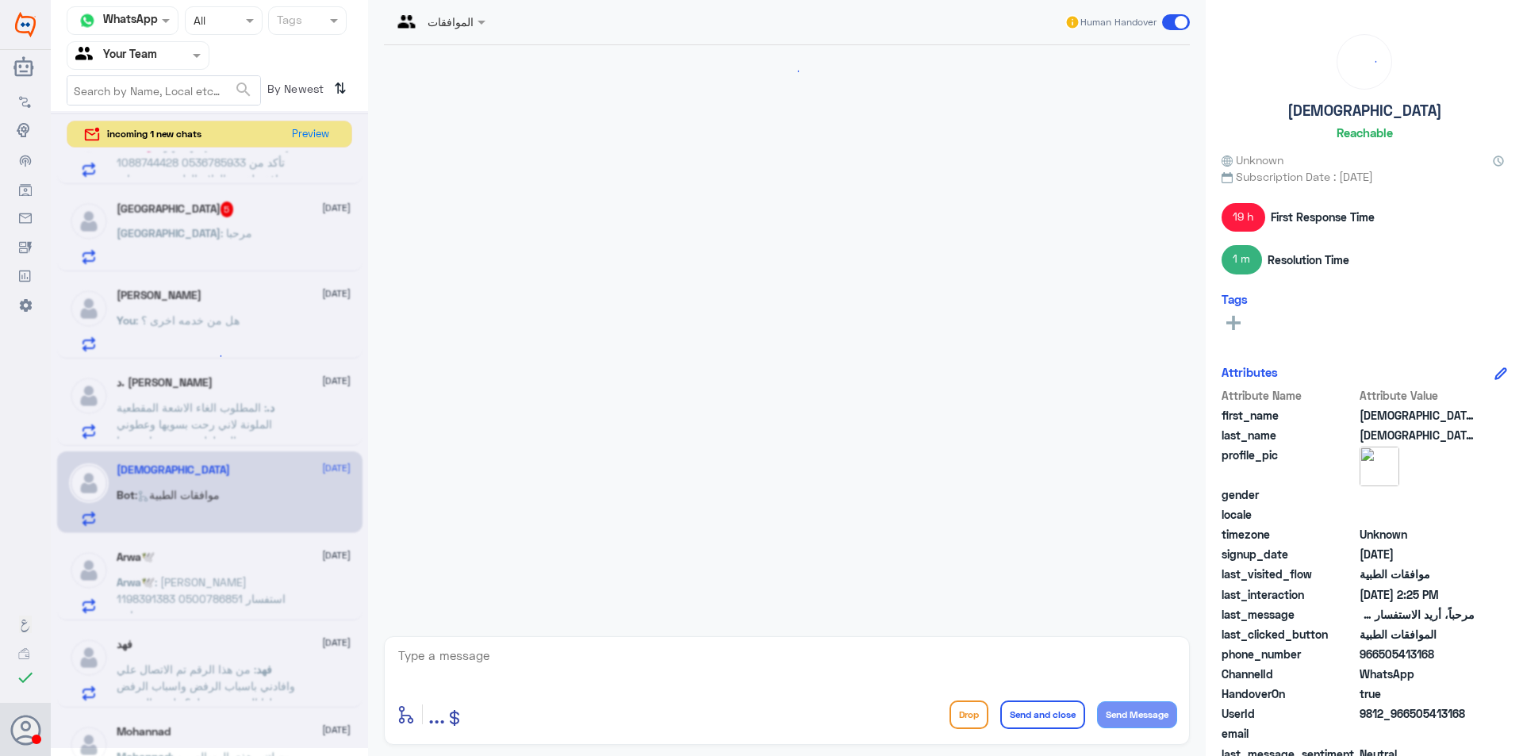
scroll to position [1540, 0]
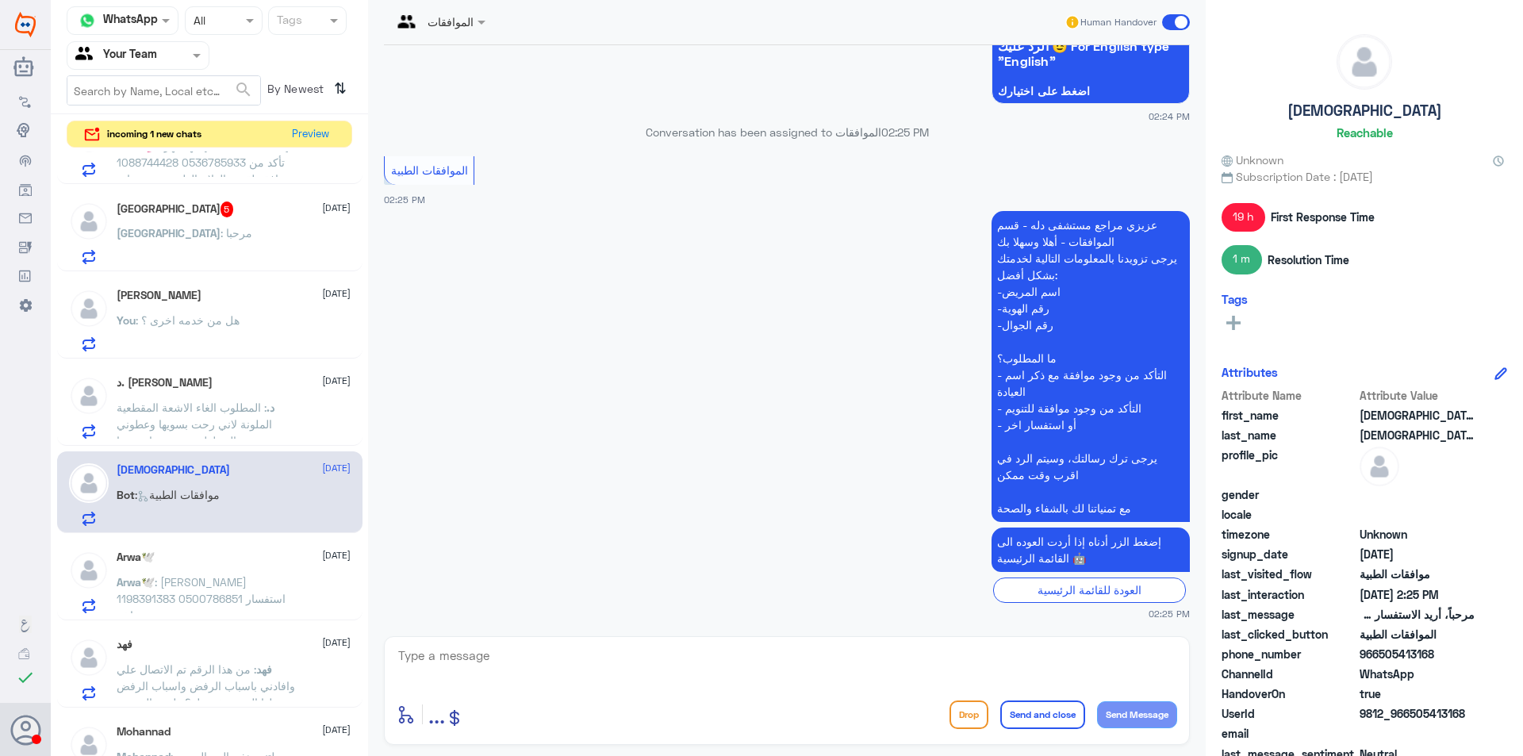
click at [262, 420] on span ": المطلوب الغاء الاشعة المقطعية الملونة لاني رحت بسويها وعطوني المحلول وتعبت وم…" at bounding box center [194, 424] width 155 height 47
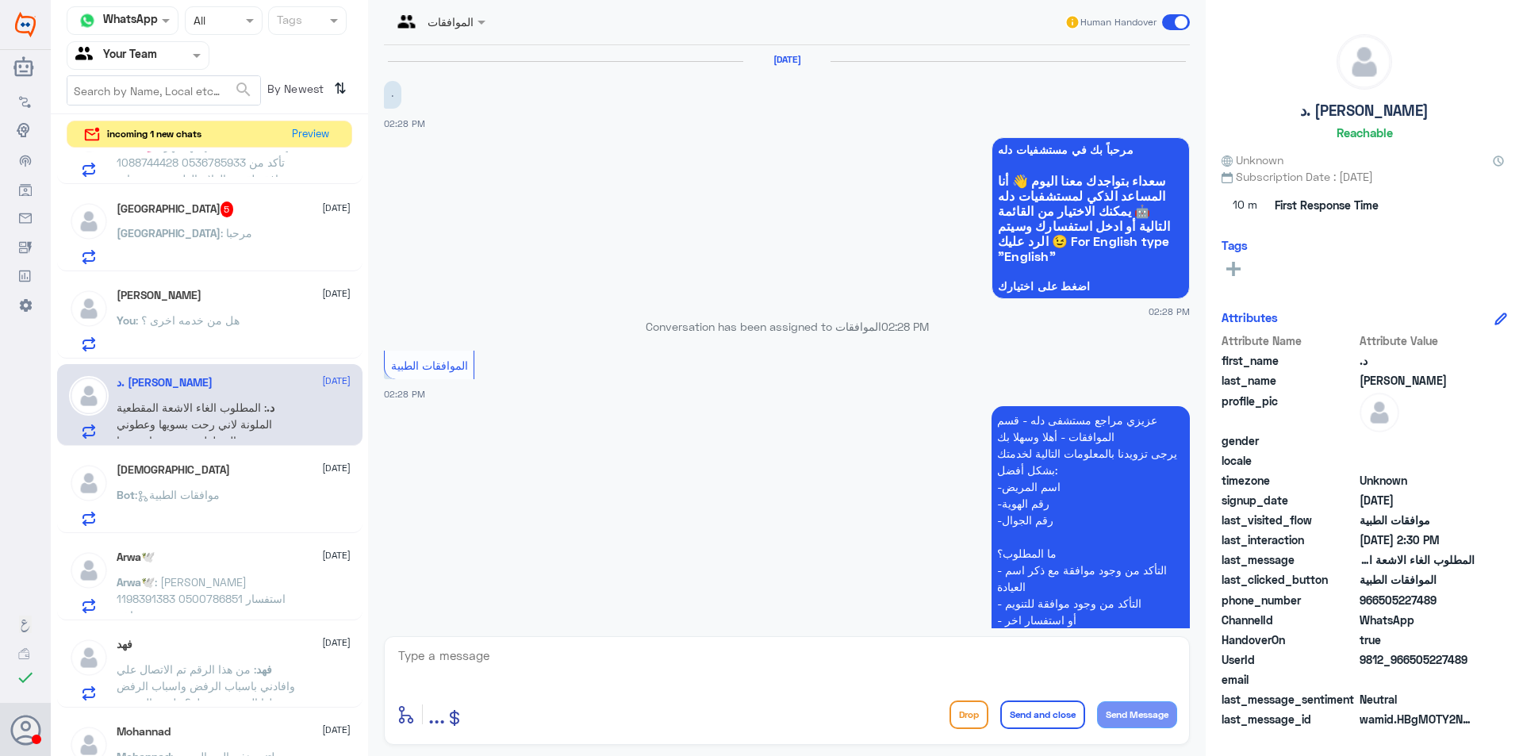
scroll to position [353, 0]
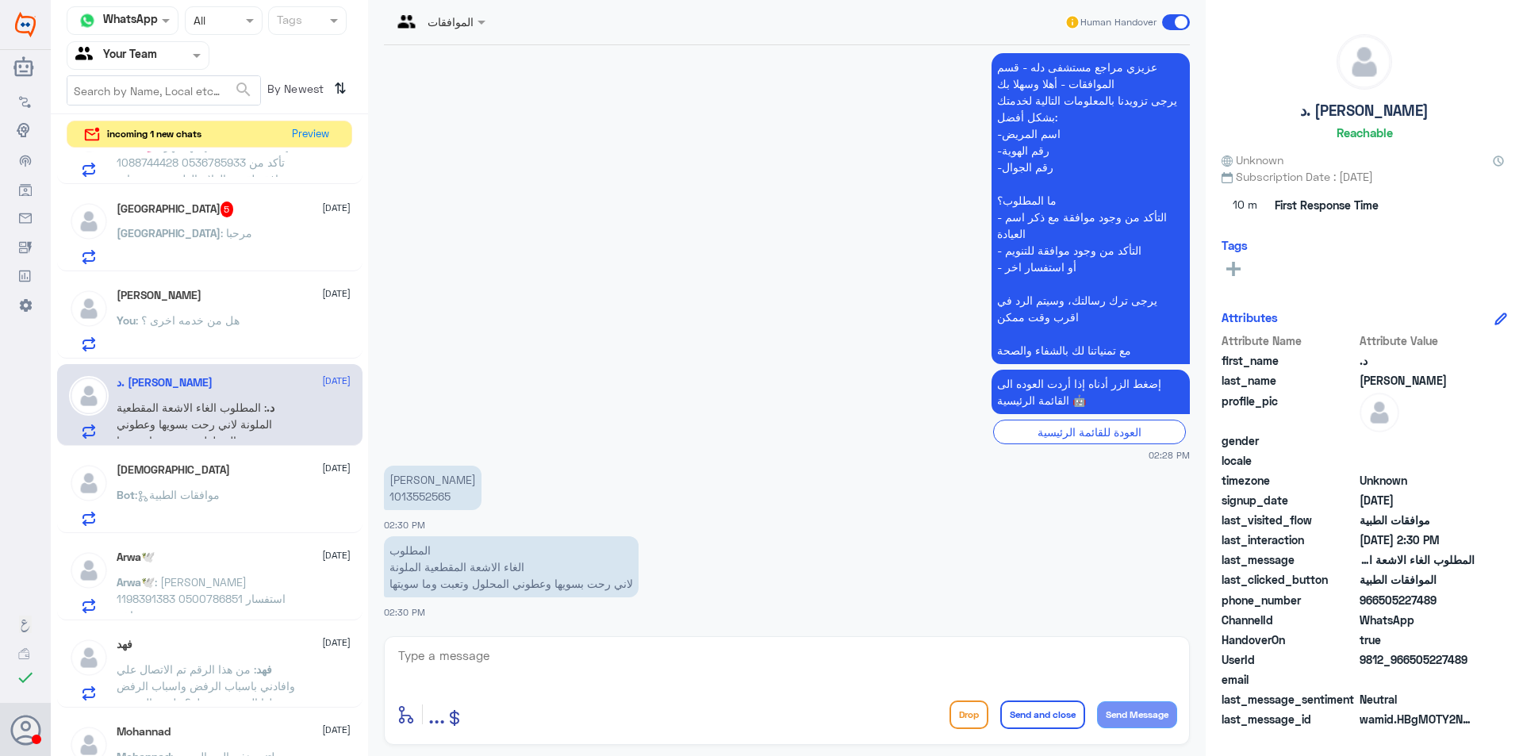
click at [426, 499] on p "مشاعل سعد 1013552565" at bounding box center [433, 488] width 98 height 44
click at [423, 499] on p "مشاعل سعد 1013552565" at bounding box center [433, 488] width 98 height 44
copy p "1013552565"
click at [730, 513] on div "مشاعل سعد 1013552565 02:30 PM" at bounding box center [787, 497] width 806 height 71
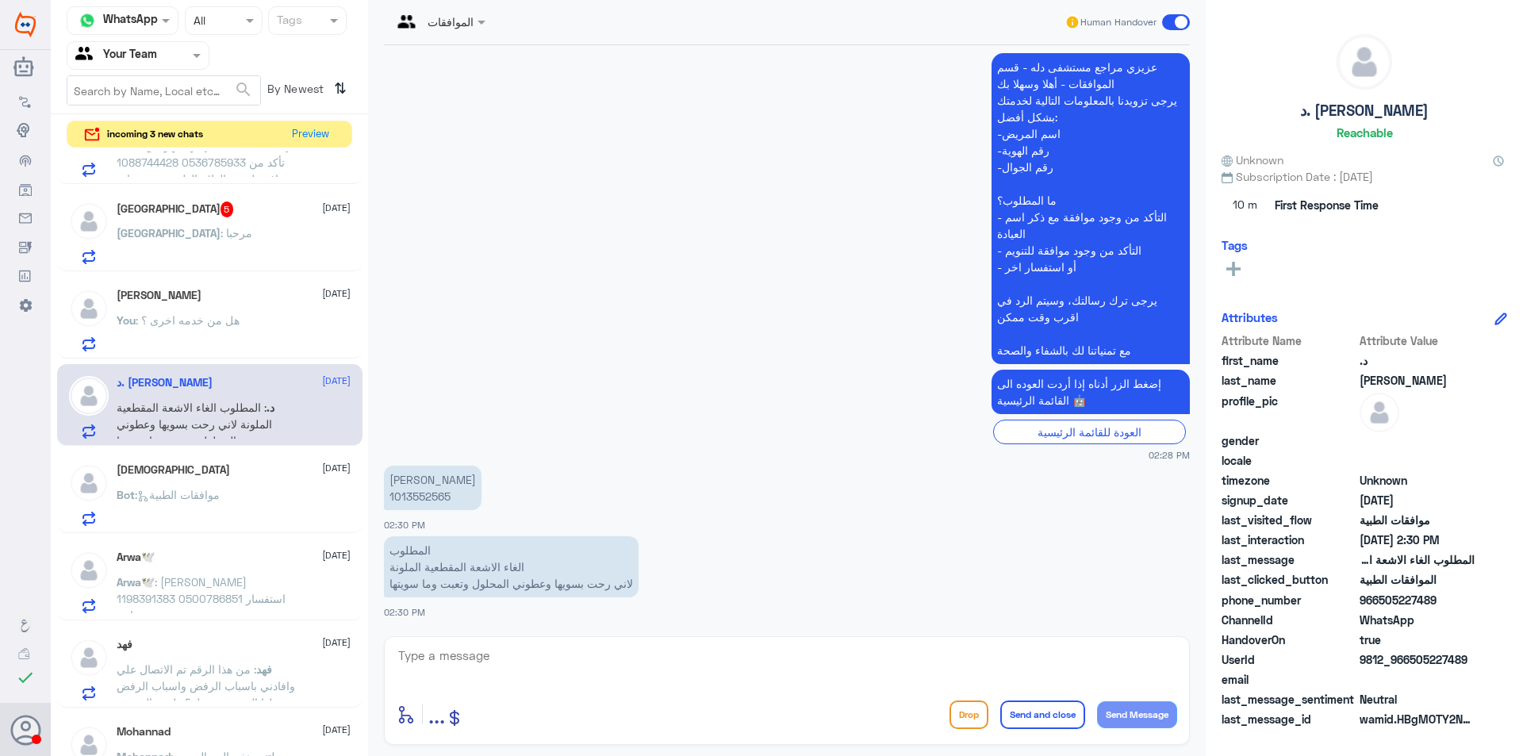
click at [563, 653] on textarea at bounding box center [787, 664] width 780 height 39
type textarea "عزيزي المراجع لا توجد اي موافقة في دلة النخيل بخصوص اشعة المقطعية"
drag, startPoint x: 695, startPoint y: 661, endPoint x: 1412, endPoint y: 658, distance: 716.9
click at [1412, 658] on div "Channel WhatsApp Status × All Tags Agent Filter Your Team search By Newest ⇅ in…" at bounding box center [787, 380] width 1472 height 761
click at [274, 338] on div "You : هل من خدمه اخرى ؟" at bounding box center [234, 334] width 234 height 36
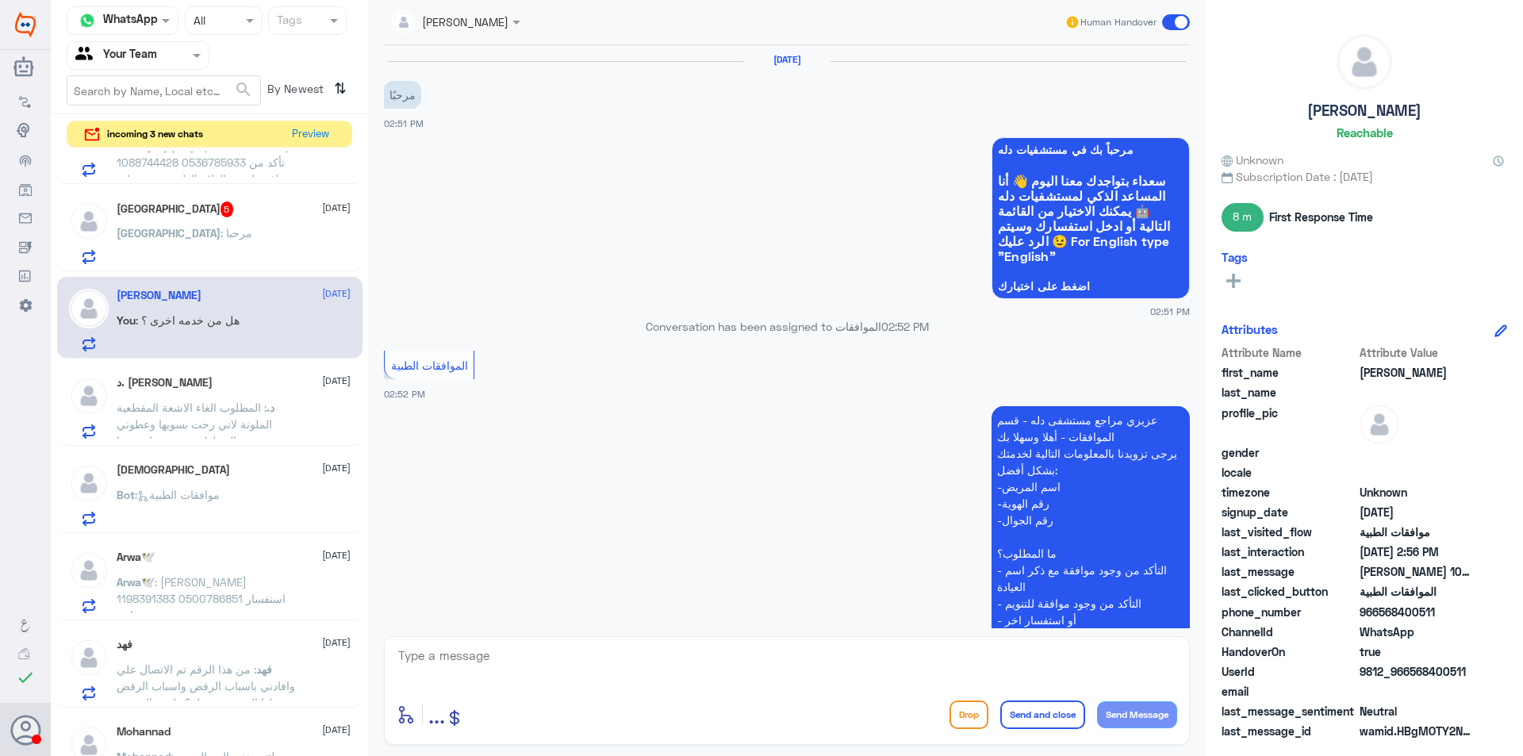
scroll to position [546, 0]
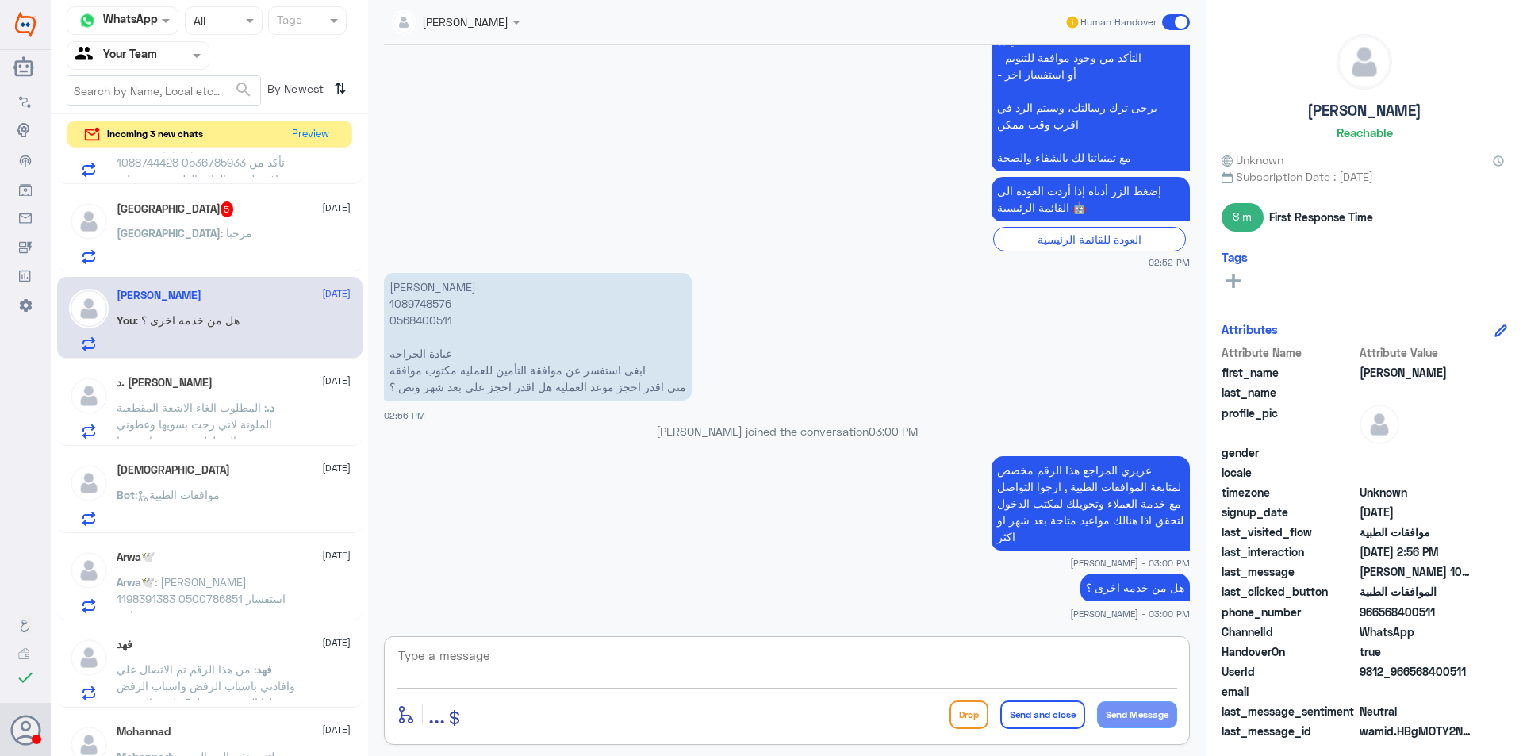
click at [644, 682] on textarea at bounding box center [787, 664] width 780 height 39
click at [643, 664] on textarea at bounding box center [787, 664] width 780 height 39
click at [627, 659] on textarea at bounding box center [787, 664] width 780 height 39
type textarea "متمنين لكم دوم الصحة والعافية"
click at [1040, 704] on button "Send and close" at bounding box center [1042, 714] width 85 height 29
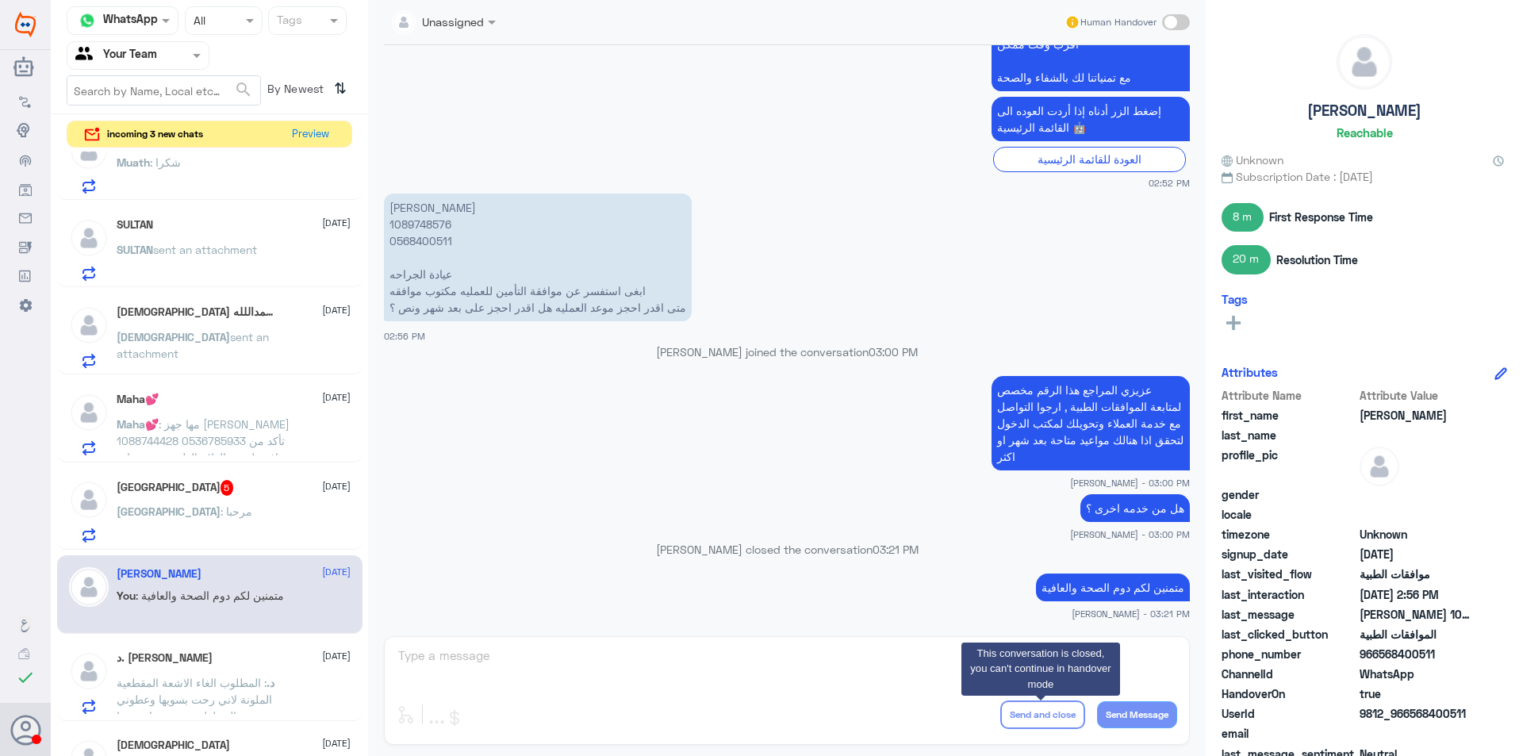
scroll to position [0, 0]
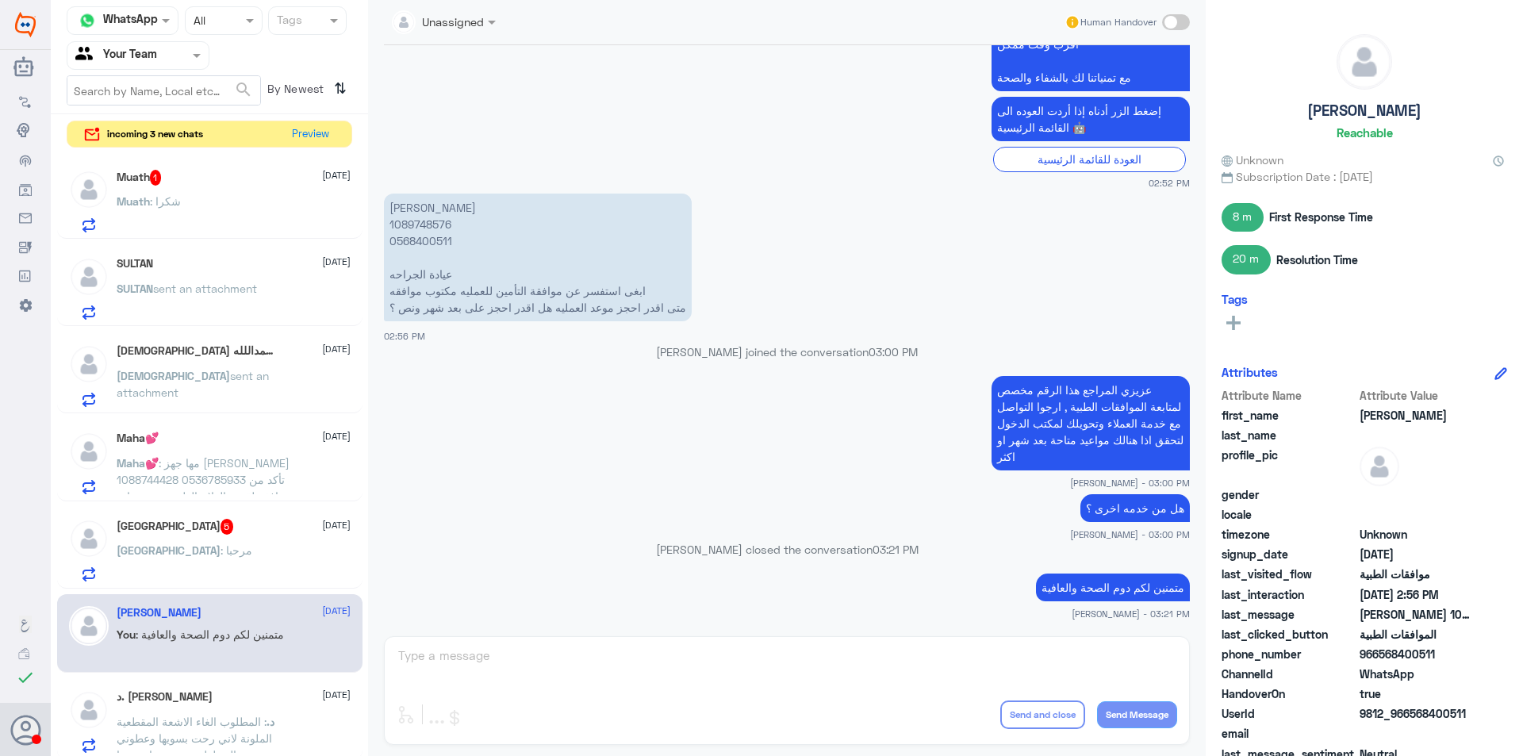
click at [240, 212] on div "Muath : شكرا" at bounding box center [234, 215] width 234 height 36
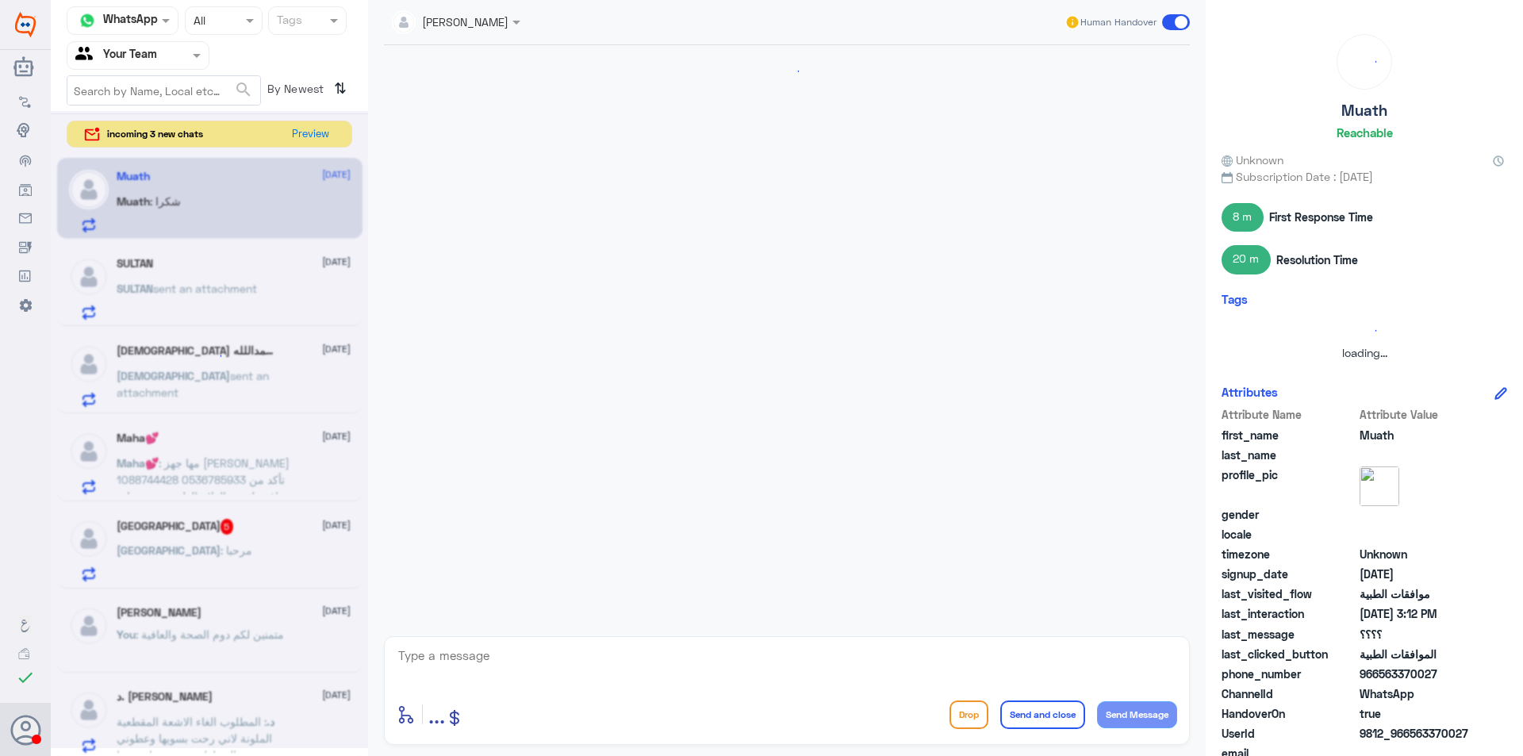
scroll to position [608, 0]
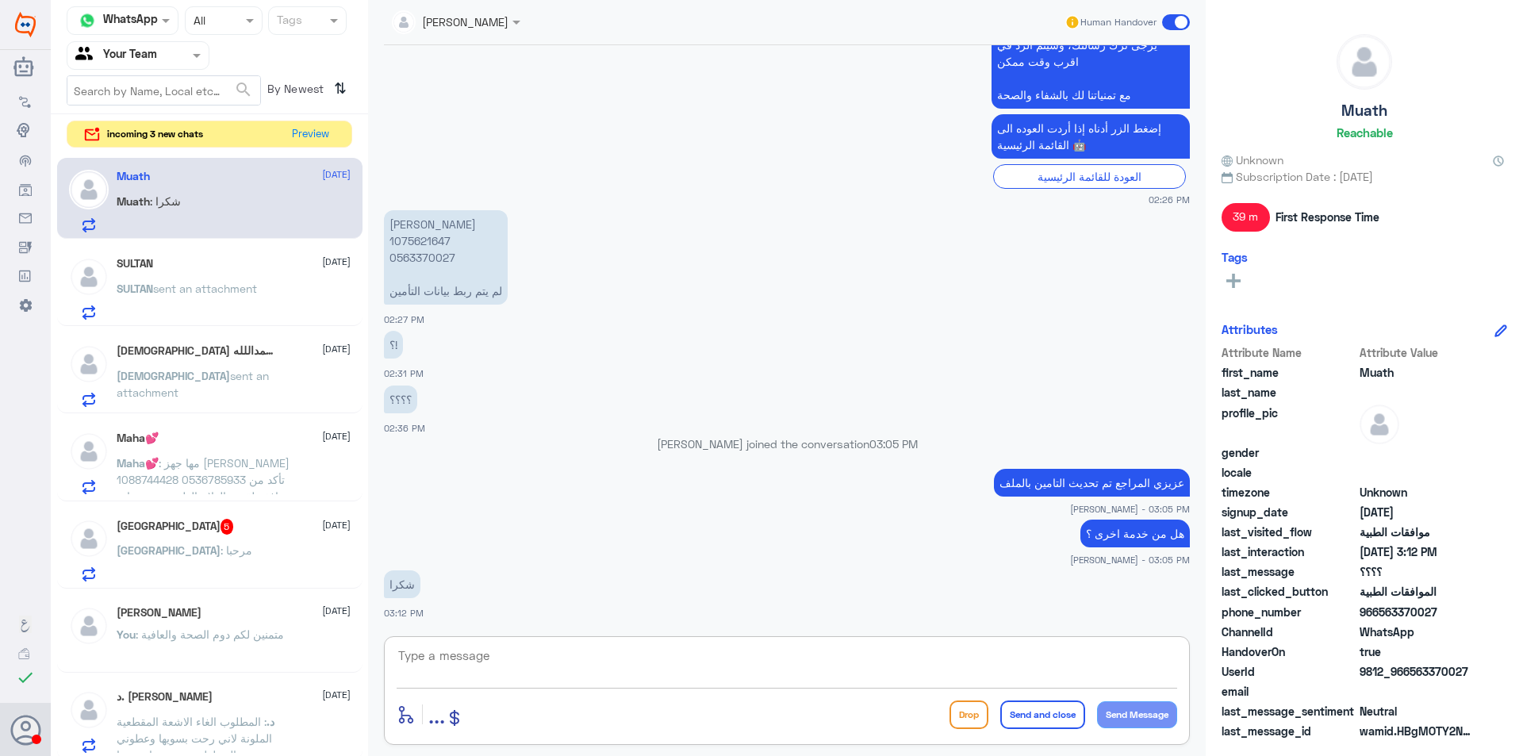
click at [791, 667] on textarea at bounding box center [787, 664] width 780 height 39
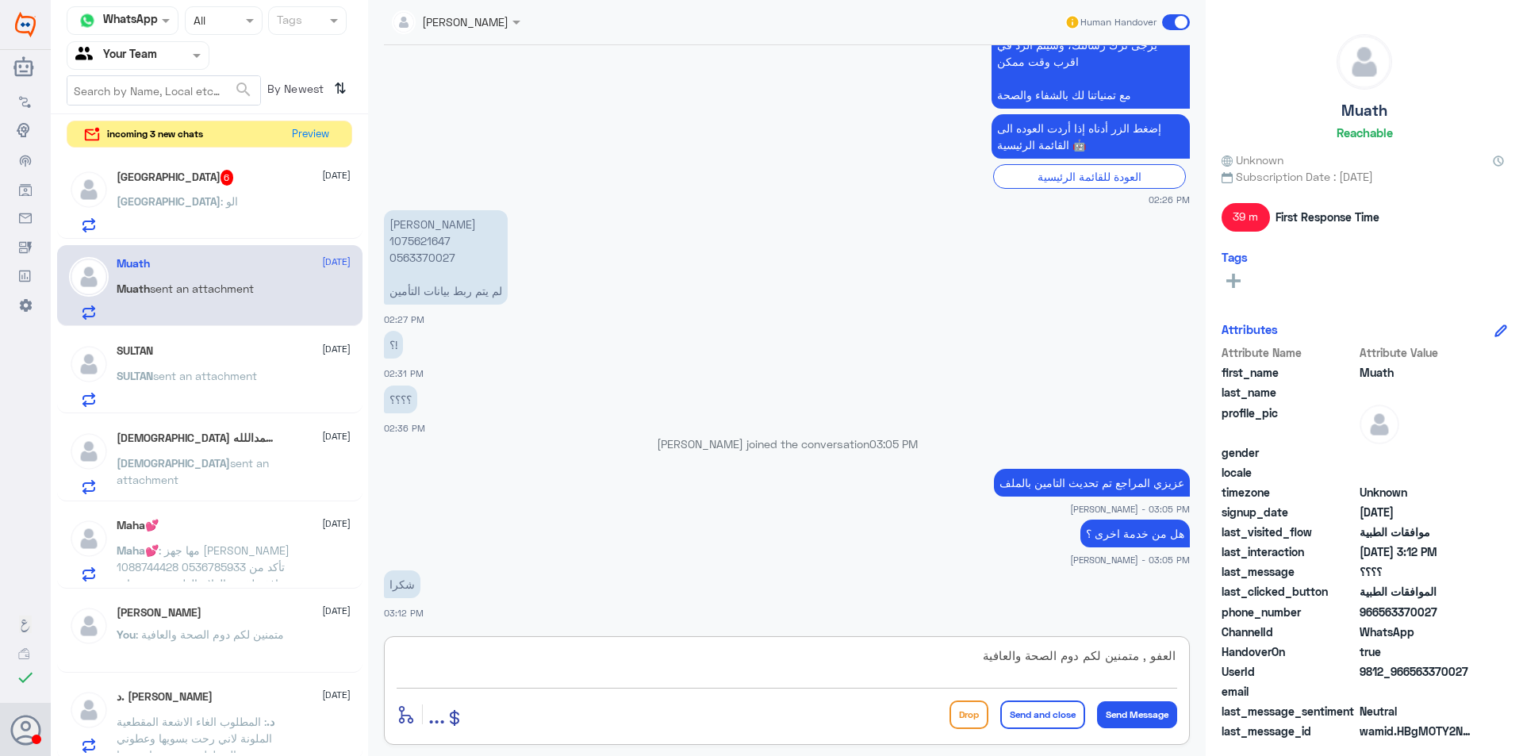
type textarea "العفو , متمنين لكم دوم الصحة والعافية"
click at [1037, 715] on button "Send and close" at bounding box center [1042, 714] width 85 height 29
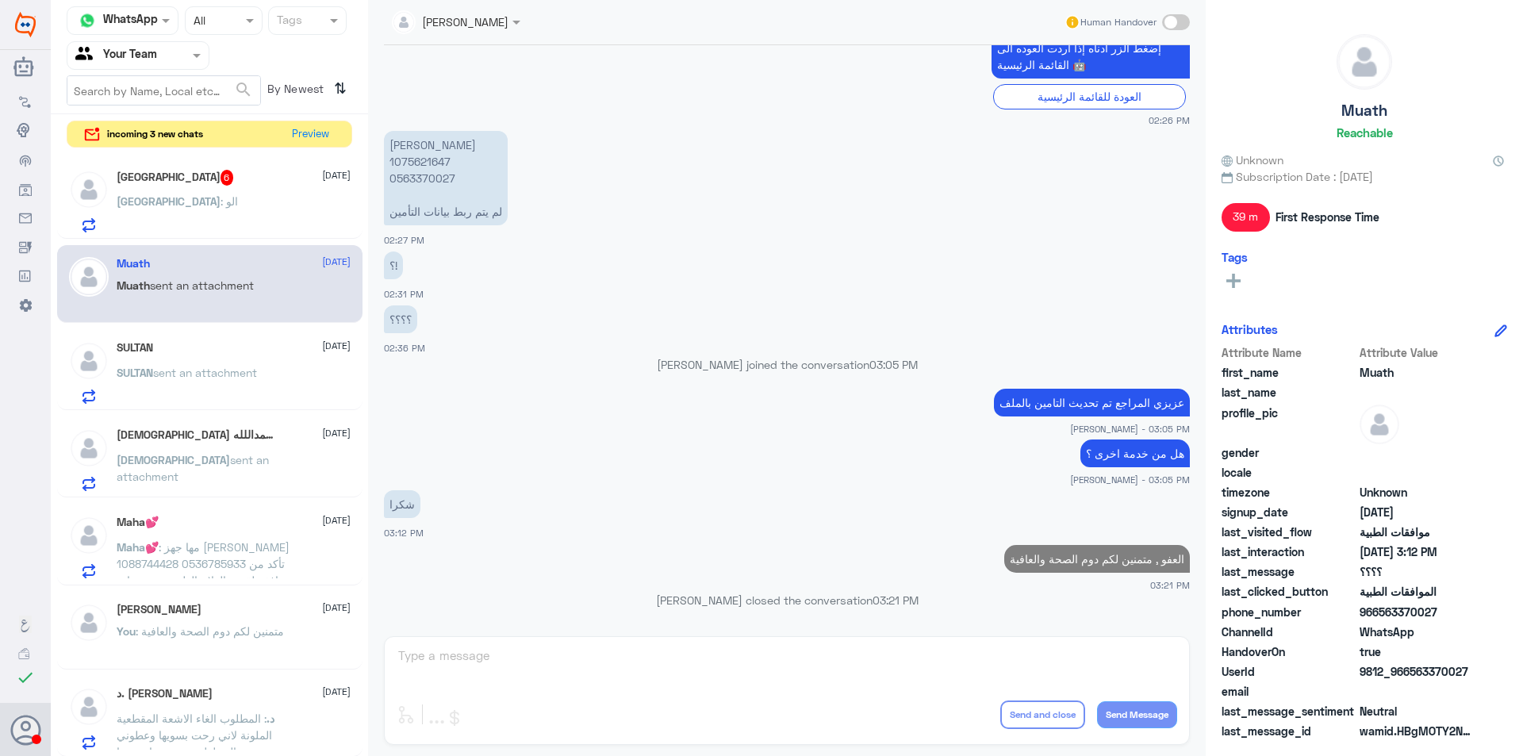
click at [240, 216] on div "Turki : الو" at bounding box center [234, 215] width 234 height 36
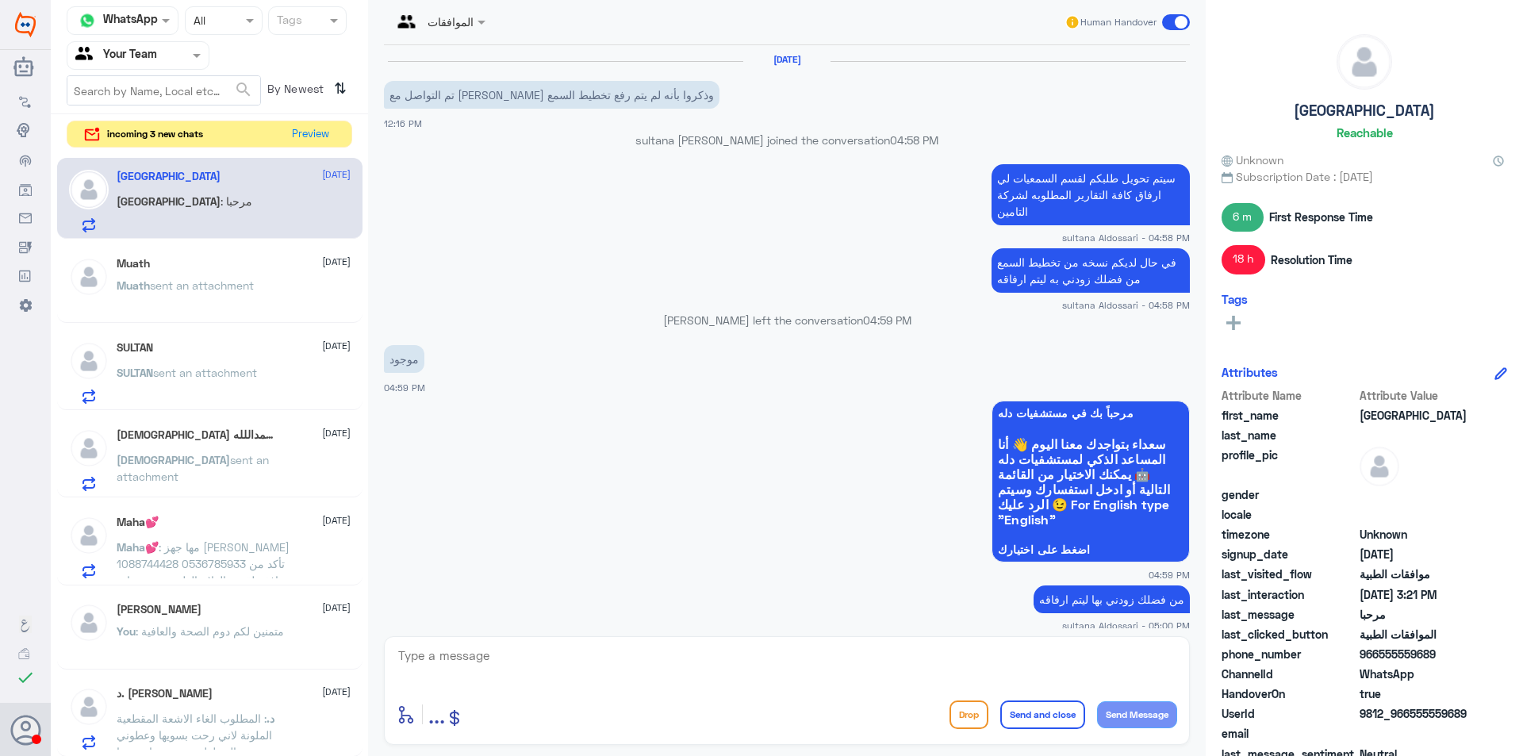
scroll to position [2507, 0]
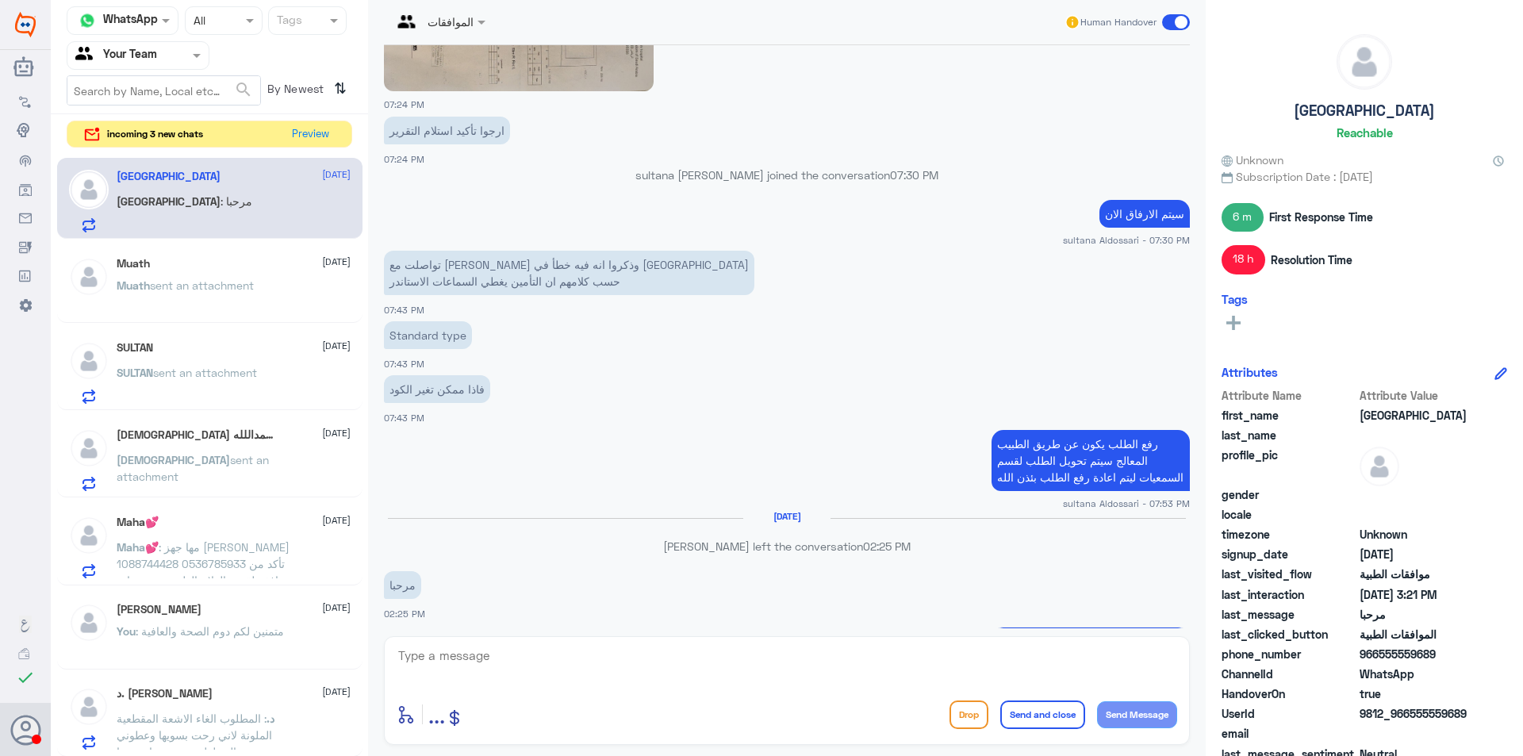
click at [208, 277] on p "Muath sent an attachment" at bounding box center [185, 297] width 137 height 40
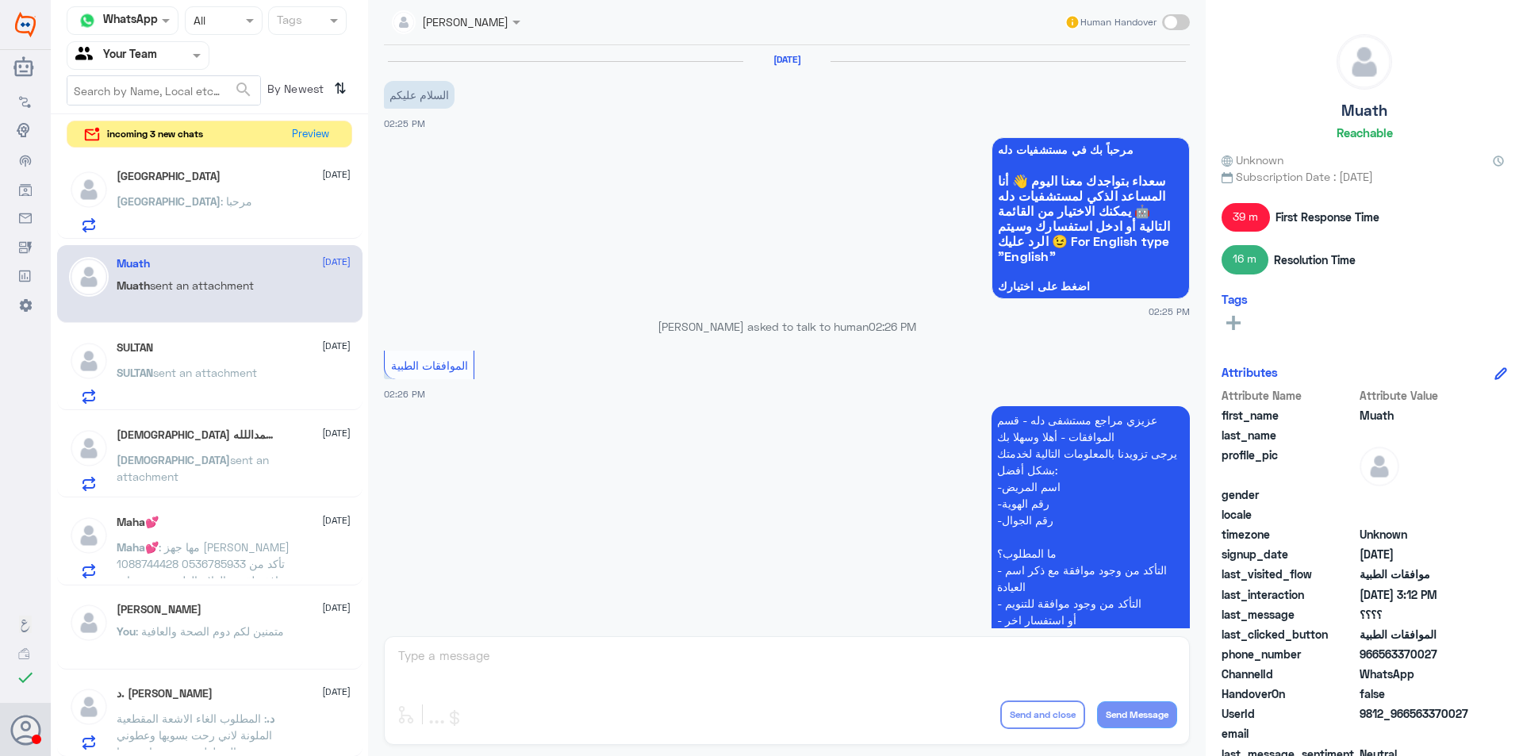
scroll to position [688, 0]
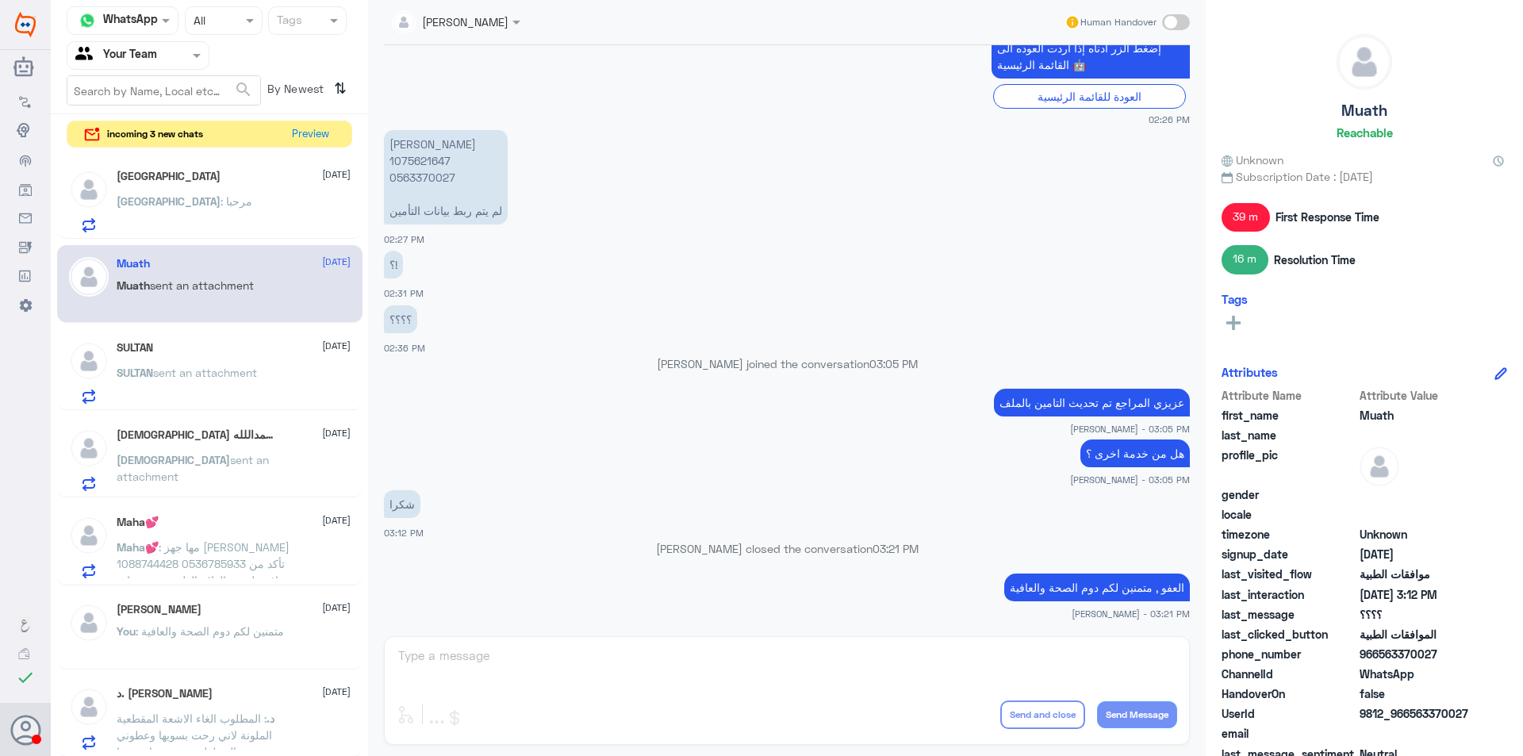
click at [186, 364] on p "SULTAN sent an attachment" at bounding box center [187, 384] width 140 height 40
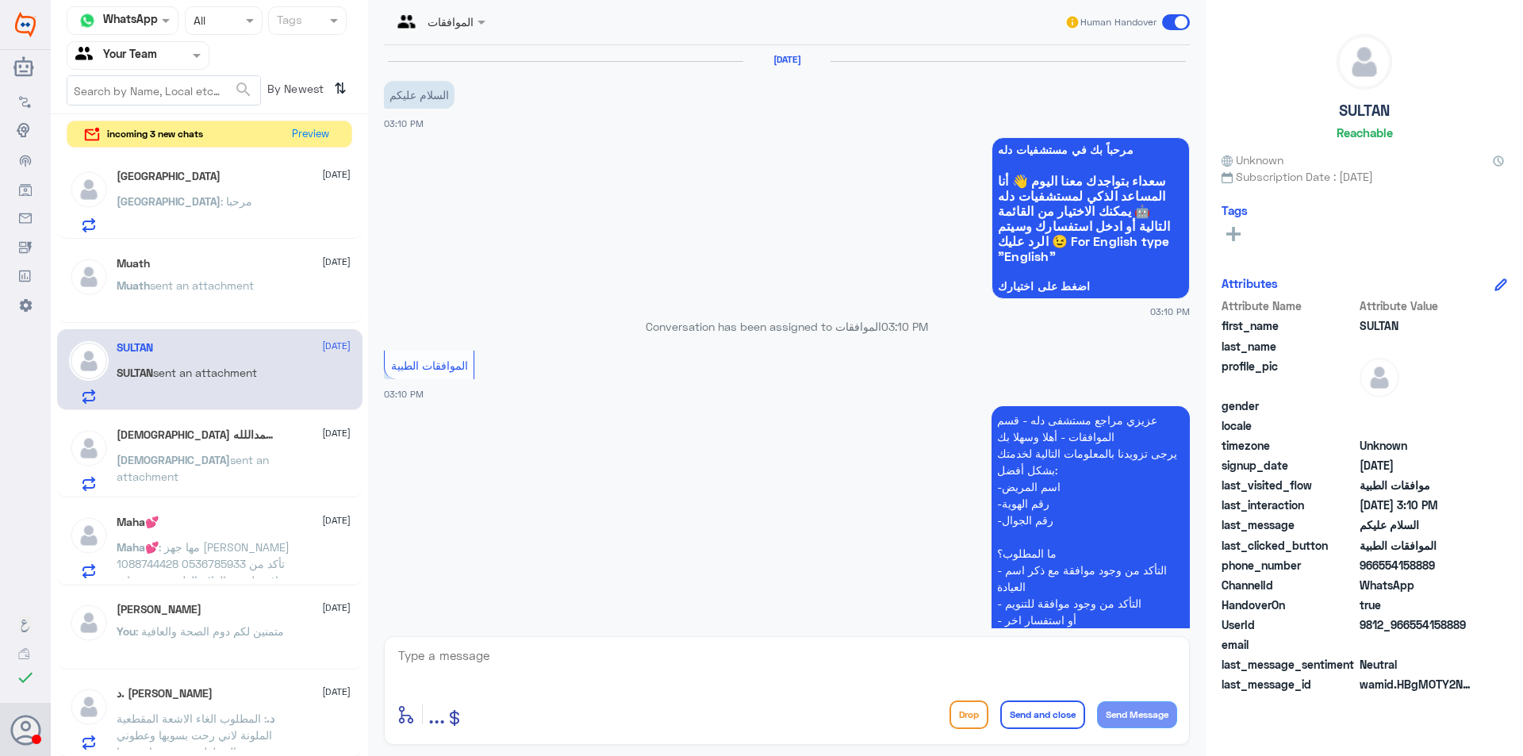
drag, startPoint x: 1410, startPoint y: 629, endPoint x: 1478, endPoint y: 630, distance: 68.2
click at [1478, 630] on div "UserId 9812_966554158889" at bounding box center [1364, 626] width 286 height 20
copy span "554158889"
click at [593, 656] on textarea at bounding box center [787, 664] width 780 height 39
type textarea "عزيزي المراجع تمت الوافقة على الدواء والمكمل الغذائي يمكنك مراجعة الصيدلية اي و…"
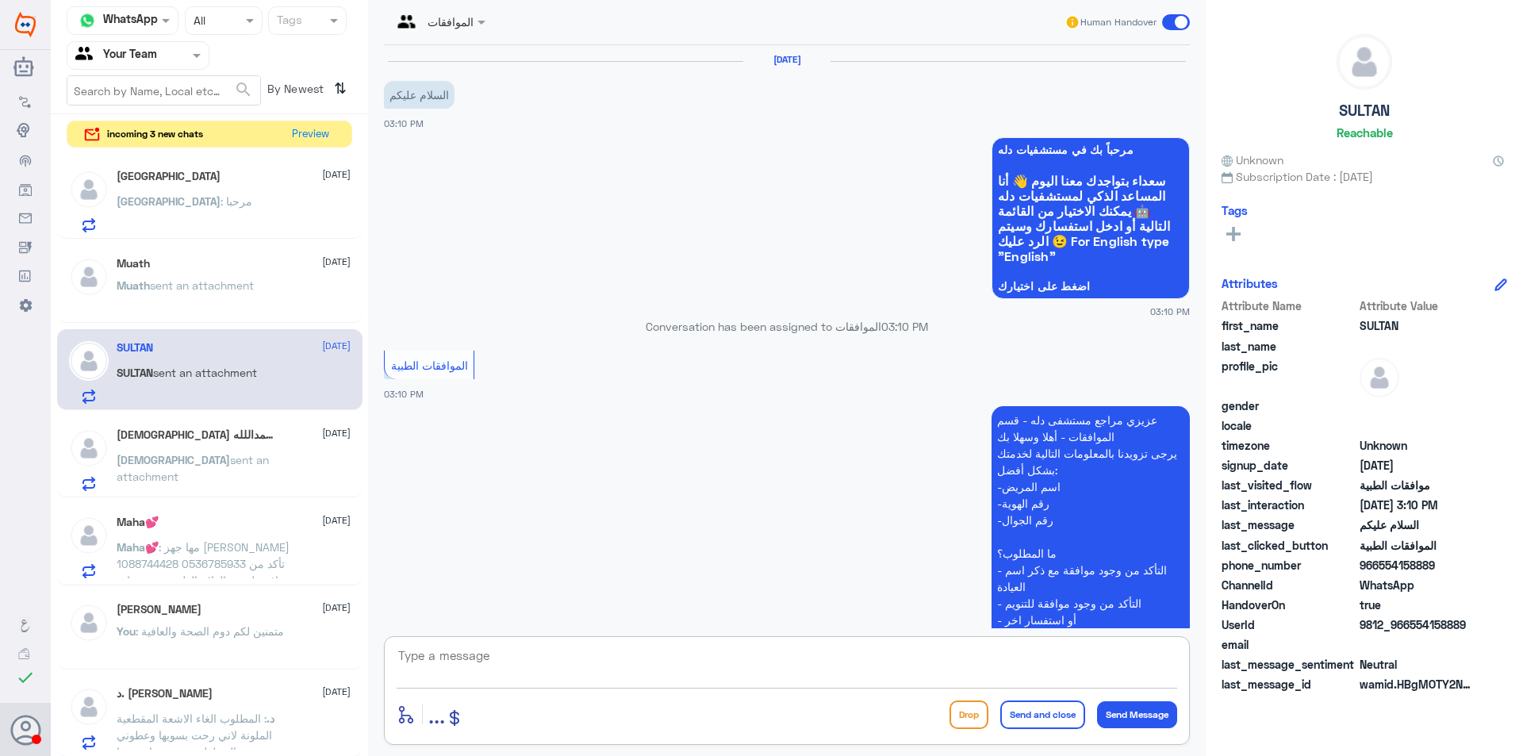
scroll to position [278, 0]
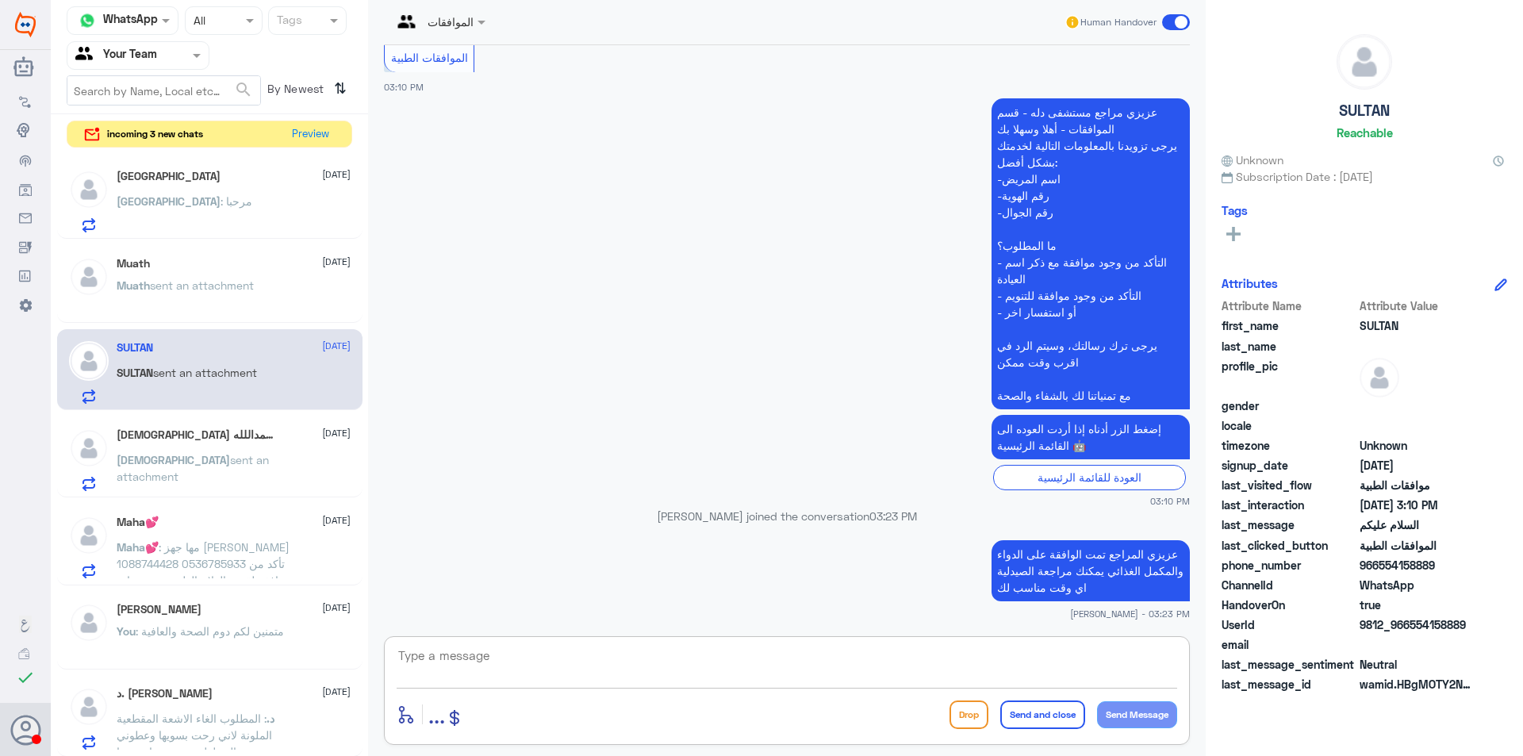
click at [198, 317] on div "Muath 12 October Muath sent an attachment" at bounding box center [209, 284] width 305 height 79
click at [220, 286] on span "sent an attachment" at bounding box center [202, 284] width 104 height 13
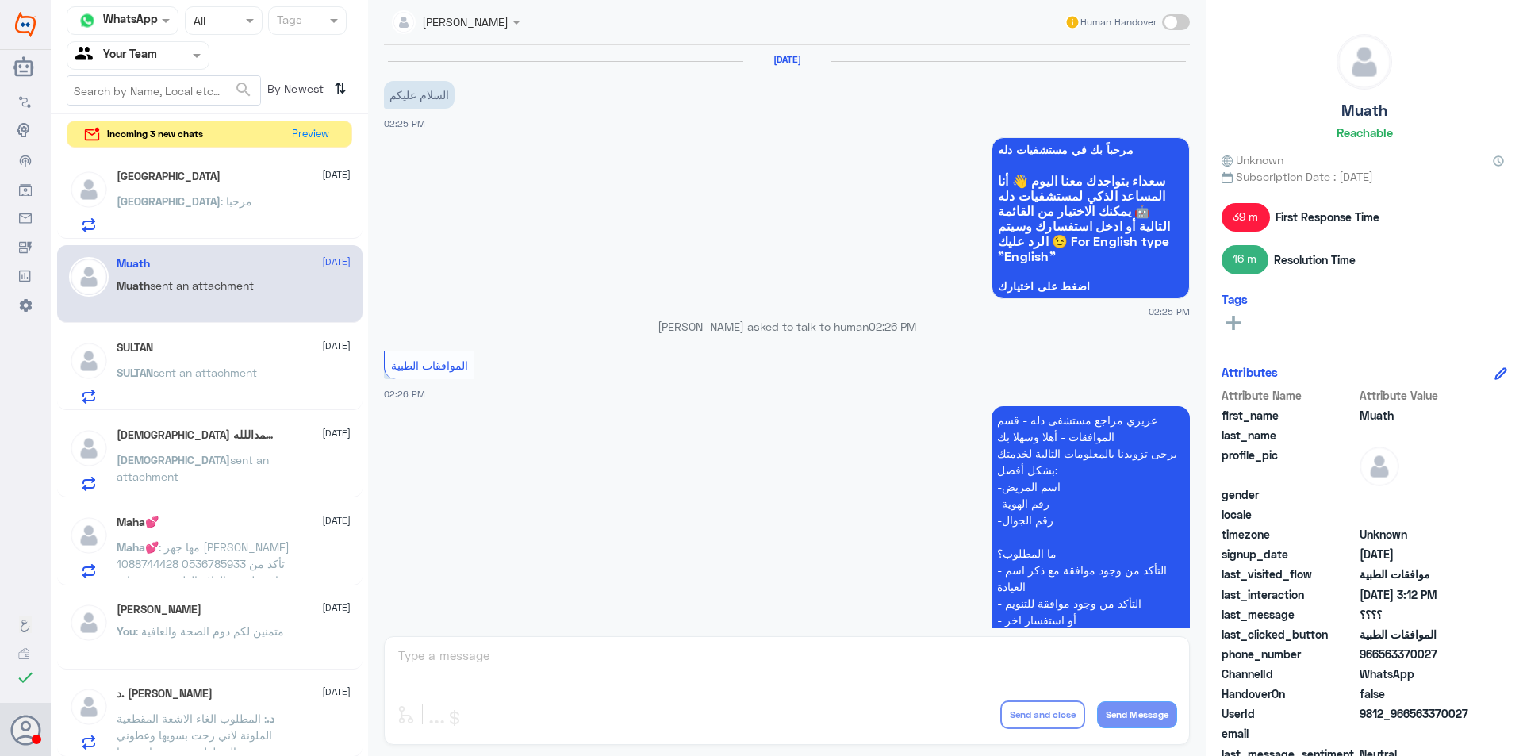
scroll to position [688, 0]
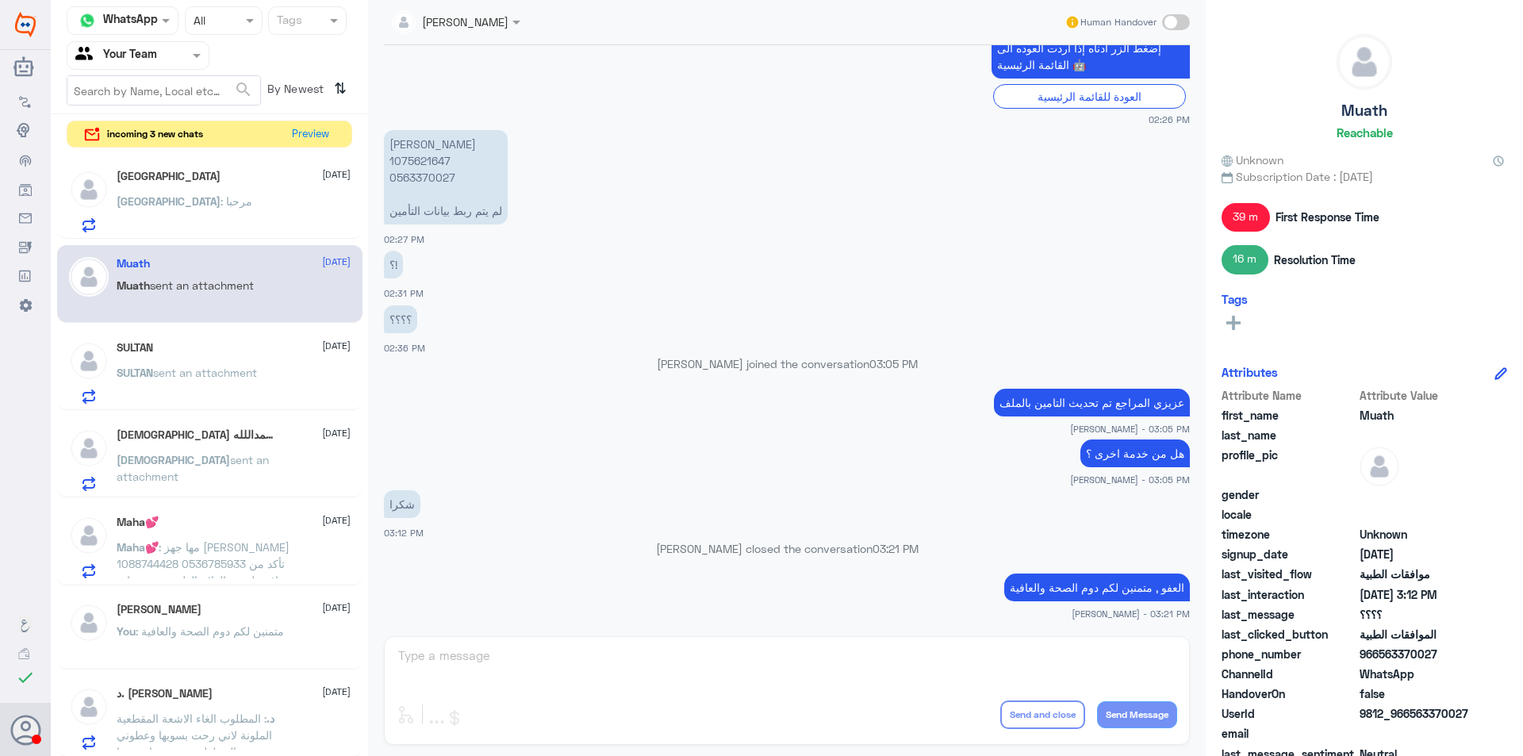
click at [248, 218] on div "Turki : مرحبا" at bounding box center [234, 215] width 234 height 36
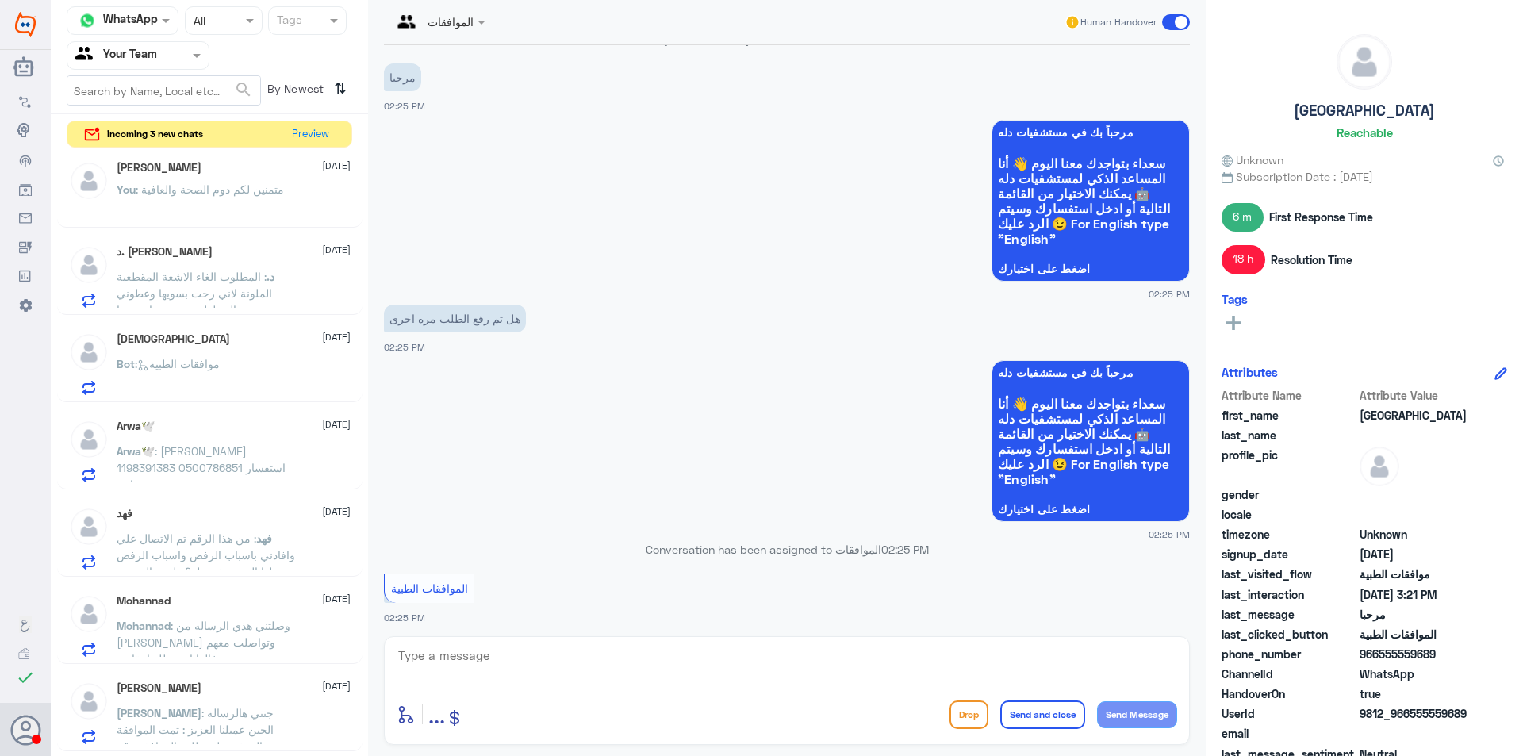
scroll to position [476, 0]
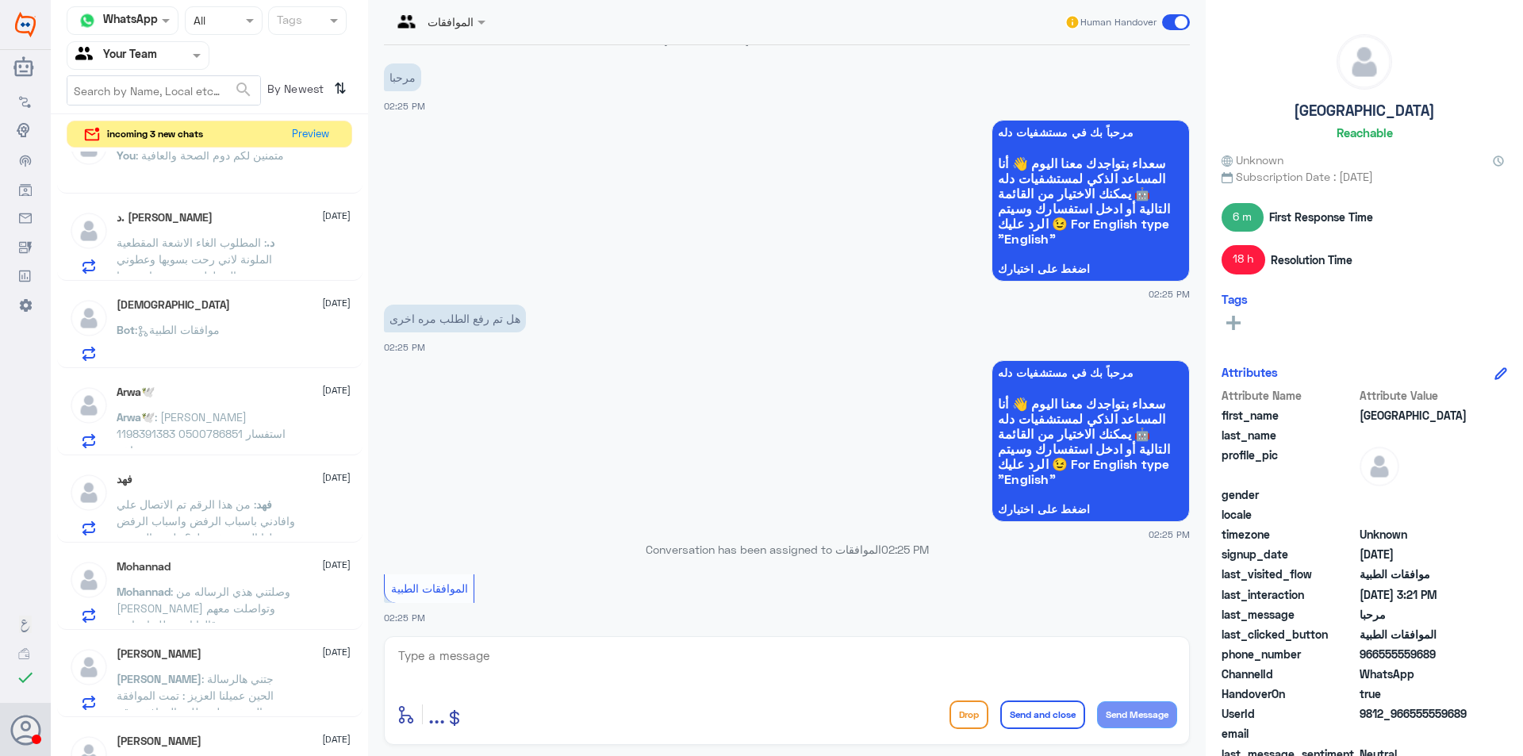
drag, startPoint x: 361, startPoint y: 353, endPoint x: 382, endPoint y: 481, distance: 129.5
click at [380, 484] on div "Channel WhatsApp Status × All Tags Agent Filter Your Team search By Newest ⇅ in…" at bounding box center [787, 380] width 1472 height 761
drag, startPoint x: 416, startPoint y: 456, endPoint x: 404, endPoint y: 458, distance: 12.0
click at [414, 457] on app-msgs-whats-app-list "مرحباً بك في مستشفيات دله سعداء بتواجدك معنا اليوم 👋 أنا المساعد الذكي لمستشفيا…" at bounding box center [787, 441] width 806 height 163
click at [327, 427] on div "Arwa🕊️ : لارين الدواس 1198391383 0500786851 استفسار اخر" at bounding box center [234, 430] width 234 height 36
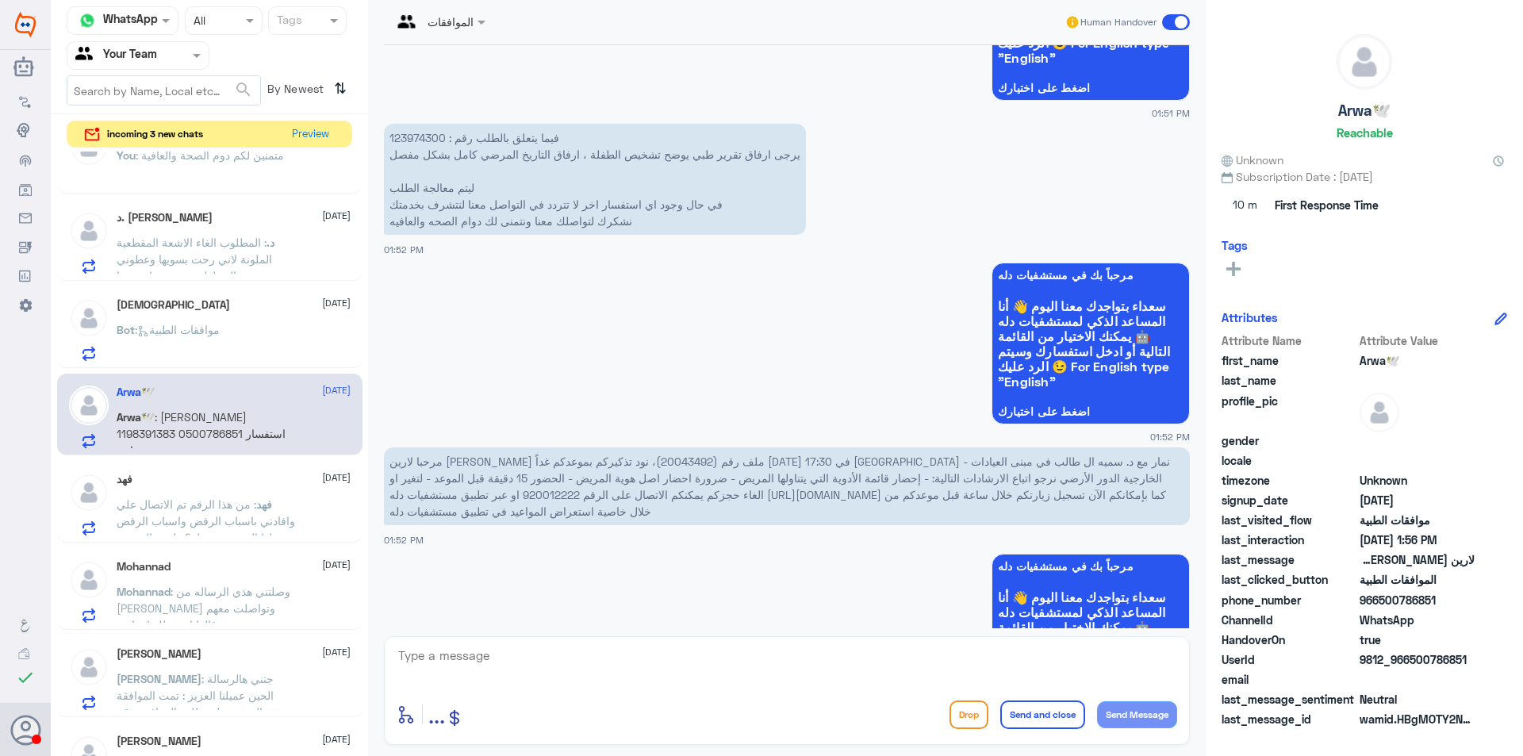
scroll to position [216, 0]
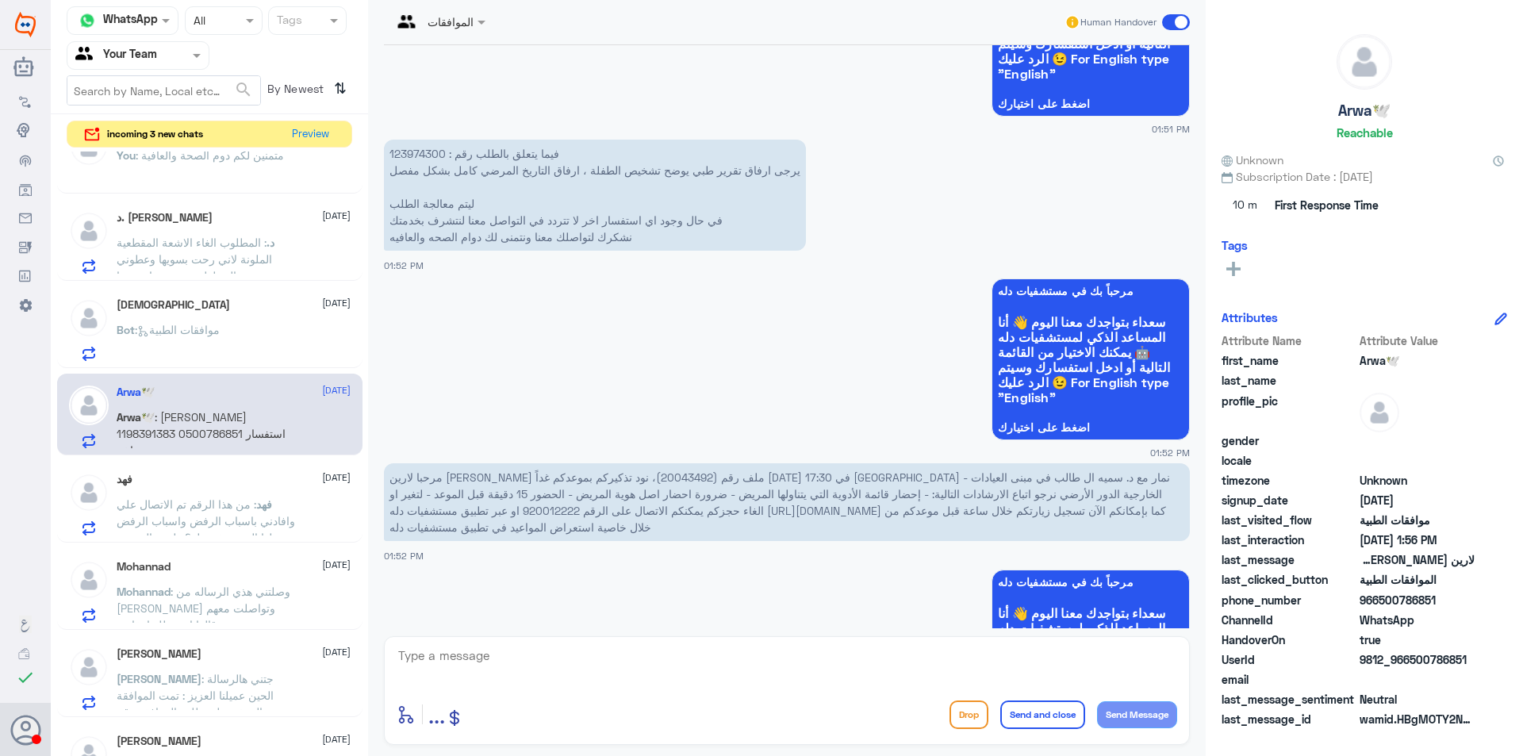
click at [678, 661] on textarea at bounding box center [787, 664] width 780 height 39
paste textarea "( 0112995140 , 0546022896 )"
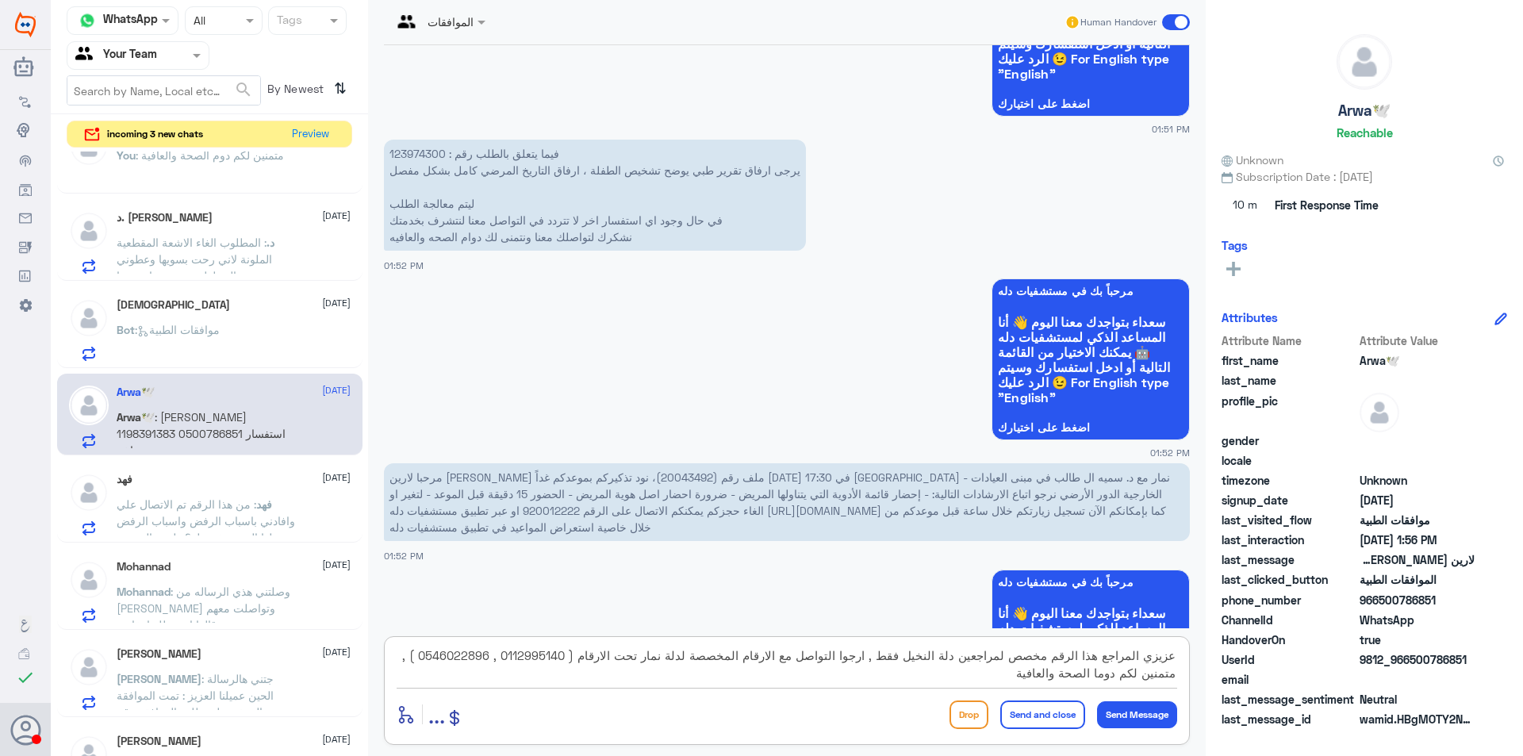
type textarea "عزيزي المراجع هذا الرقم مخصص لمراجعين دلة النخيل فقط , ارجوا التواصل مع الارقام…"
click at [1038, 706] on button "Send and close" at bounding box center [1042, 714] width 85 height 29
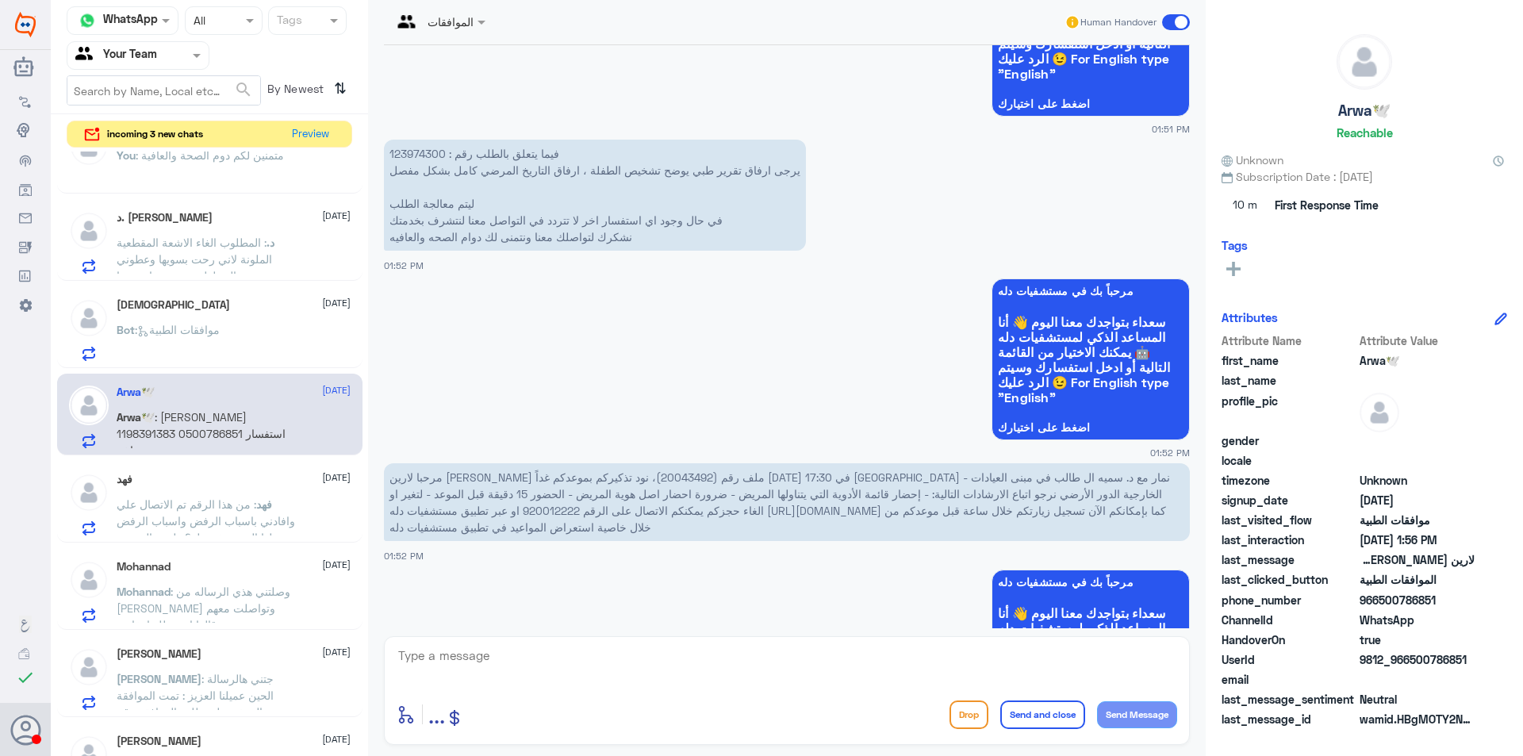
scroll to position [1048, 0]
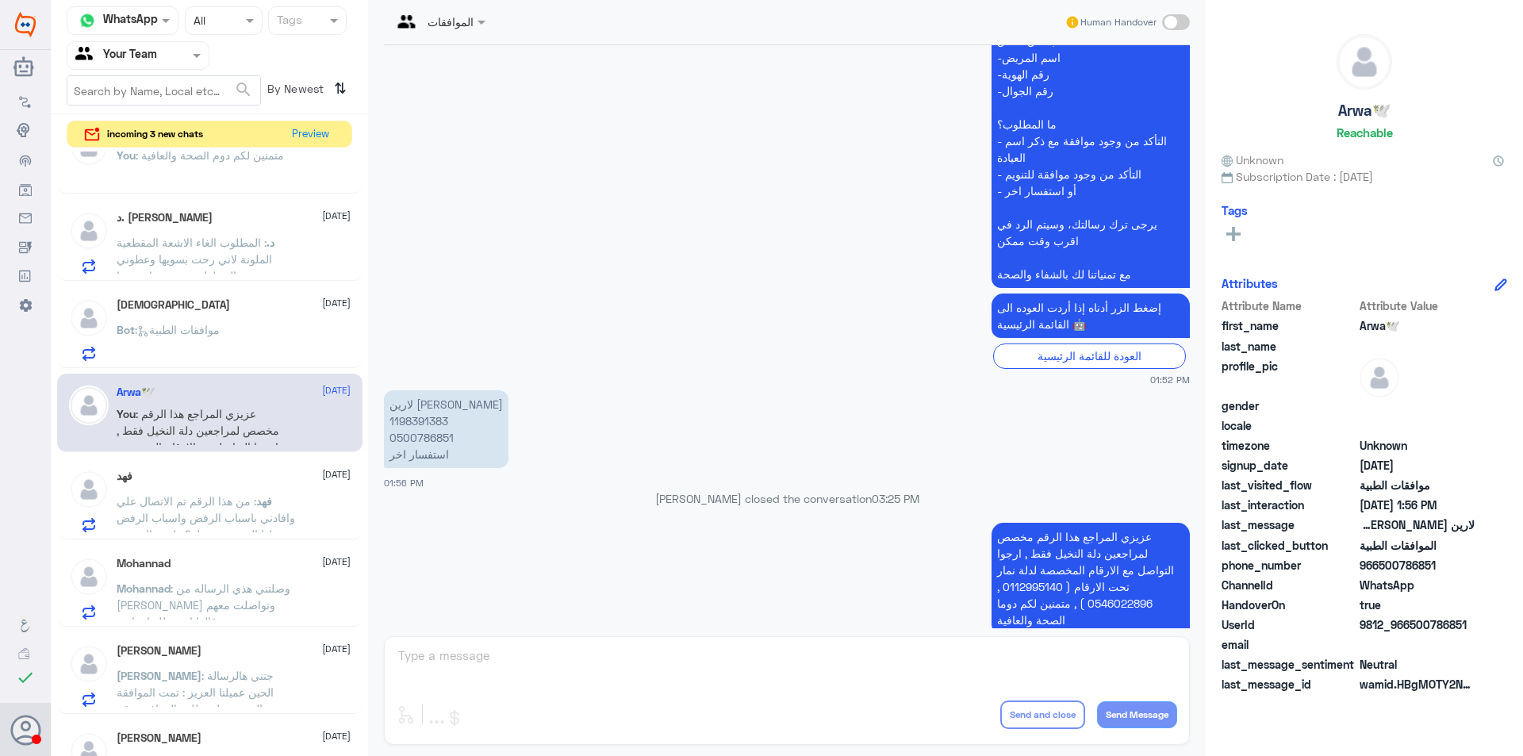
drag, startPoint x: 274, startPoint y: 260, endPoint x: 489, endPoint y: 381, distance: 246.4
click at [276, 260] on p "د. : المطلوب الغاء الاشعة المقطعية الملونة لاني رحت بسويها وعطوني المحلول وتعبت…" at bounding box center [206, 254] width 178 height 40
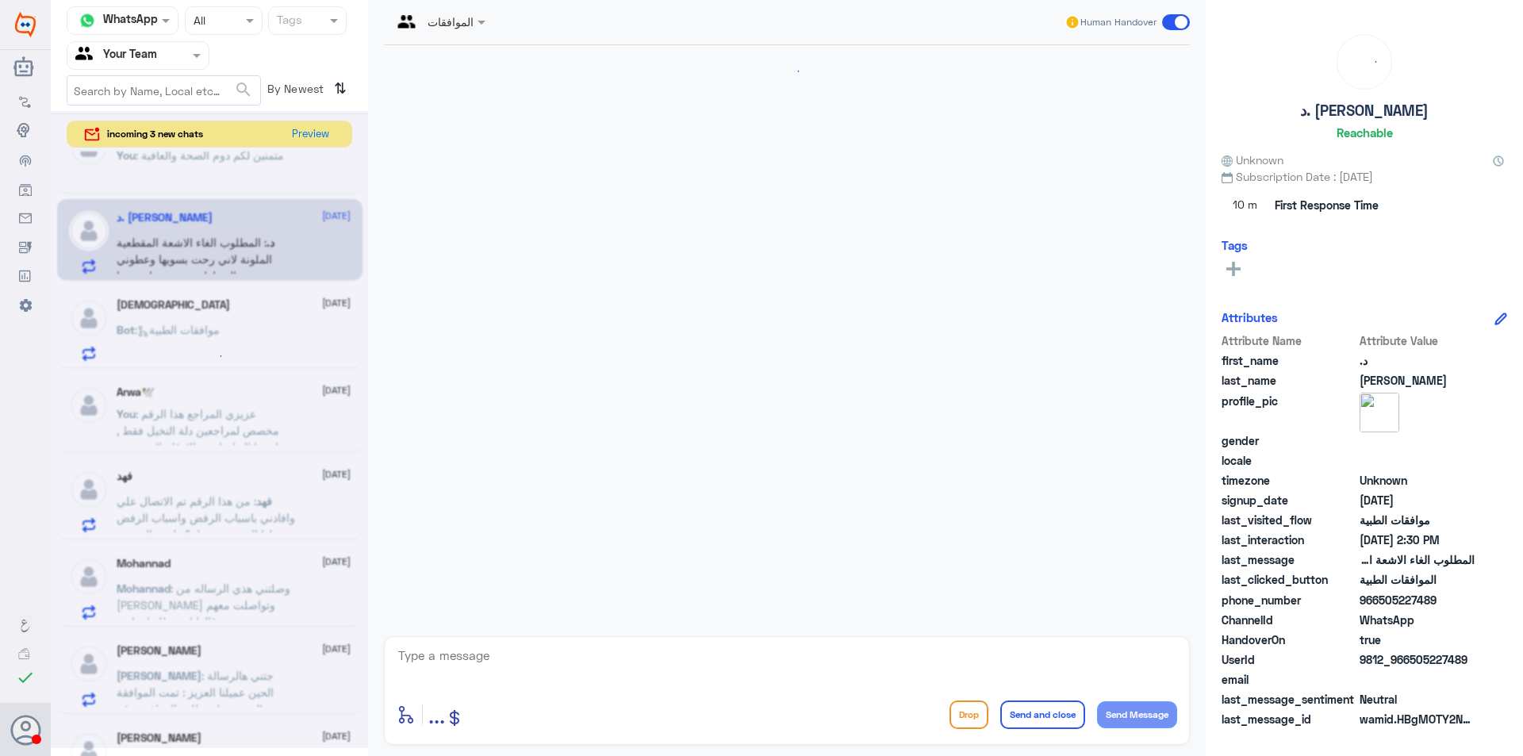
scroll to position [353, 0]
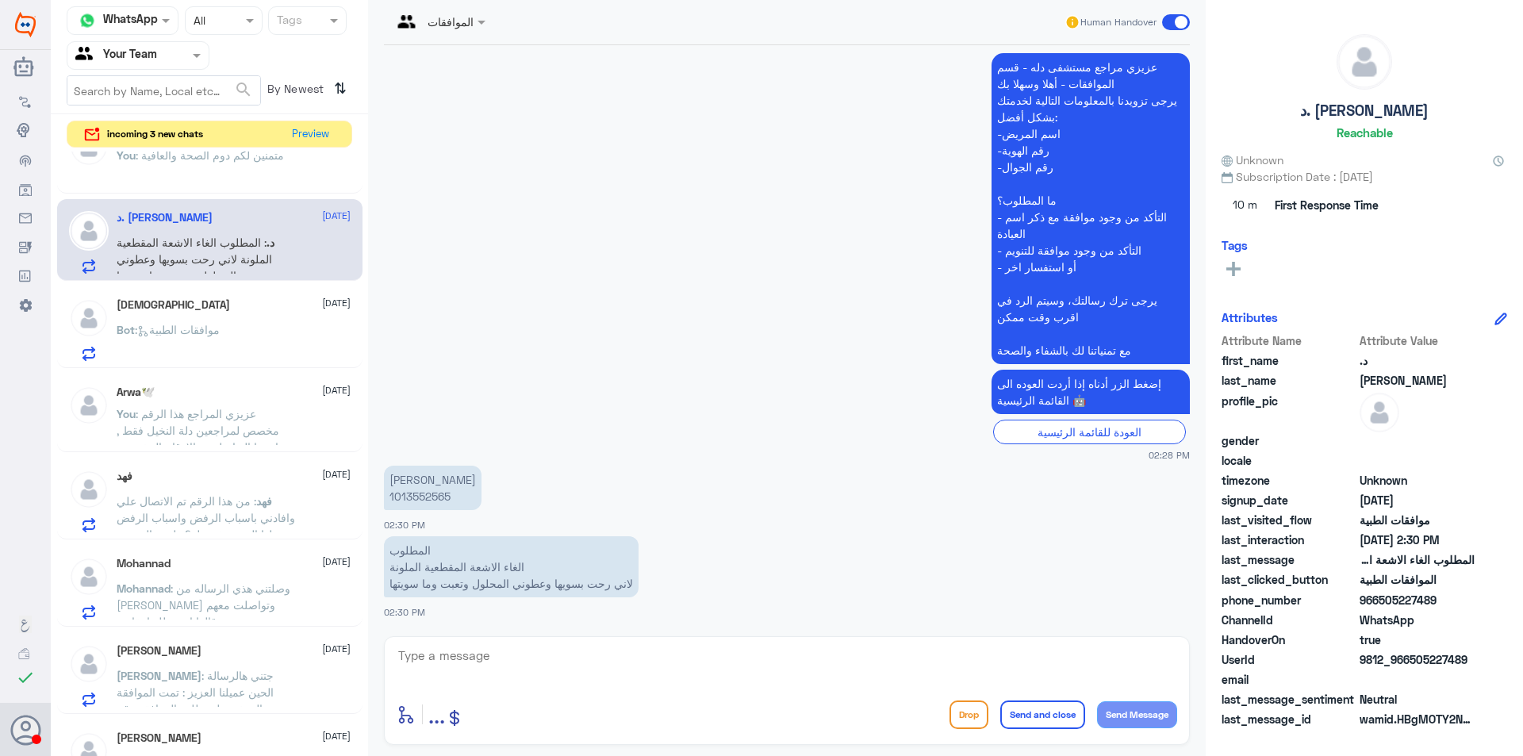
click at [760, 666] on textarea at bounding box center [787, 664] width 780 height 39
type textarea "عزيزي المراجع لا يوجد اي موافقة للاشعة المقطعية في دلو النخيل ,"
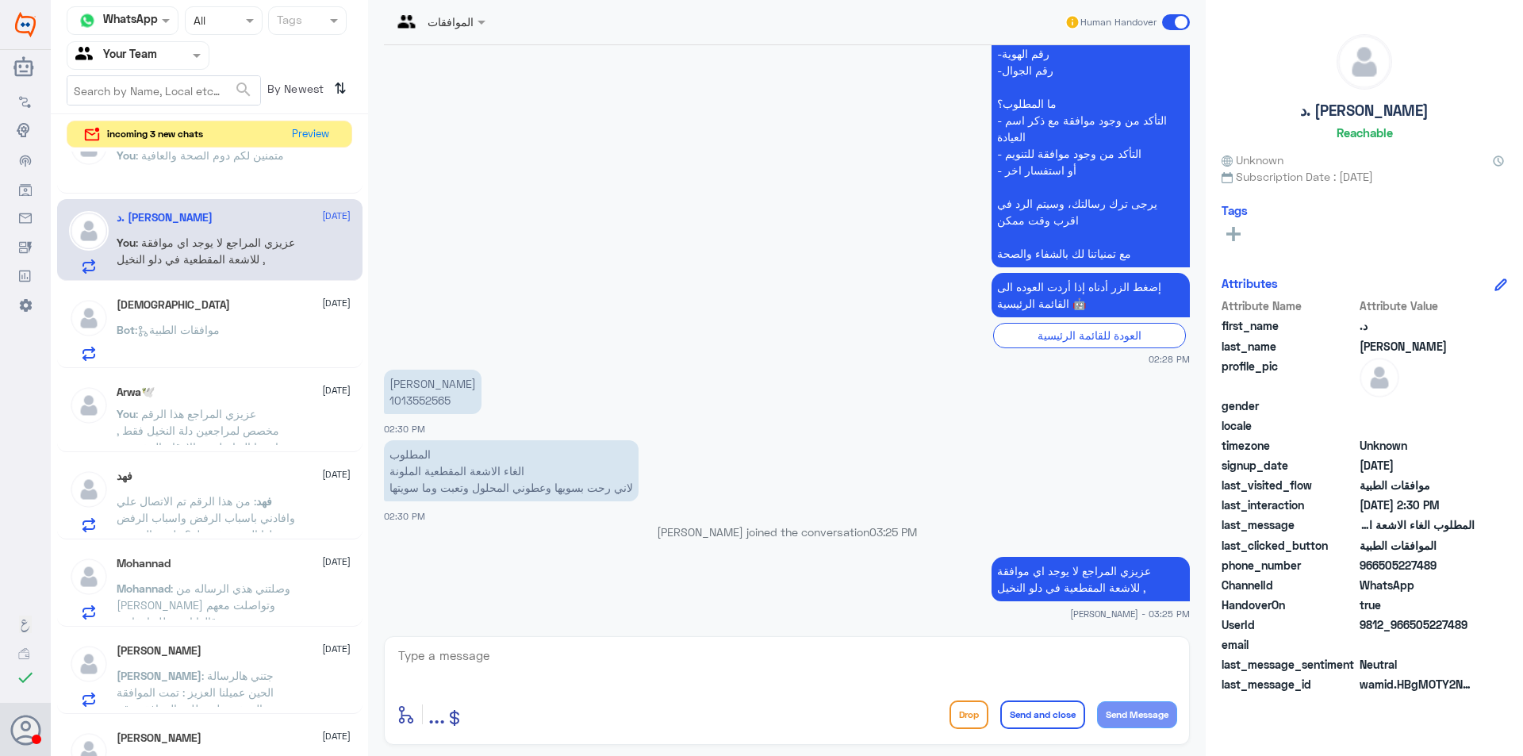
click at [110, 326] on div "سبحان الله 12 October Bot : موافقات الطبية" at bounding box center [210, 329] width 282 height 63
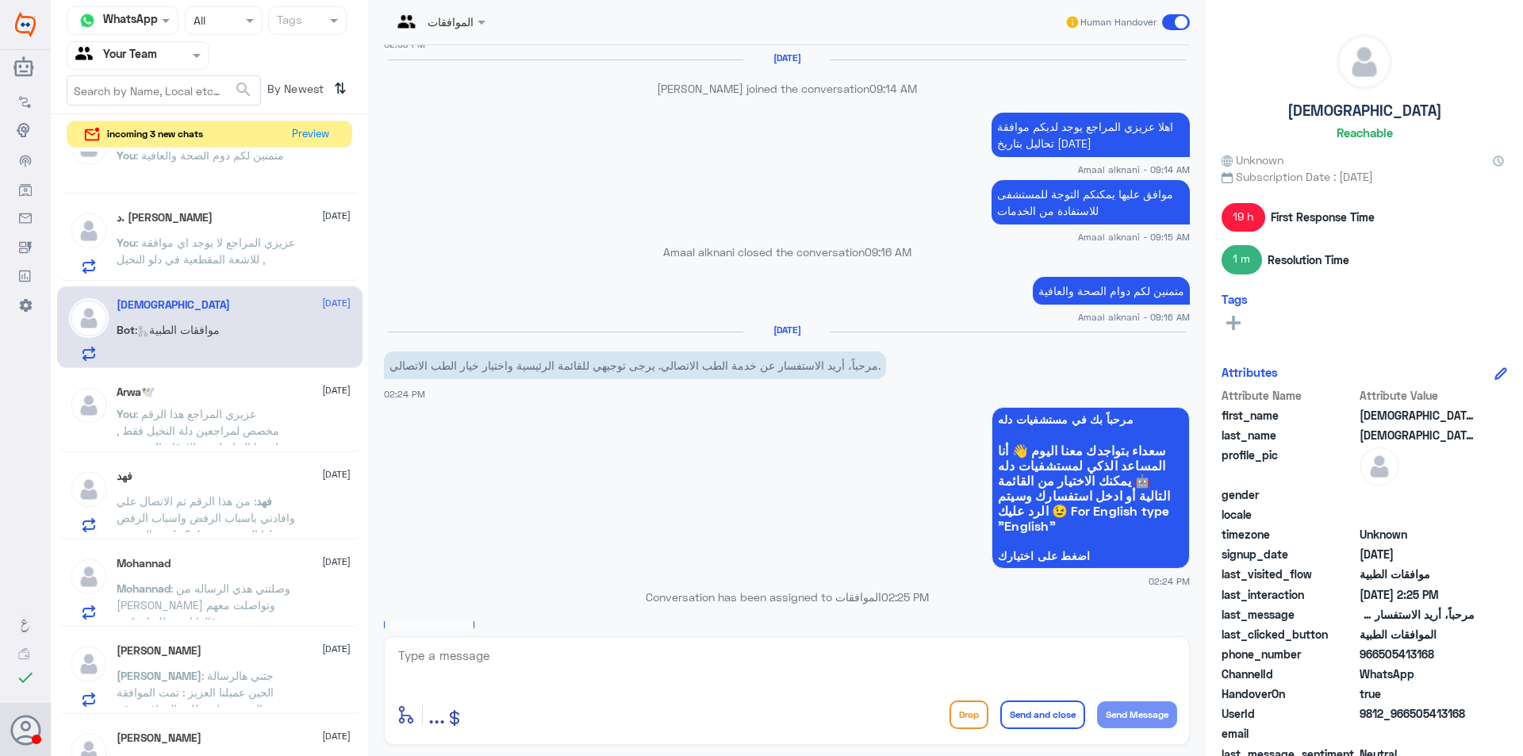
scroll to position [1064, 0]
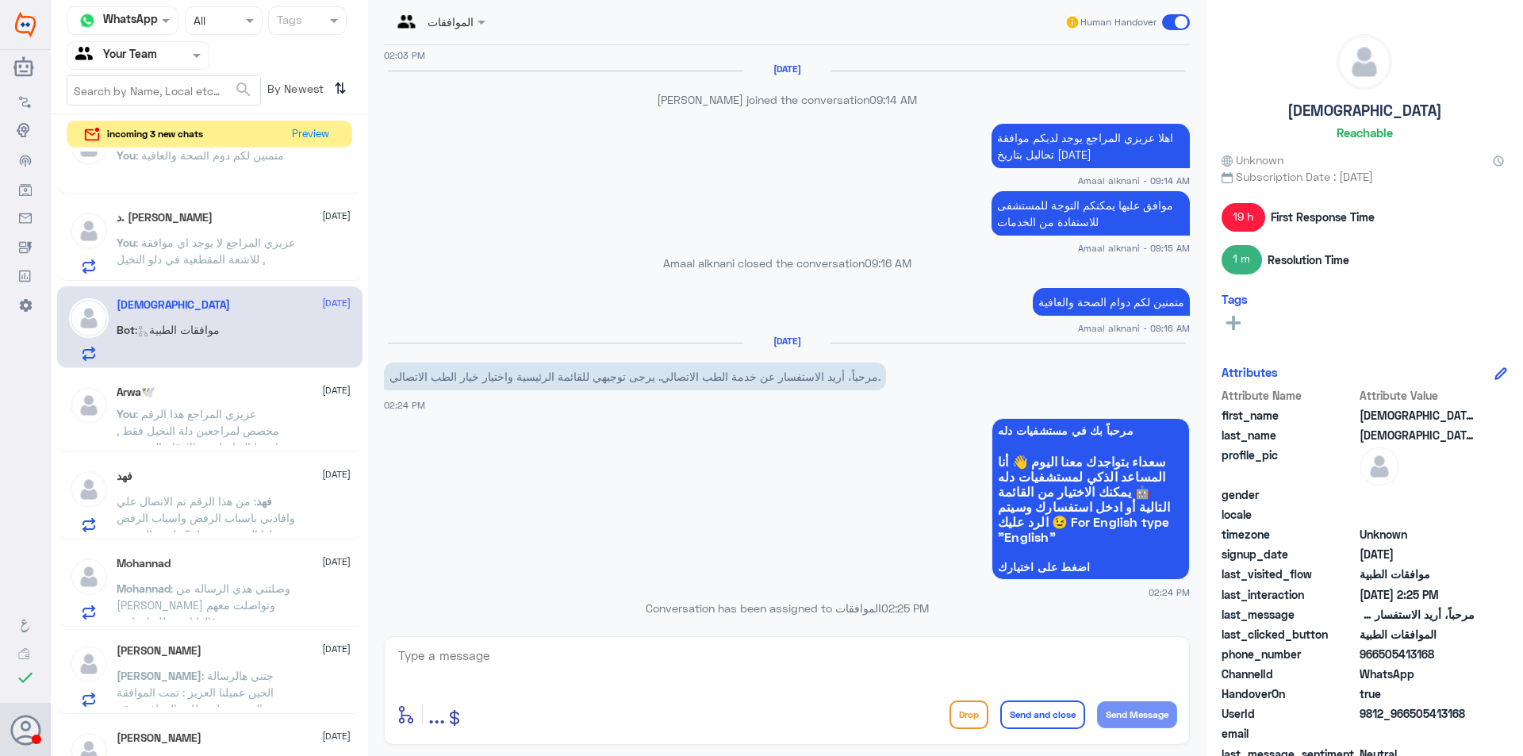
drag, startPoint x: 957, startPoint y: 747, endPoint x: 918, endPoint y: 699, distance: 62.6
click at [959, 745] on div "الموافقات Human Handover 21 Sep 2024 اهلاً اللهم! مرحباً بك في مستشفيات دله 🏥! …" at bounding box center [786, 380] width 837 height 761
click at [960, 711] on button "Drop" at bounding box center [968, 714] width 39 height 29
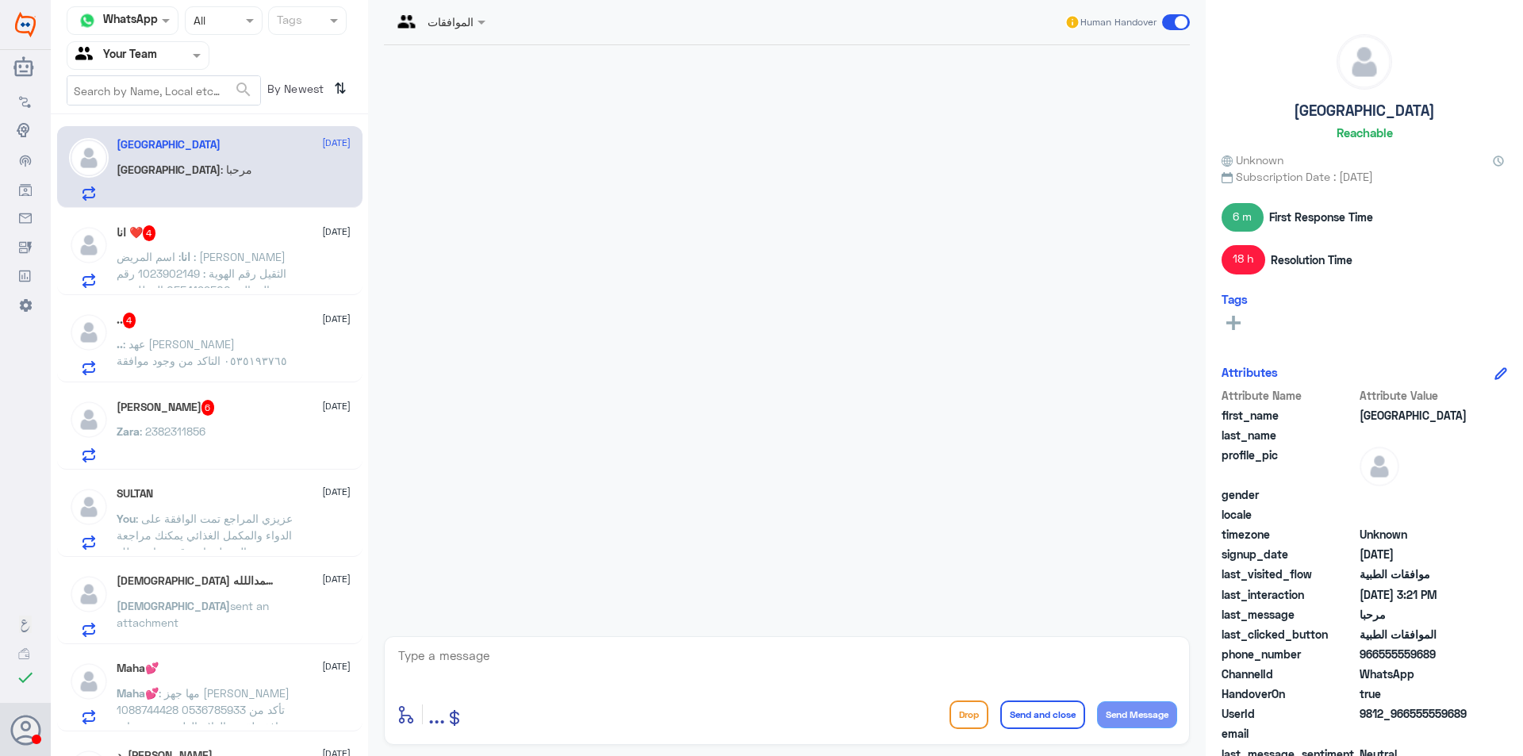
click at [232, 236] on div "انا ❤️ 4 [DATE]" at bounding box center [234, 233] width 234 height 16
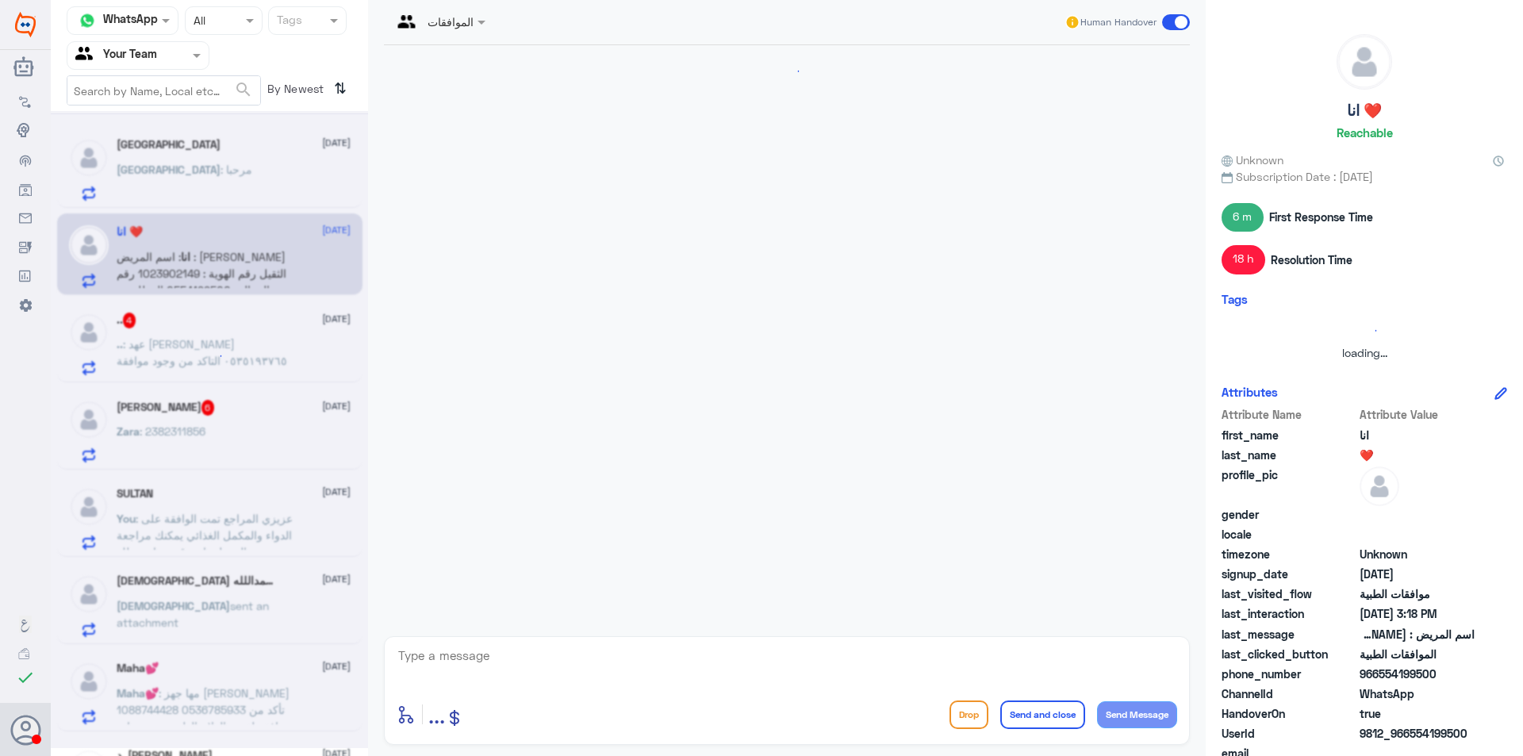
scroll to position [573, 0]
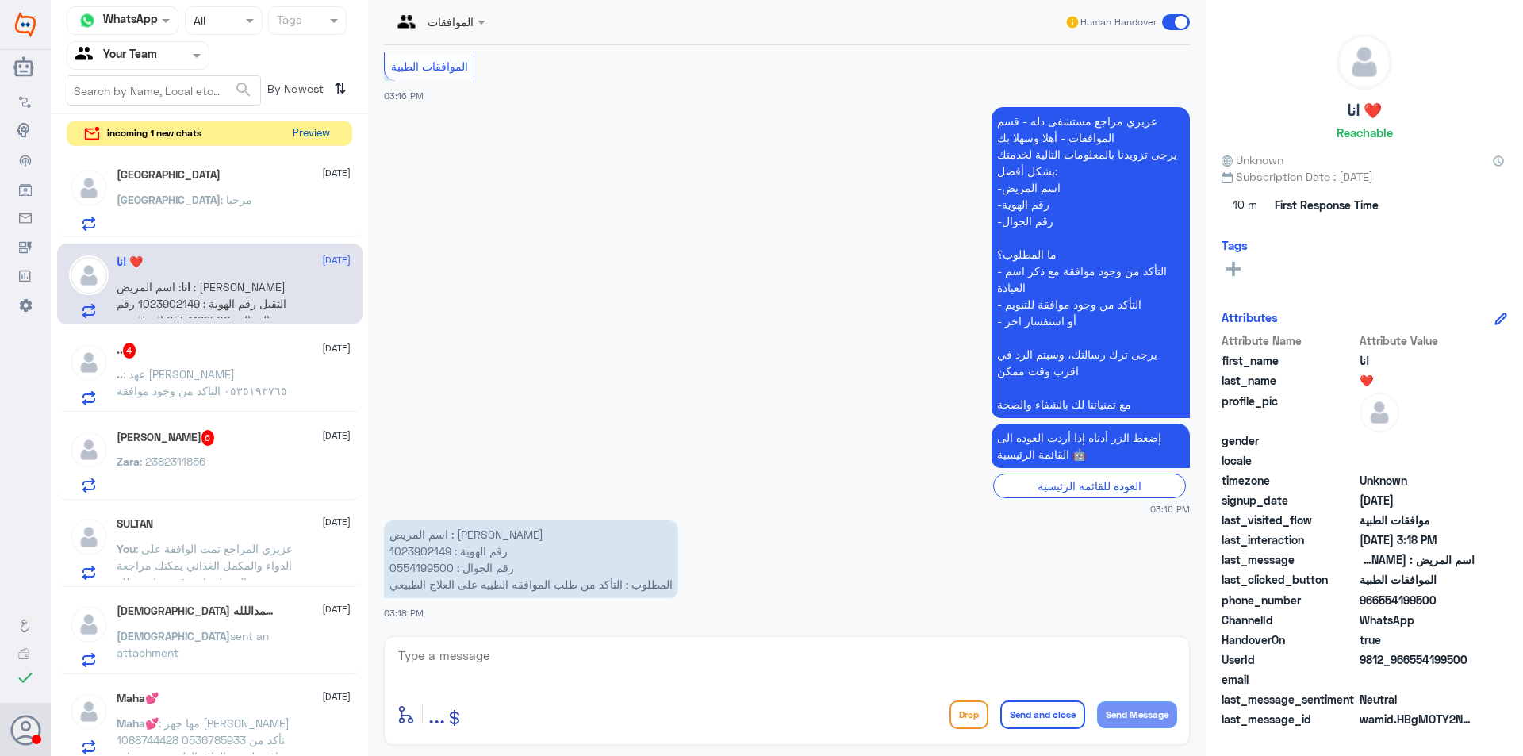
click at [300, 138] on button "Preview" at bounding box center [310, 133] width 49 height 25
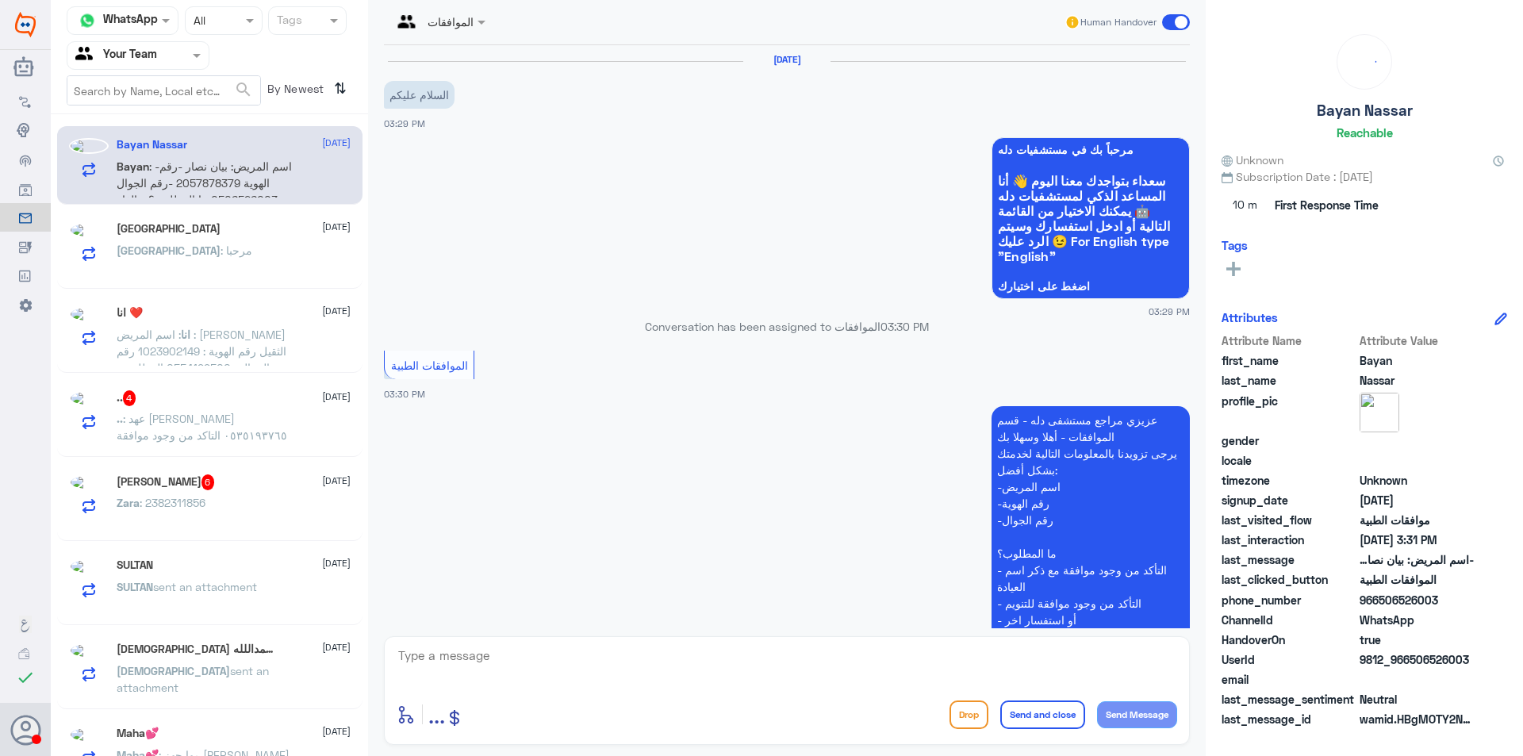
scroll to position [332, 0]
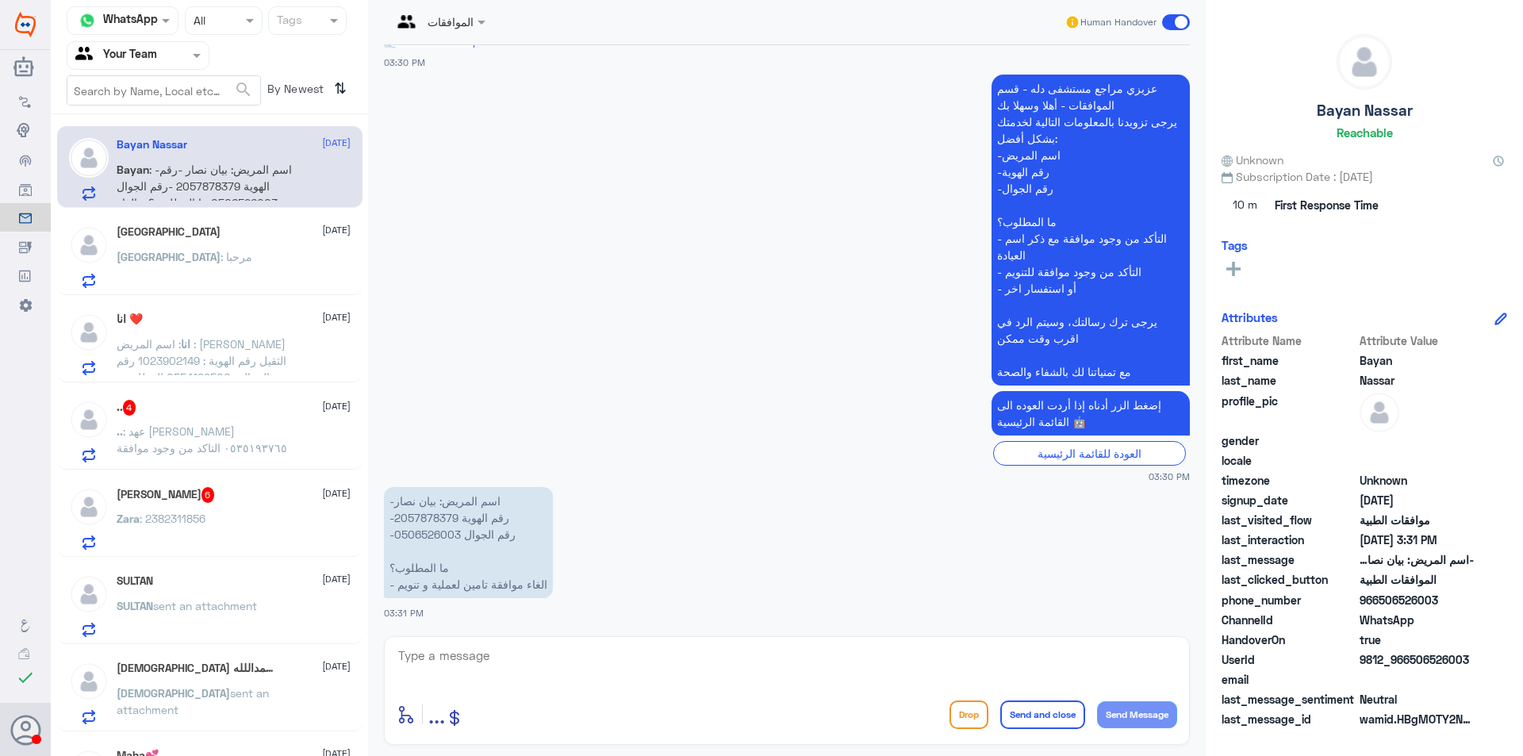
click at [164, 50] on div at bounding box center [137, 55] width 141 height 18
click at [165, 161] on div "Your Inbox" at bounding box center [138, 162] width 143 height 36
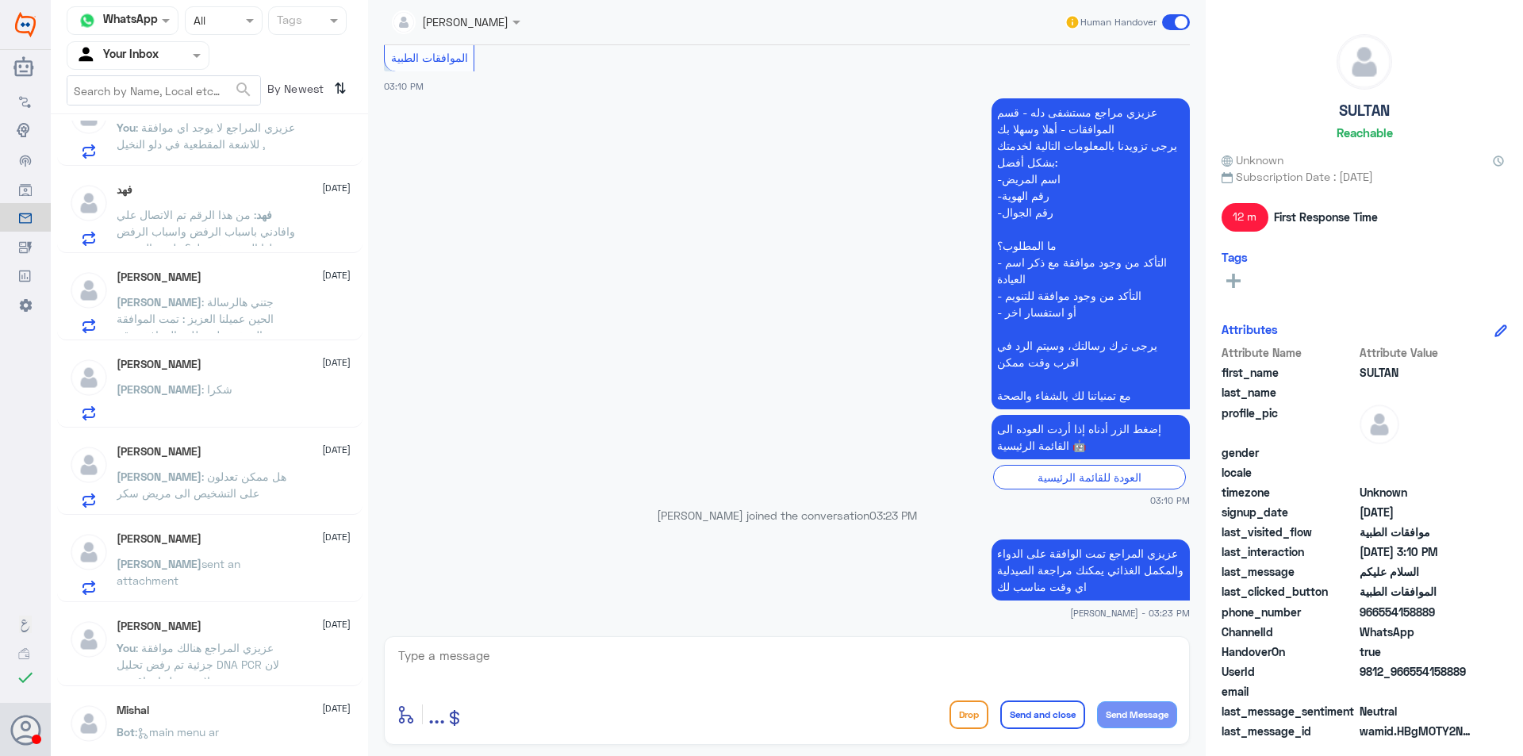
scroll to position [144, 0]
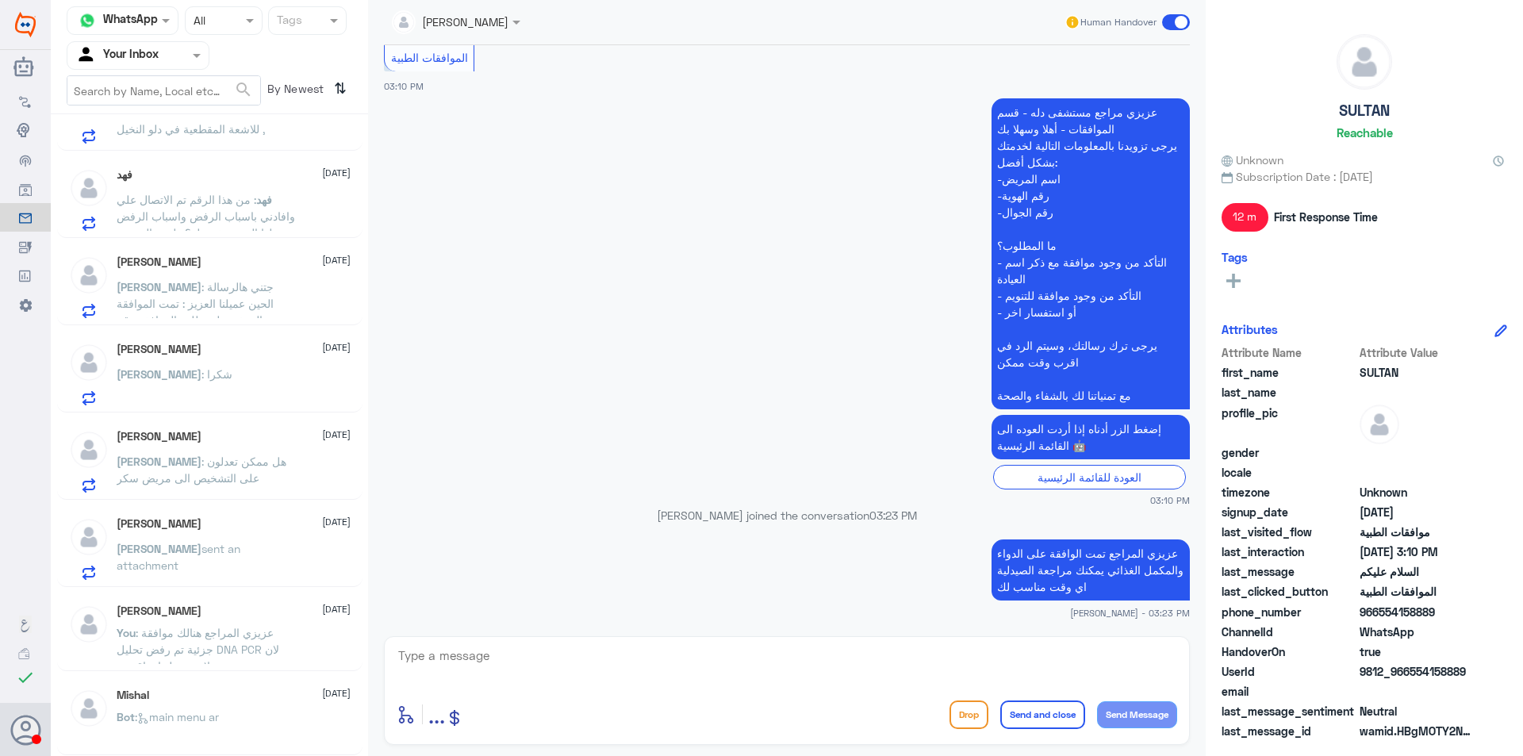
click at [240, 642] on p "You : عزيزي المراجع هنالك موافقة جزئية تم رفض تحليل DNA PCR لان لايوجد عليها تع…" at bounding box center [206, 644] width 178 height 40
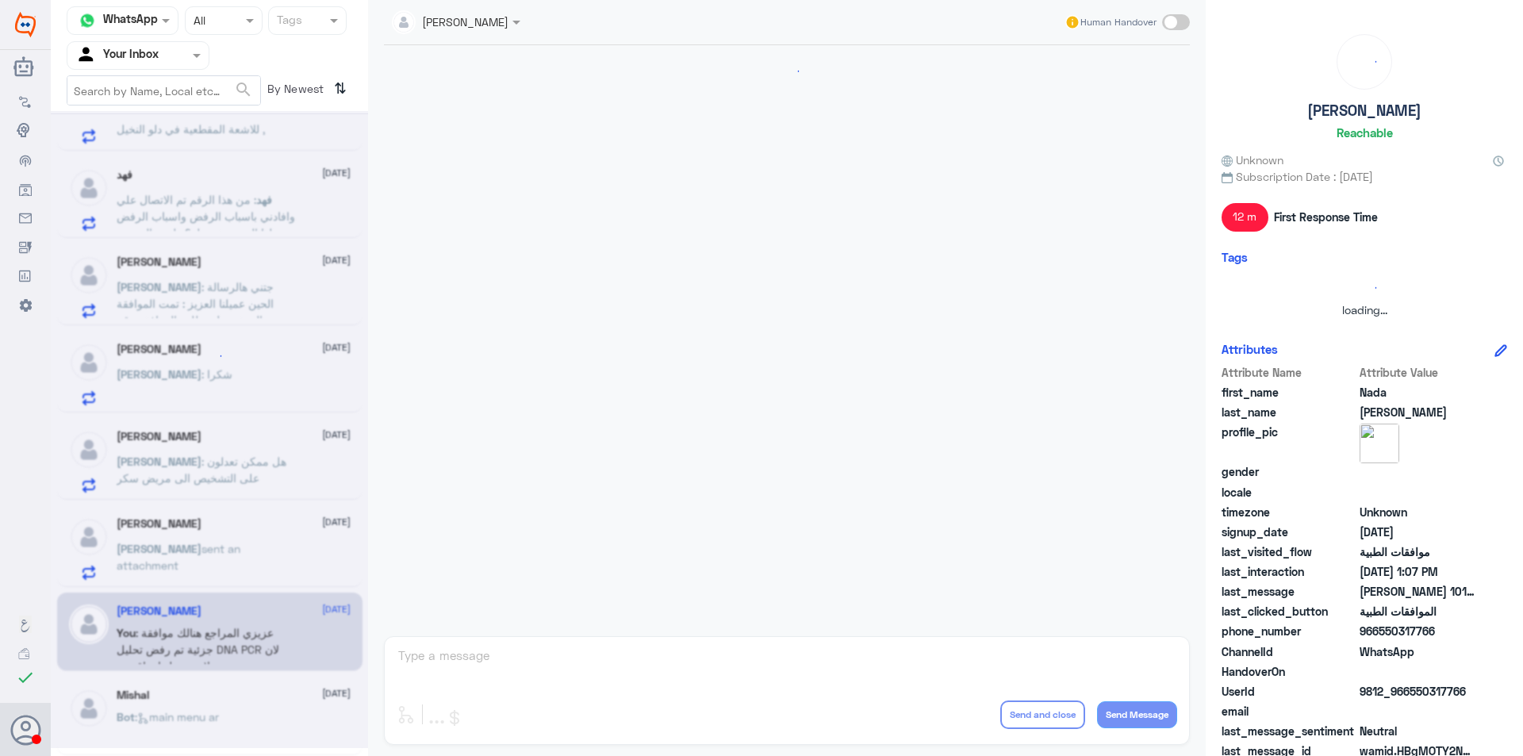
scroll to position [667, 0]
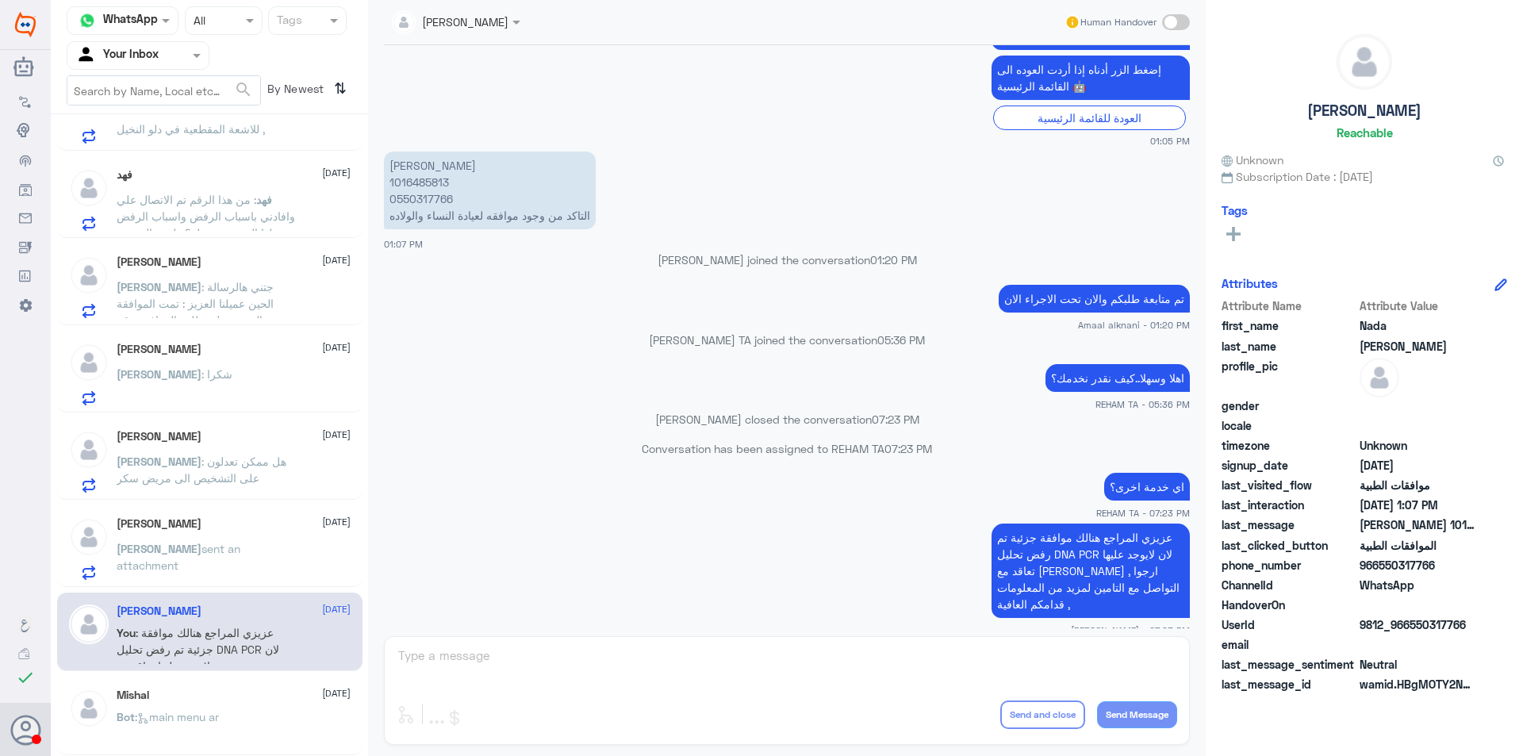
click at [256, 558] on div "[PERSON_NAME] sent an attachment" at bounding box center [234, 562] width 234 height 36
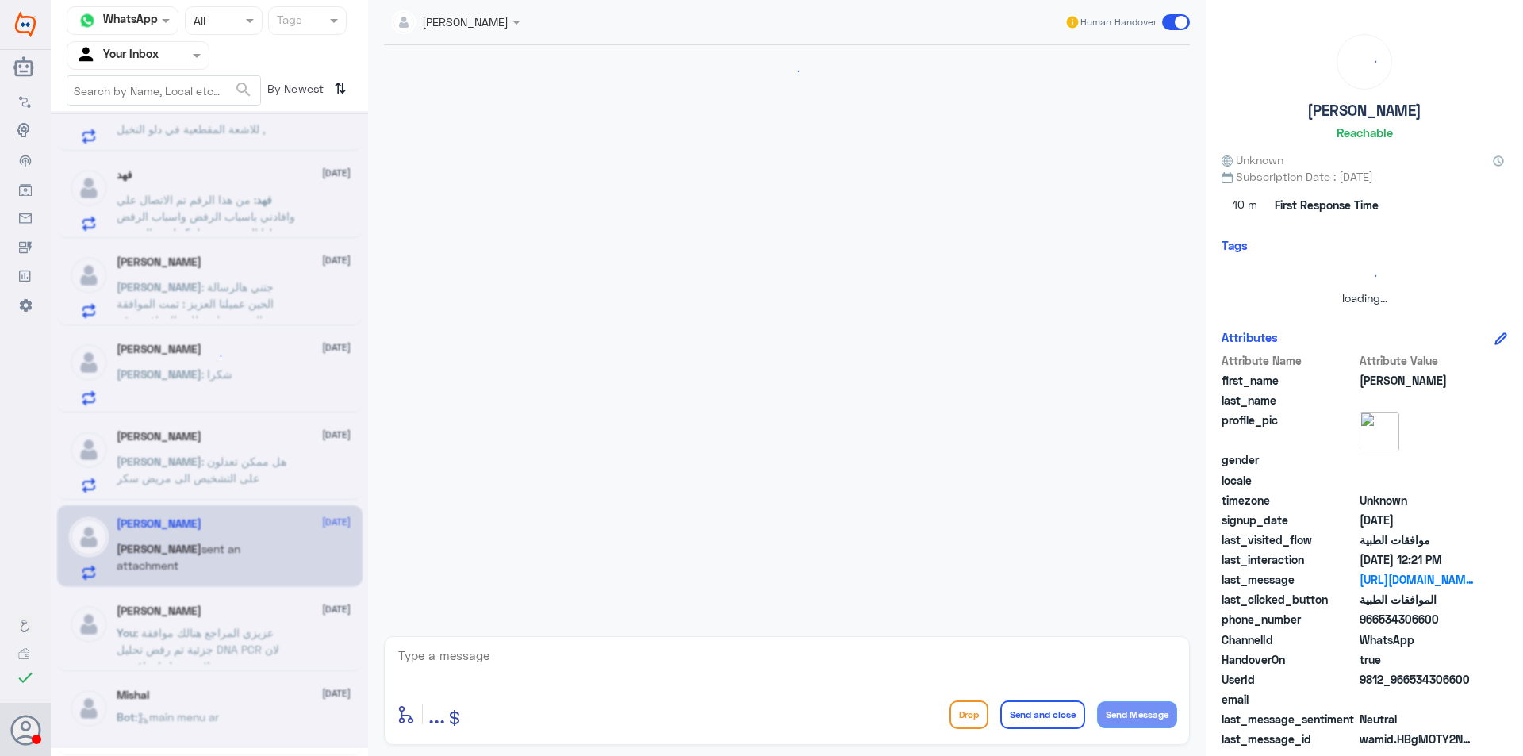
scroll to position [1424, 0]
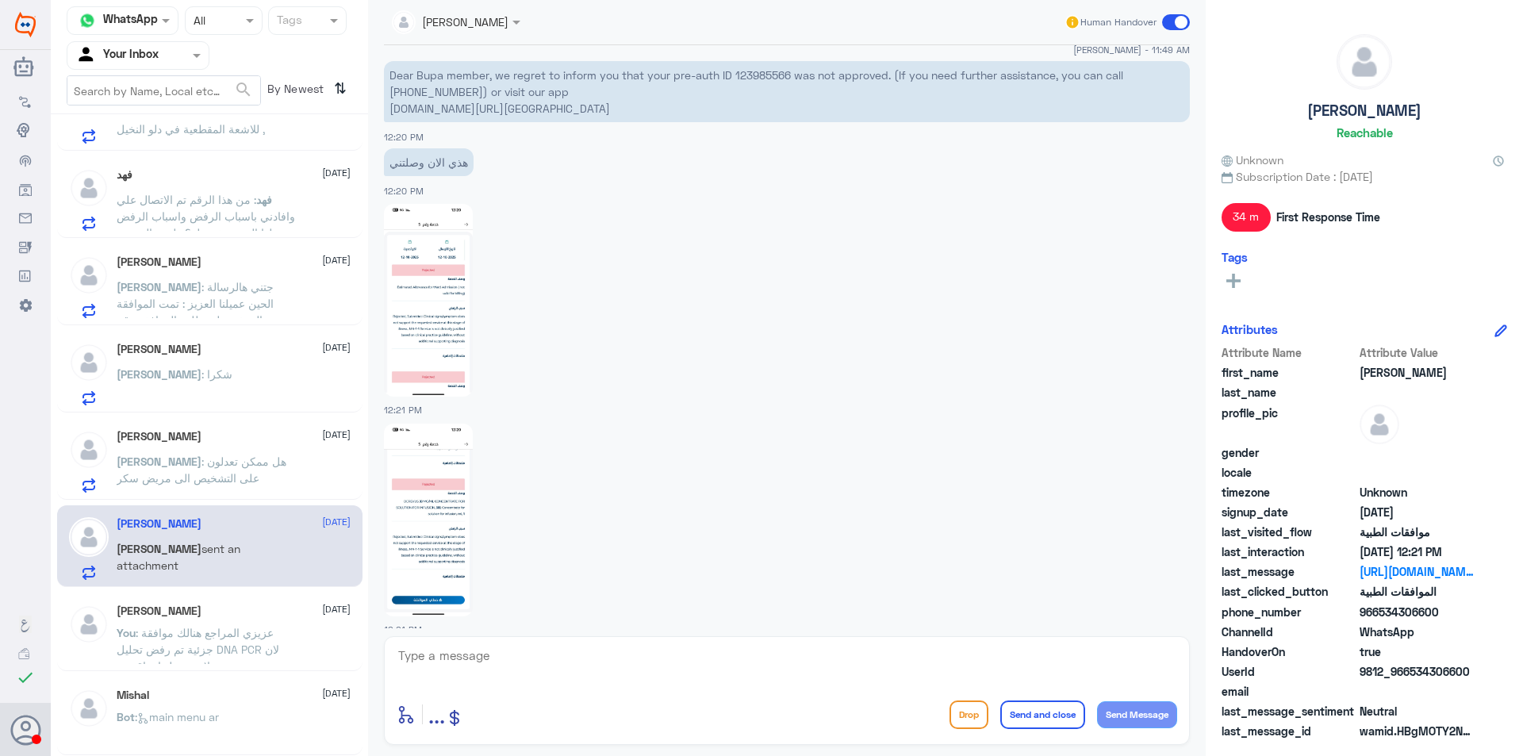
click at [107, 453] on img at bounding box center [89, 450] width 40 height 40
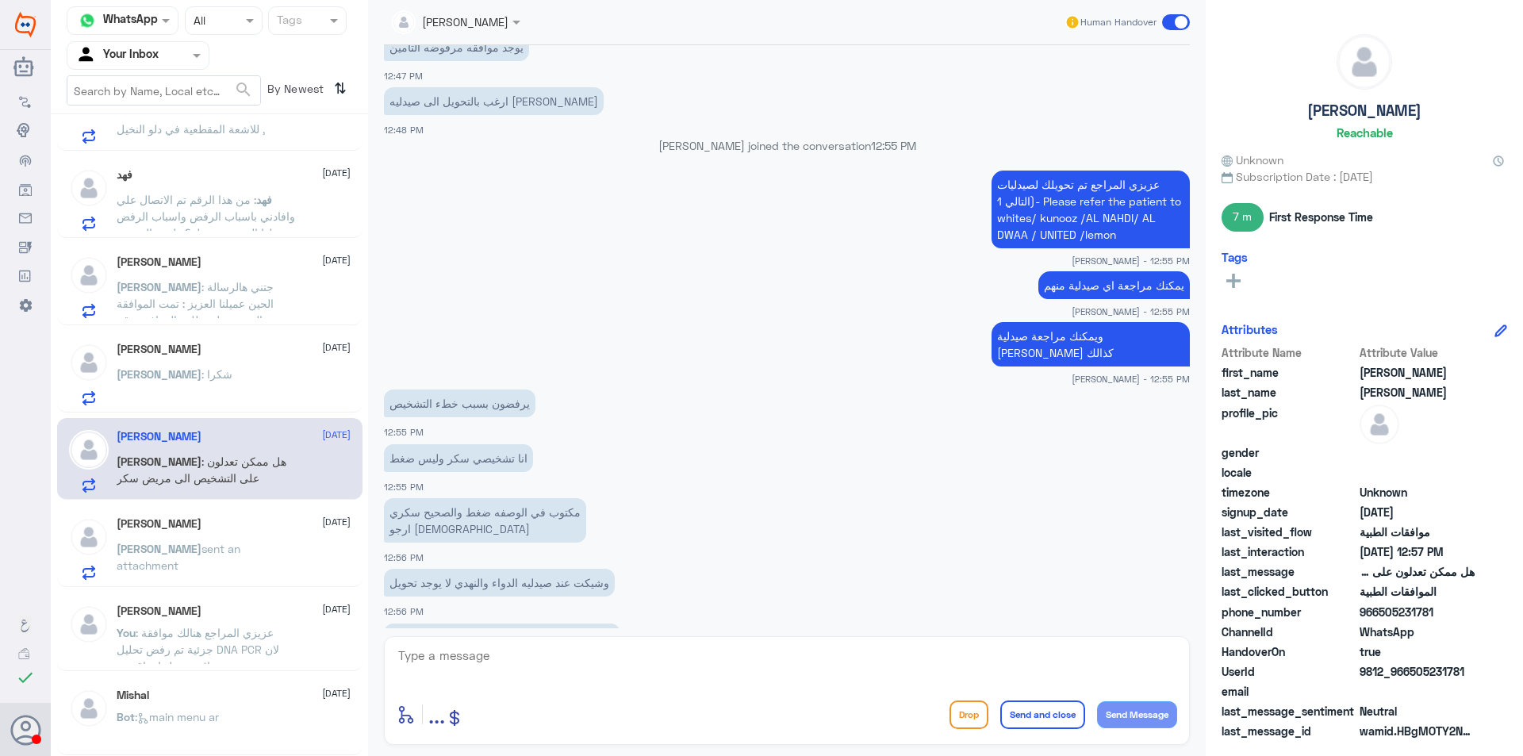
scroll to position [1197, 0]
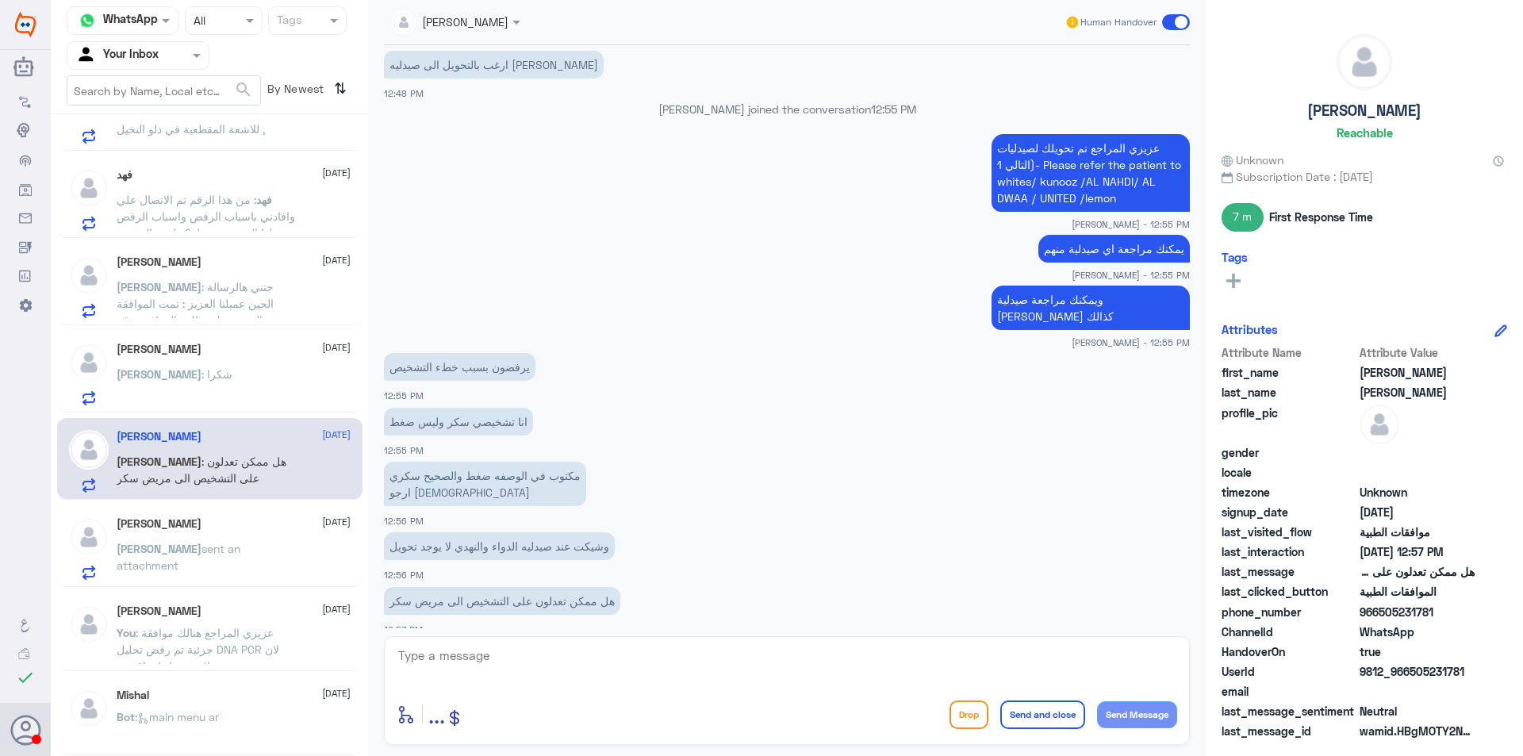
click at [186, 386] on p "[PERSON_NAME] : شكرا" at bounding box center [175, 386] width 116 height 40
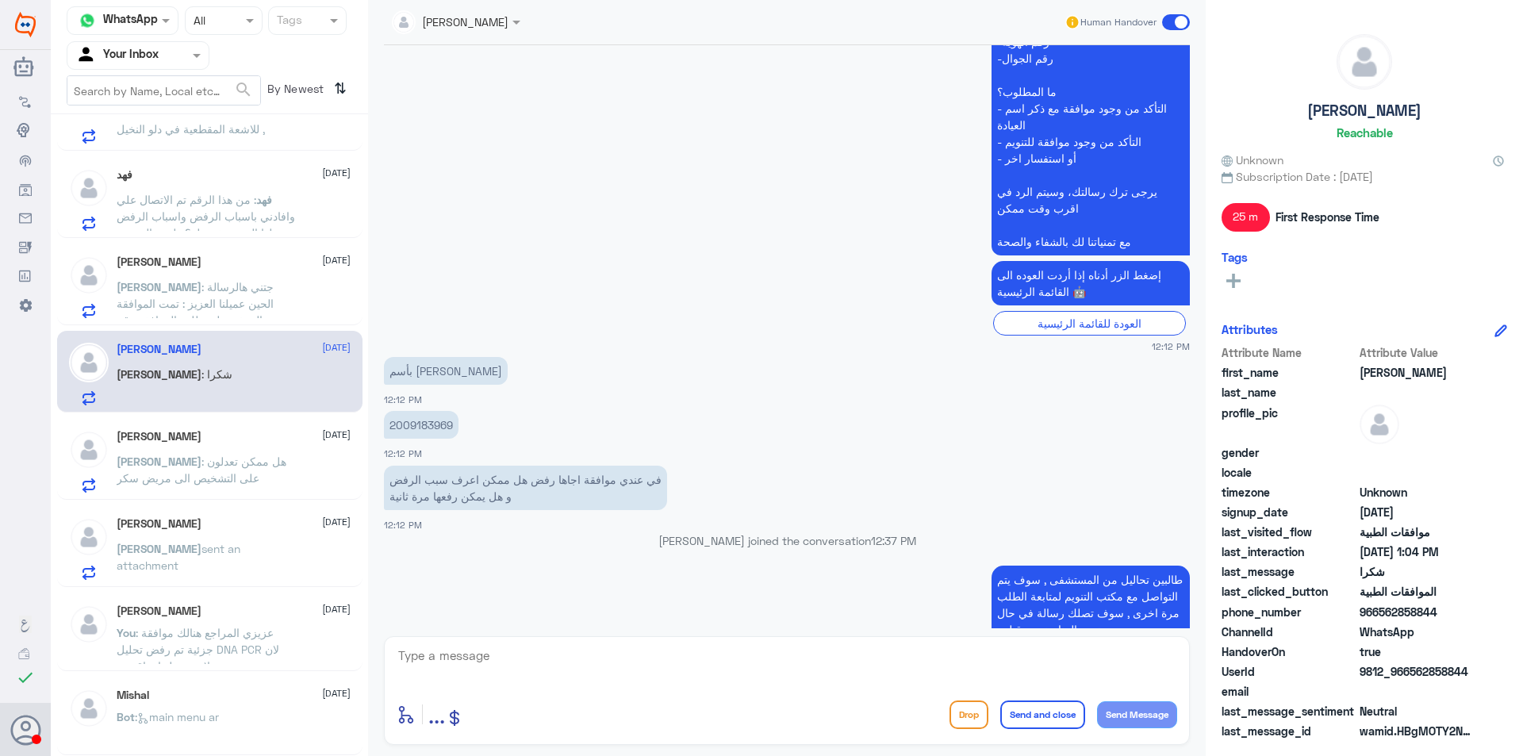
scroll to position [459, 0]
click at [412, 427] on p "2009183969" at bounding box center [421, 427] width 75 height 28
copy p "2009183969"
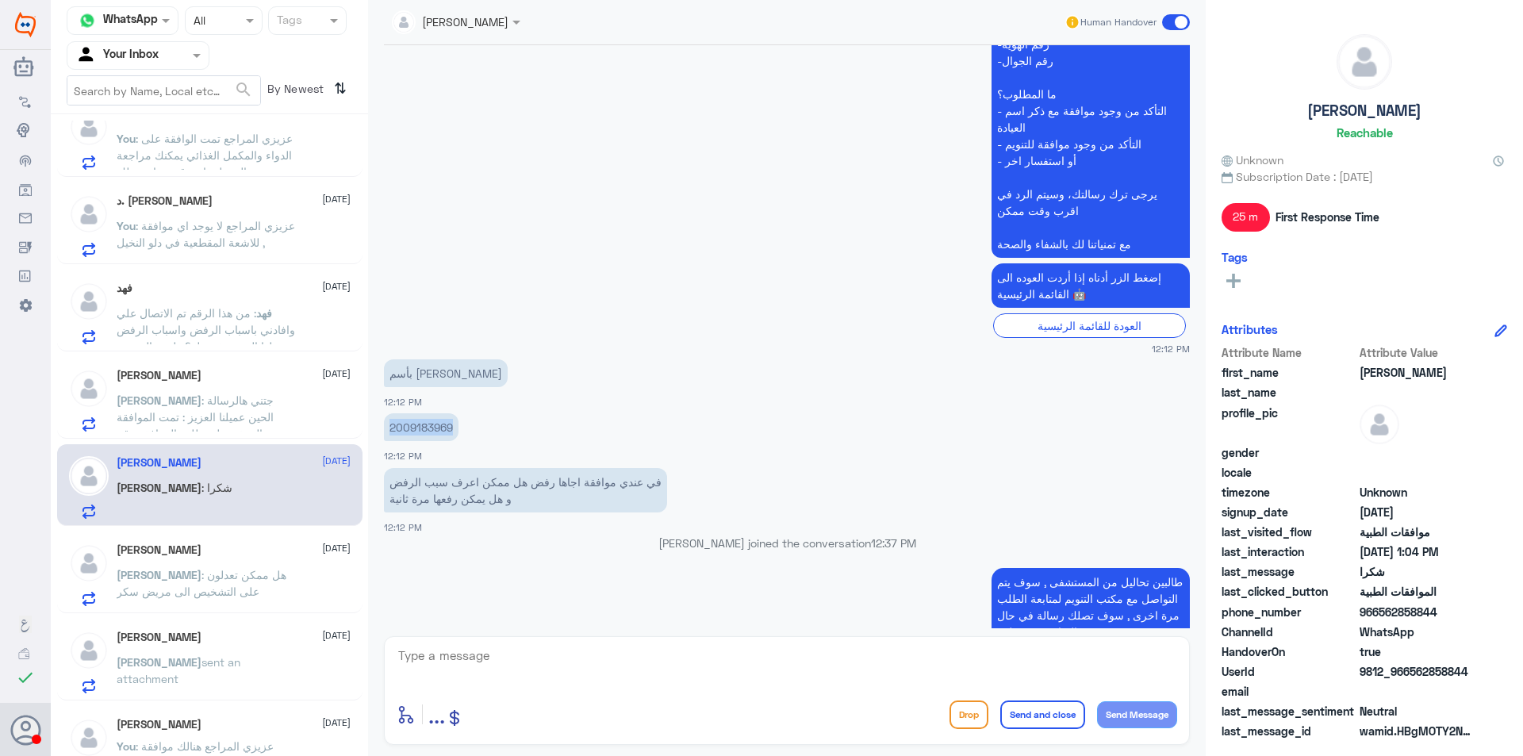
scroll to position [0, 0]
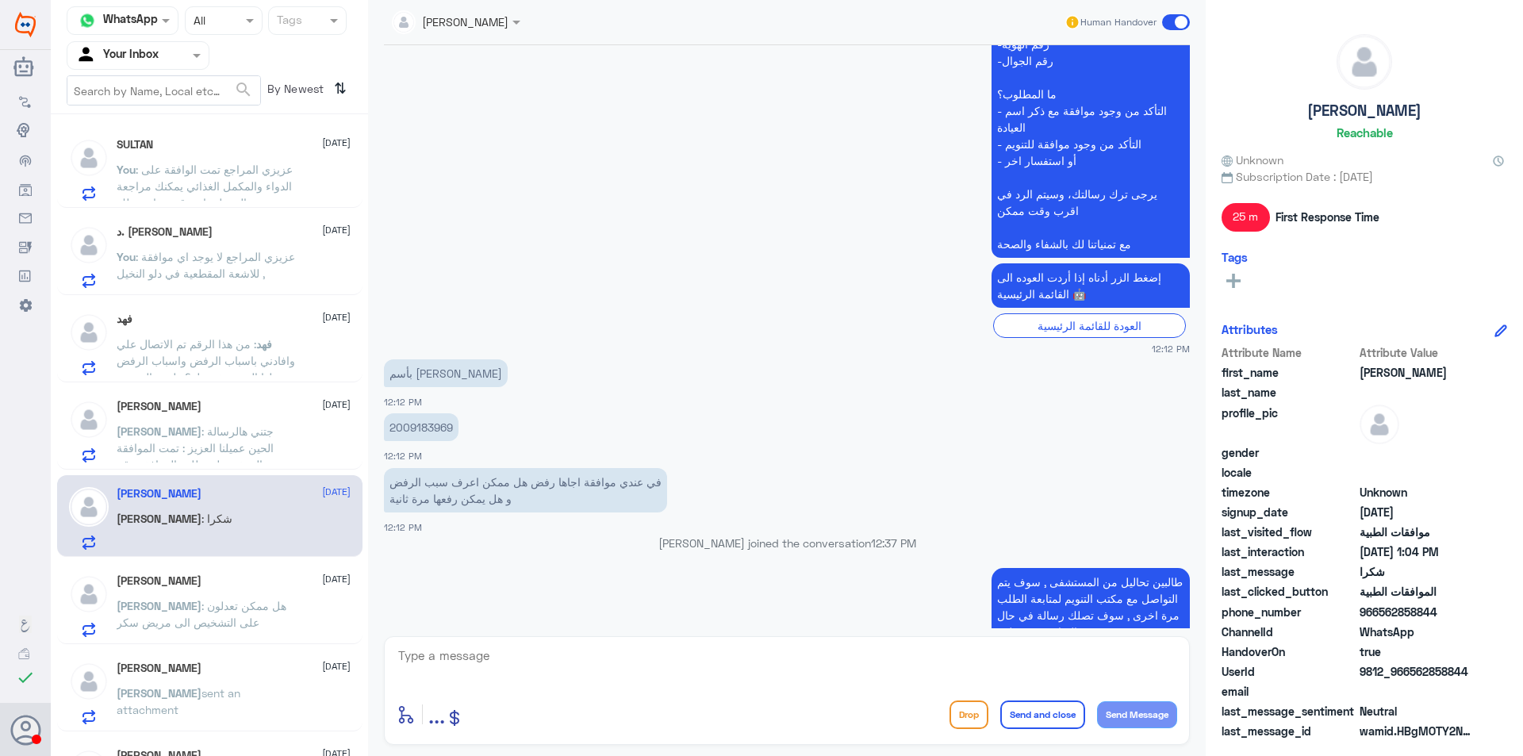
click at [267, 443] on span ": جتني هالرسالة الحين عميلنا العزيز : تمت الموافقة الجزئية على طلب الموافقة رقم…" at bounding box center [206, 489] width 178 height 130
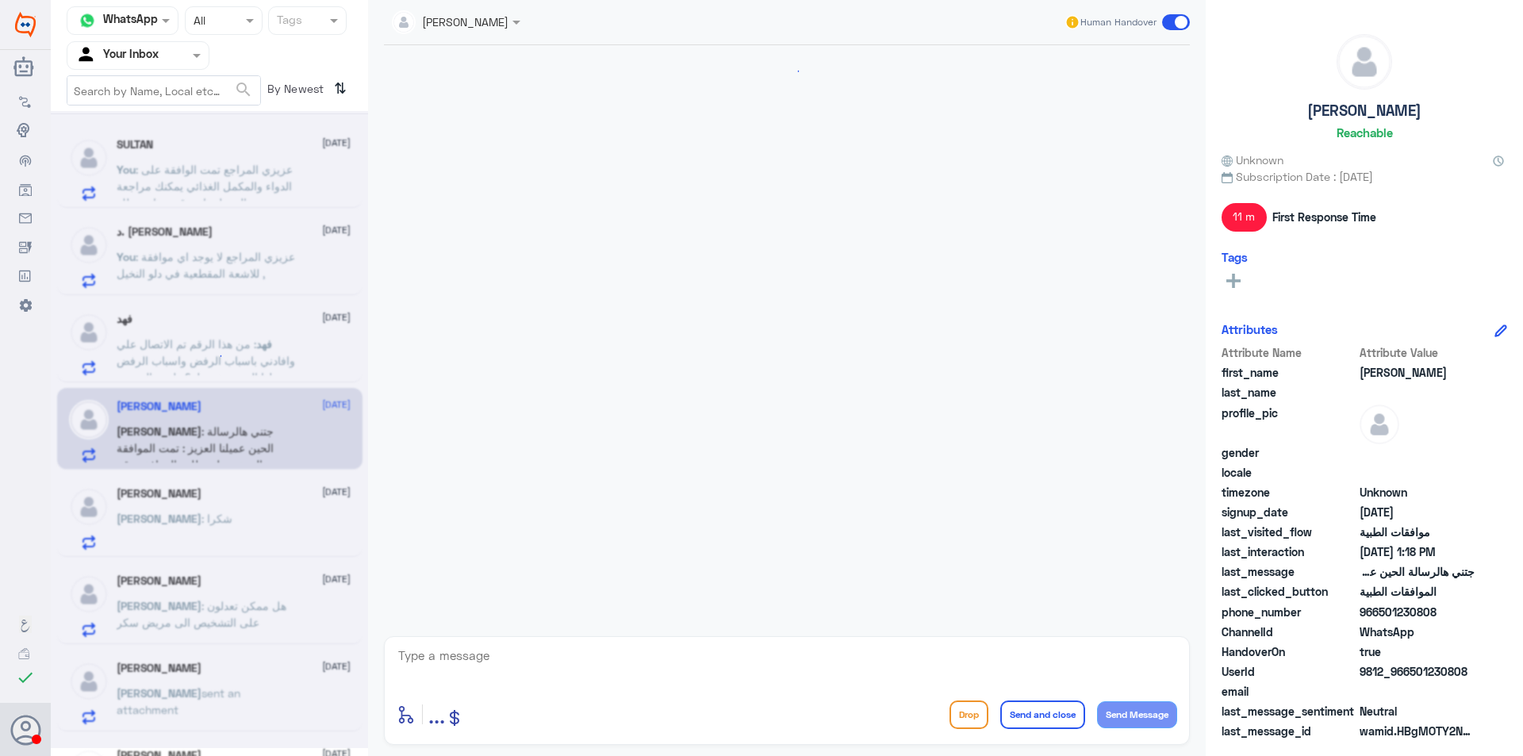
scroll to position [1092, 0]
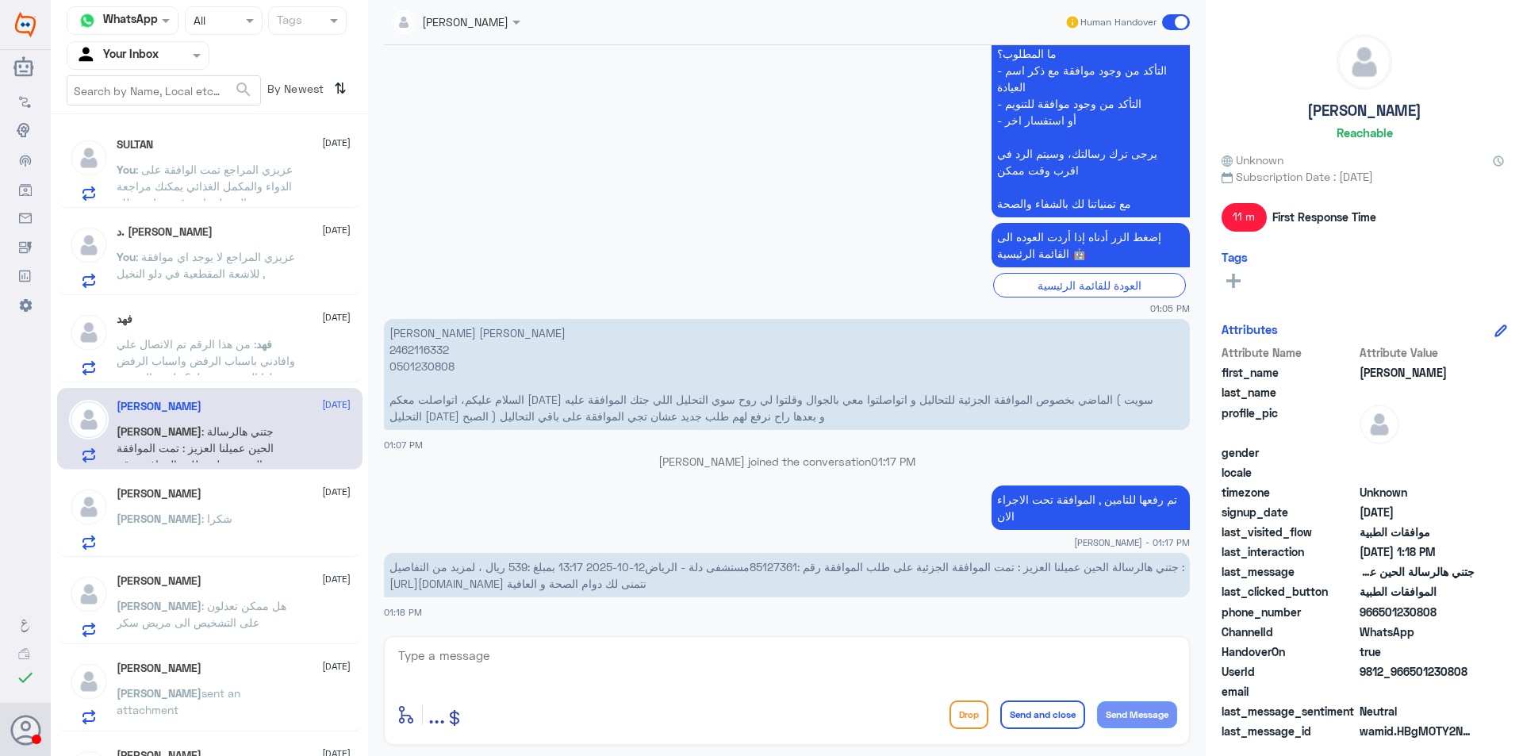
click at [259, 359] on span ": من هذا الرقم تم الاتصال علي وافادني باسباب الرفض واسباب الرفض يحلها المستشفى …" at bounding box center [206, 368] width 178 height 63
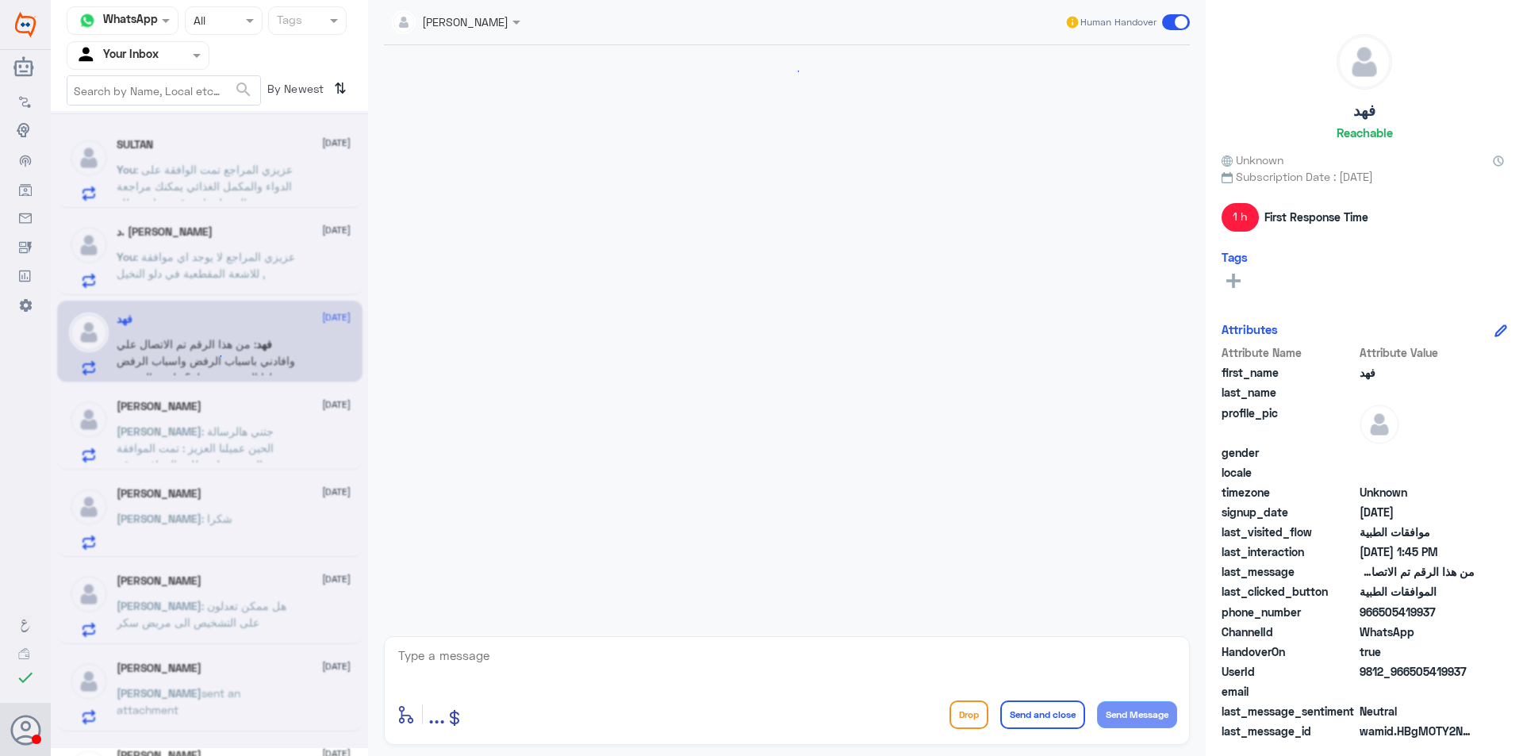
scroll to position [1799, 0]
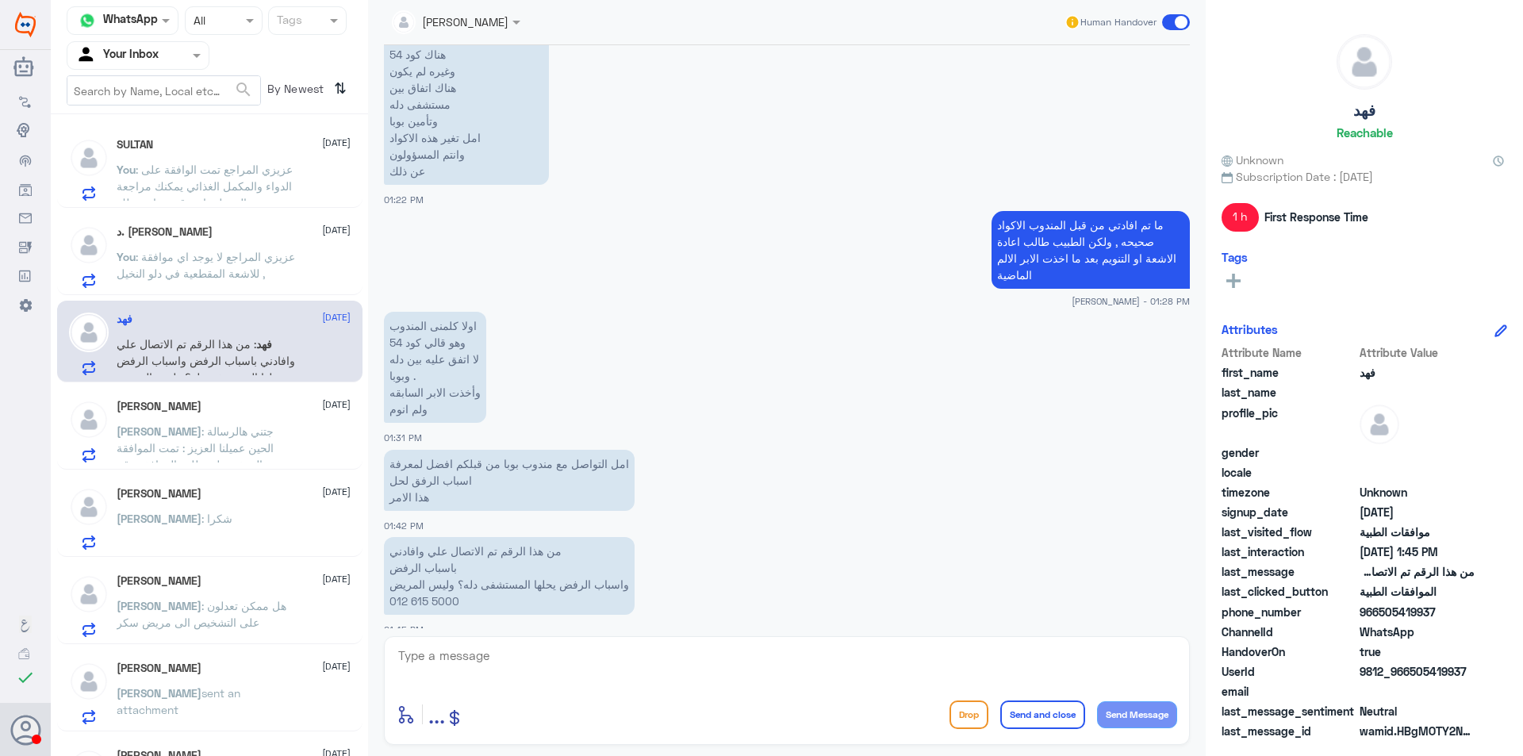
click at [251, 280] on span ": عزيزي المراجع لا يوجد اي موافقة للاشعة المقطعية في دلو النخيل ," at bounding box center [206, 265] width 178 height 30
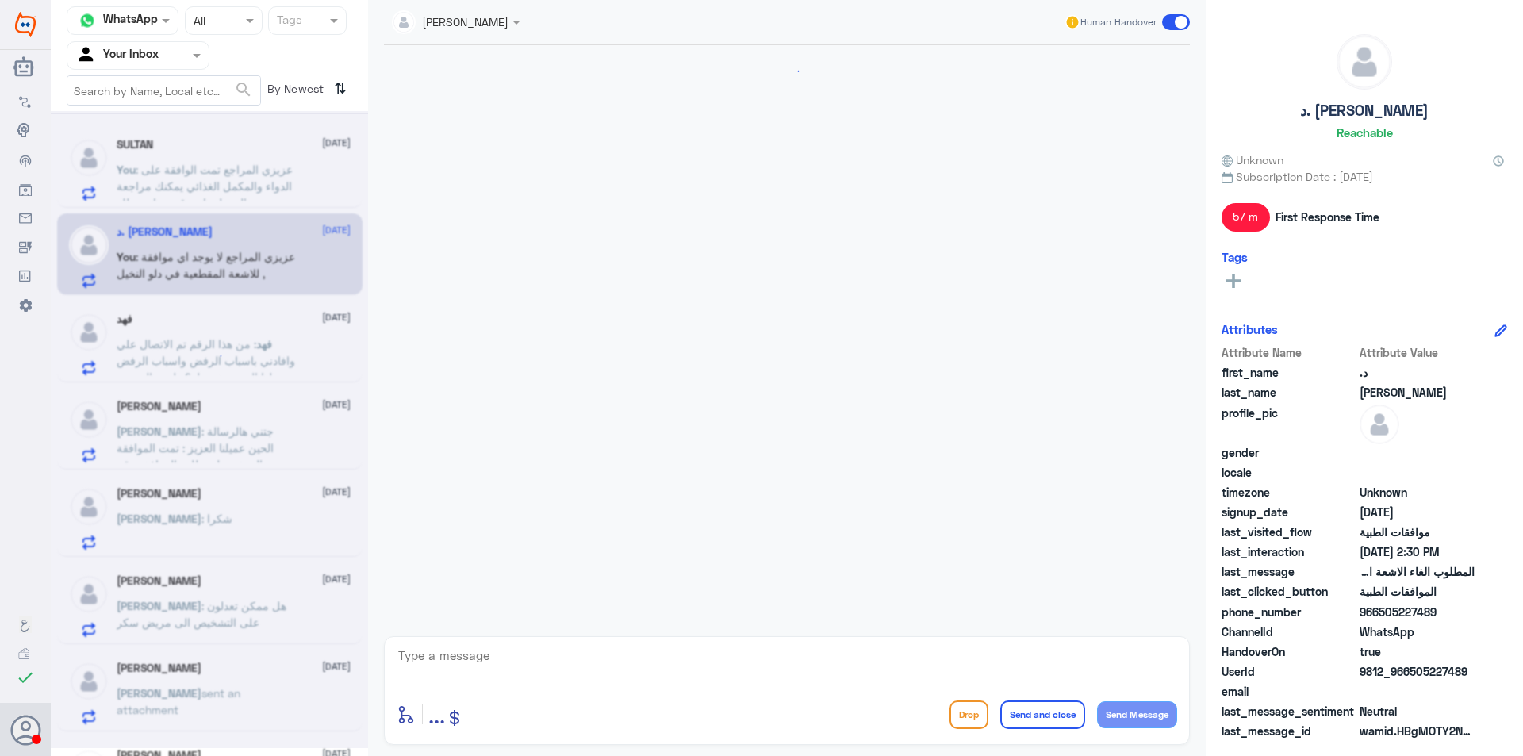
scroll to position [449, 0]
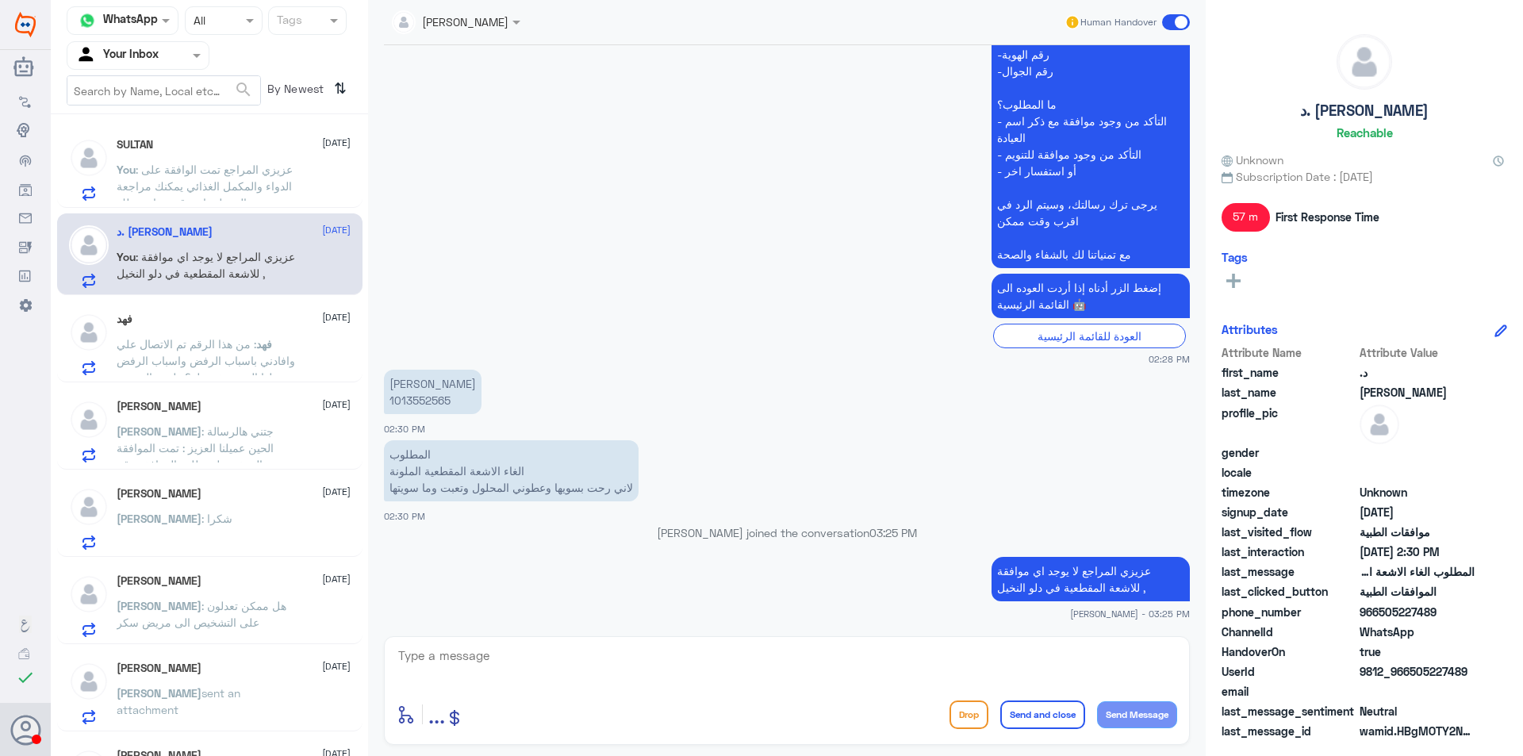
click at [217, 181] on span ": عزيزي المراجع تمت الوافقة على الدواء والمكمل الغذائي يمكنك مراجعة الصيدلية اي…" at bounding box center [205, 186] width 176 height 47
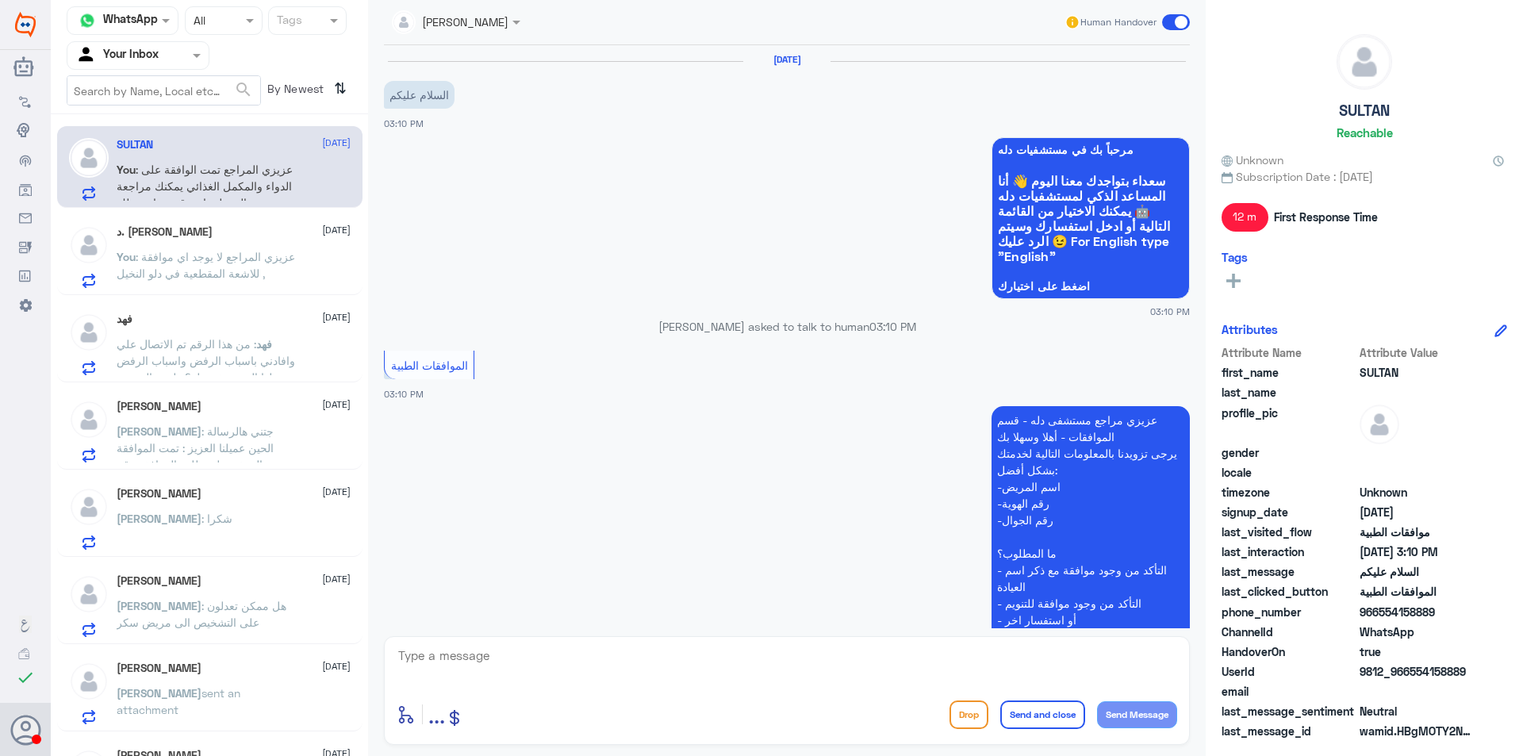
scroll to position [308, 0]
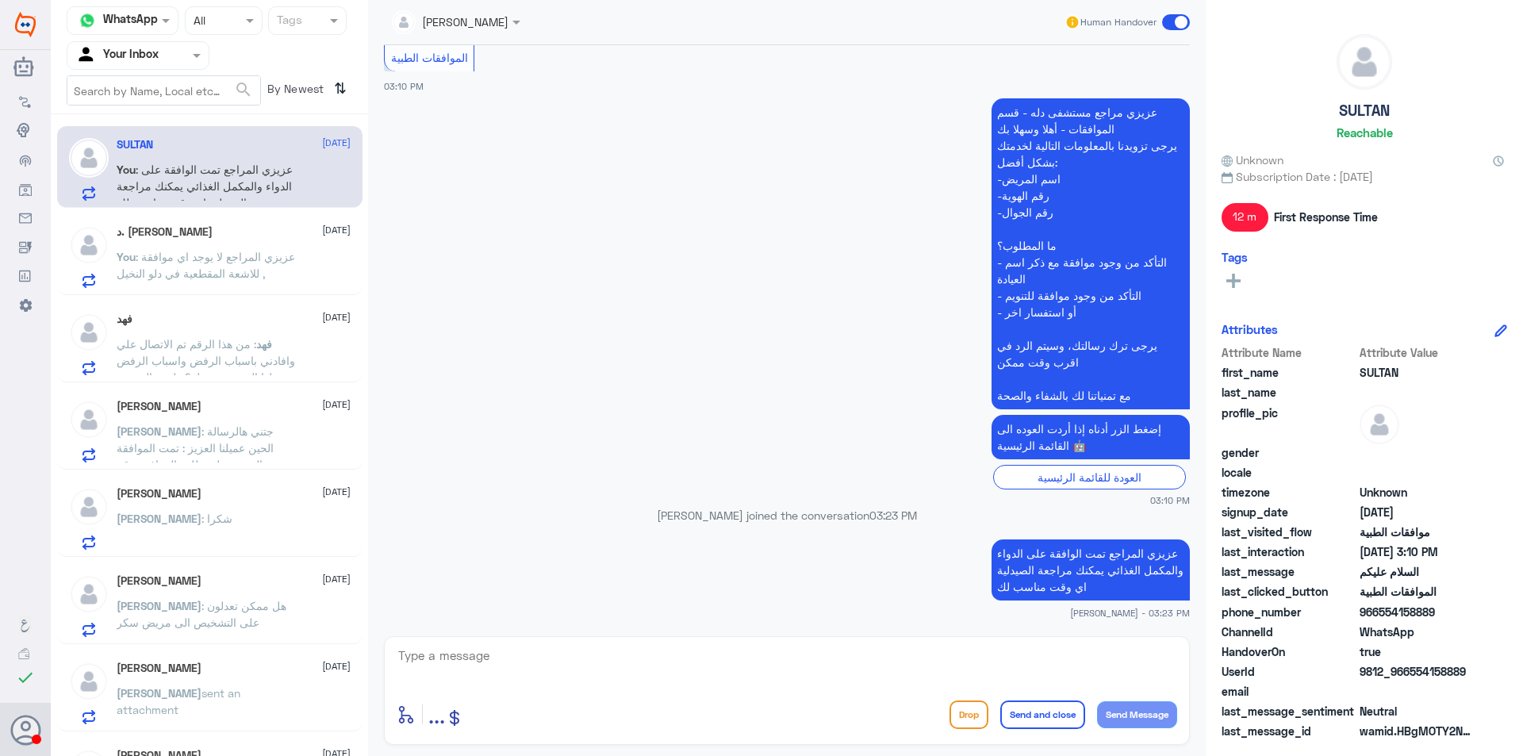
click at [815, 649] on textarea at bounding box center [787, 664] width 780 height 39
type textarea "متمنين لكم دوم الصحة والعافية"
click at [1029, 711] on button "Send and close" at bounding box center [1042, 714] width 85 height 29
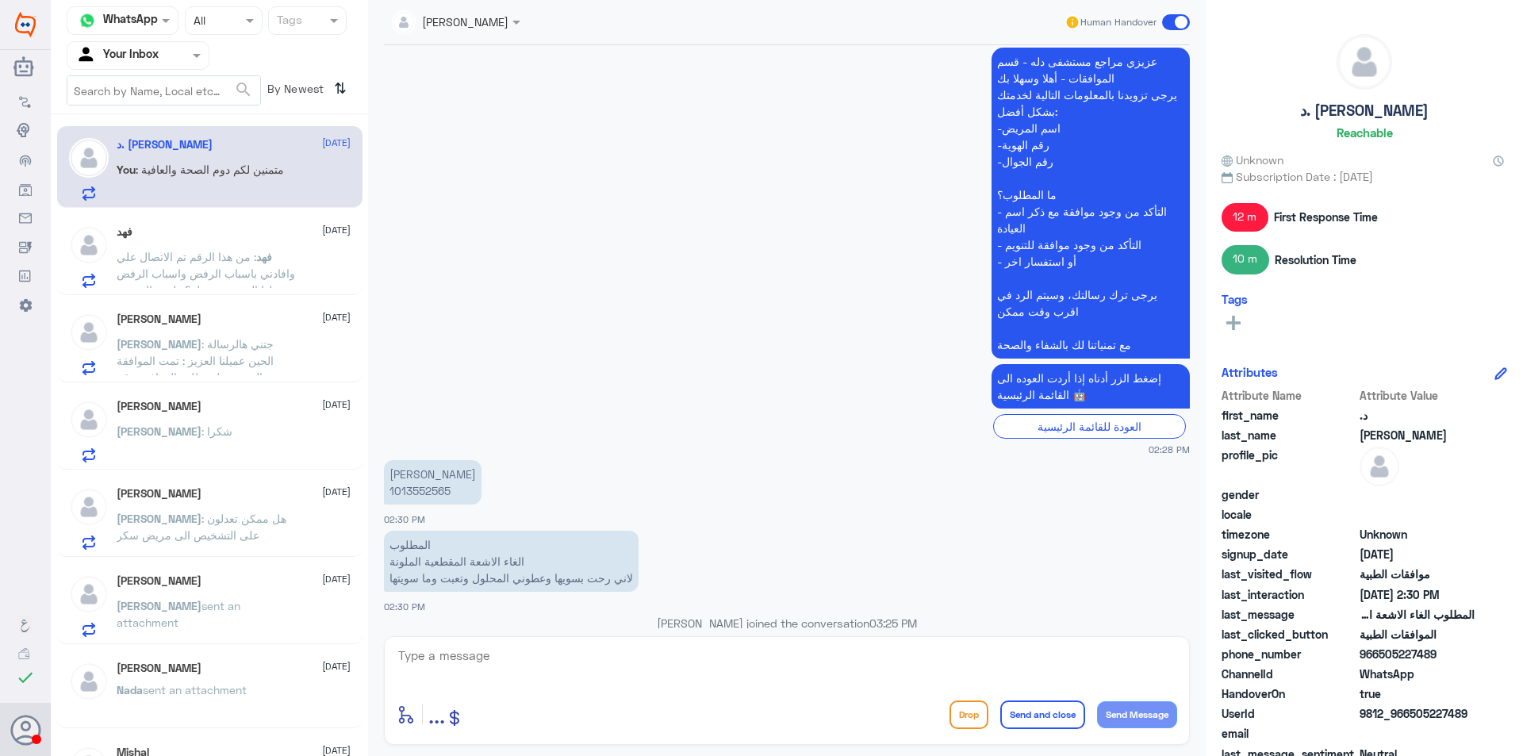
scroll to position [449, 0]
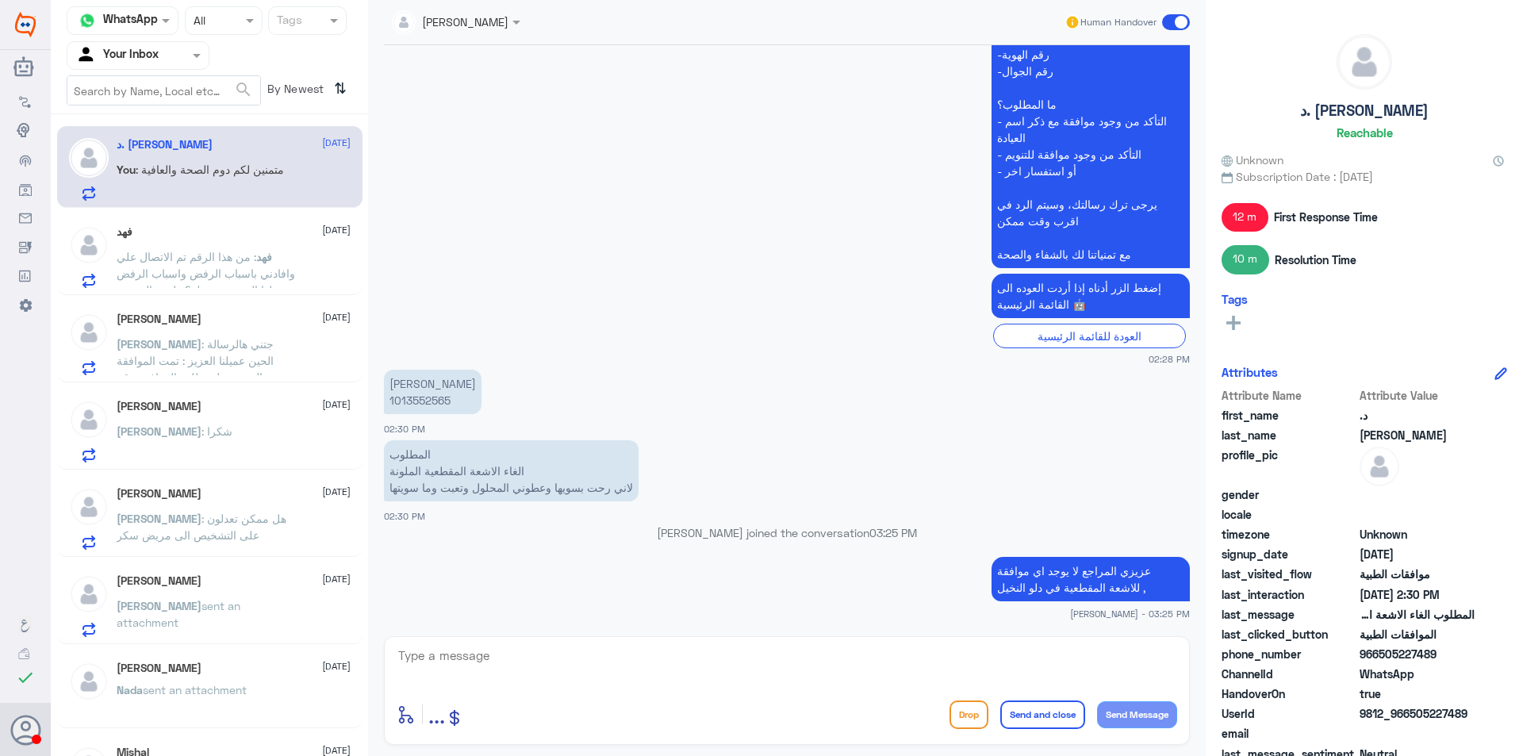
click at [213, 87] on input "text" at bounding box center [163, 90] width 193 height 29
click at [195, 60] on span at bounding box center [199, 55] width 20 height 17
drag, startPoint x: 159, startPoint y: 171, endPoint x: 160, endPoint y: 17, distance: 154.7
click at [160, 167] on div "Your Team" at bounding box center [138, 178] width 143 height 36
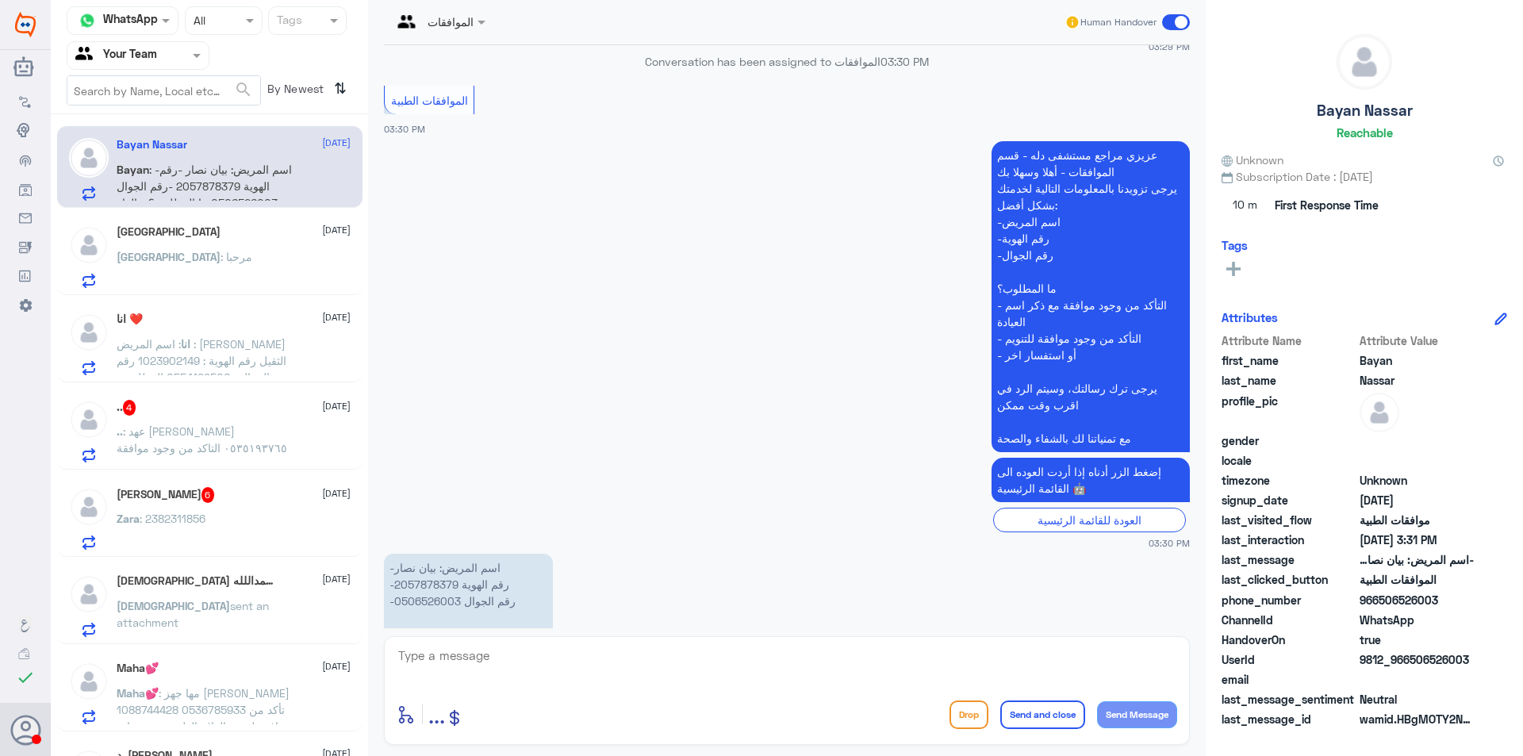
scroll to position [332, 0]
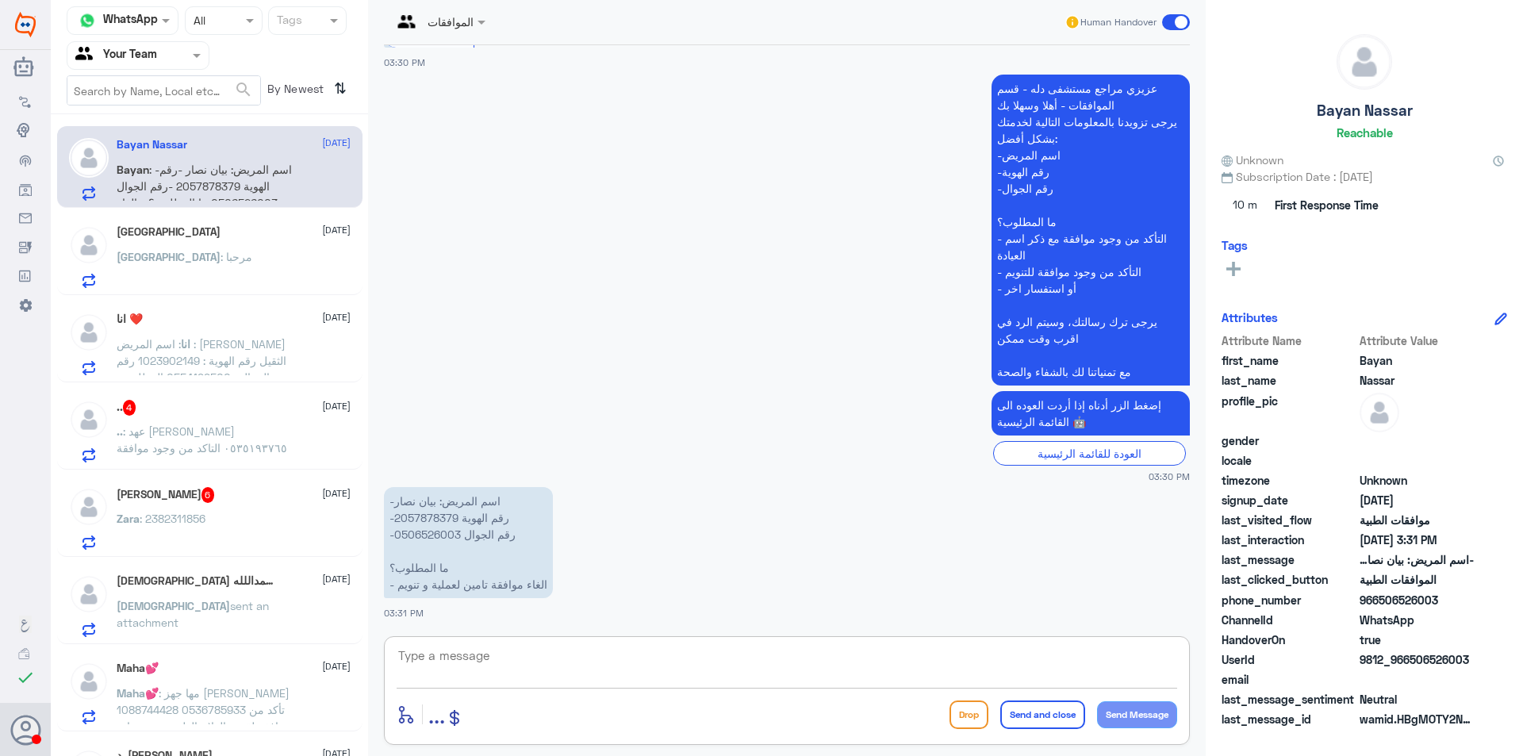
click at [552, 668] on textarea at bounding box center [787, 664] width 780 height 39
type textarea "ممكن تزويدي بالسبب لتوضيحها للتامين"
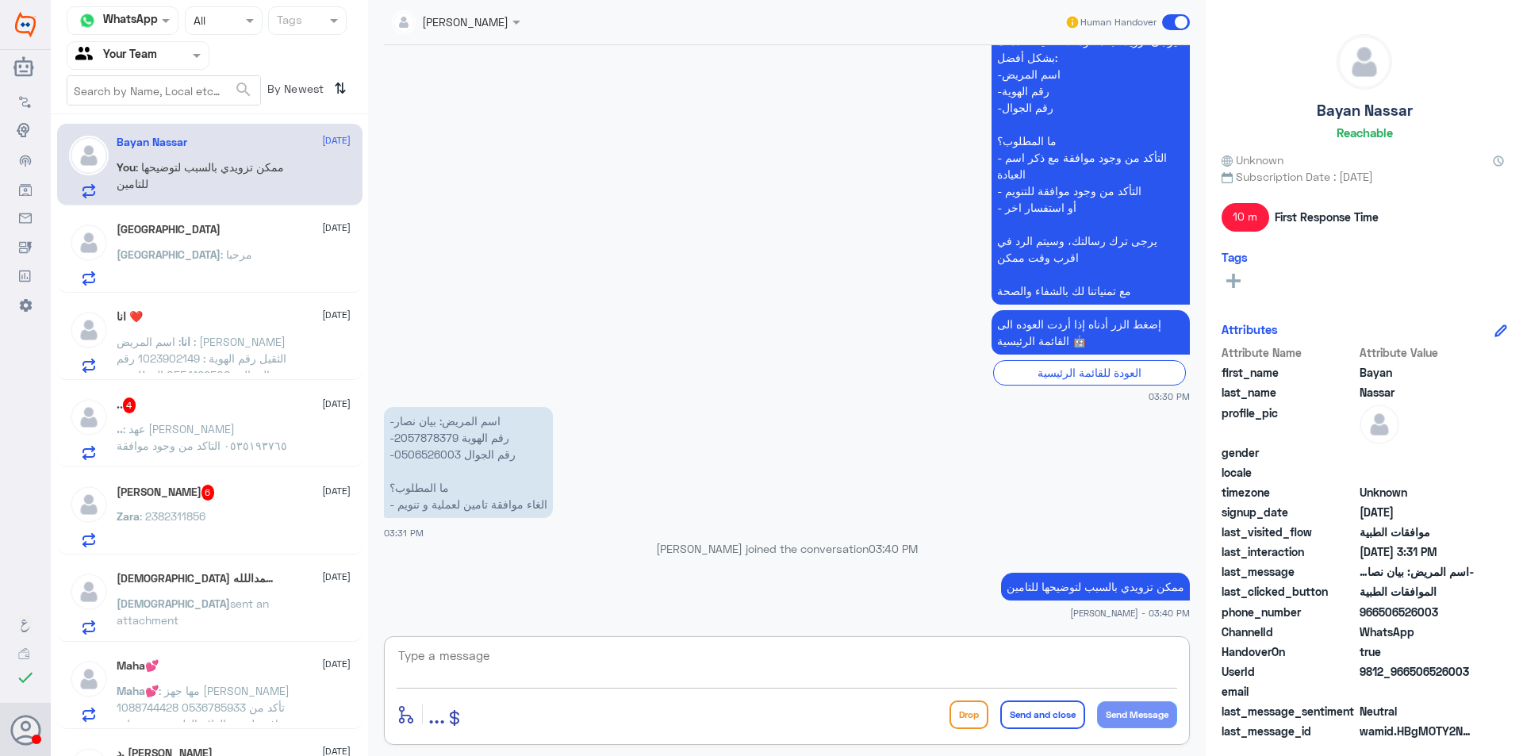
scroll to position [0, 0]
click at [525, 182] on app-msgs-text "عزيزي مراجع مستشفى دله - قسم الموافقات - أهلا وسهلا بك يرجى تزويدنا بالمعلومات …" at bounding box center [787, 150] width 806 height 312
